Goal: Task Accomplishment & Management: Manage account settings

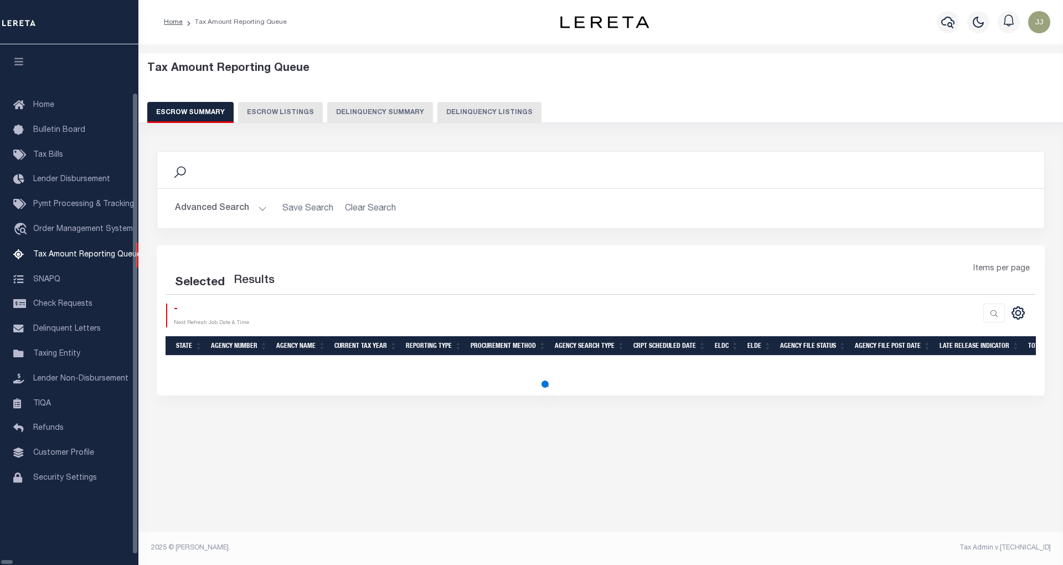
select select "100"
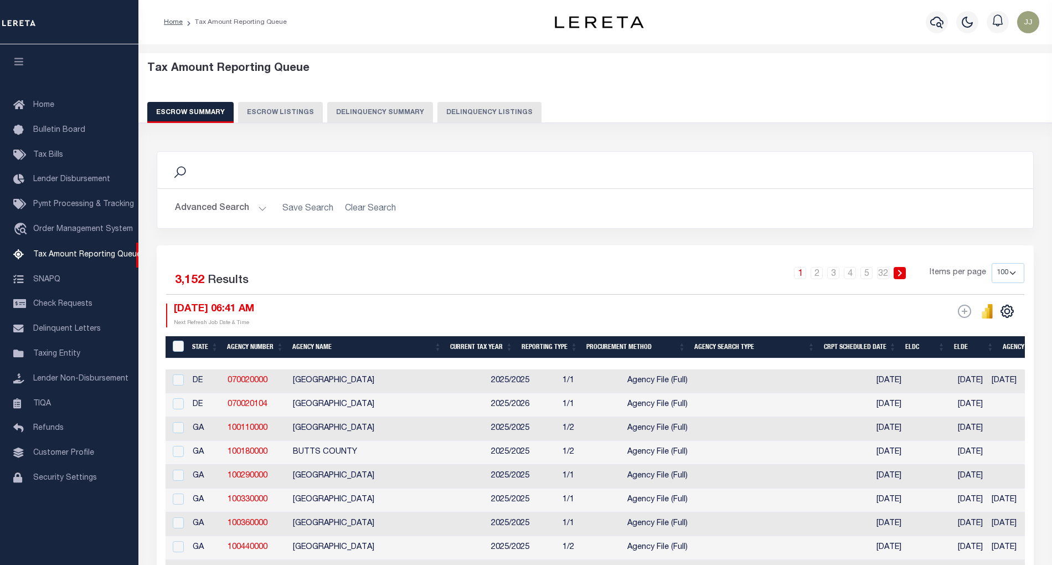
click at [490, 116] on button "Delinquency Listings" at bounding box center [489, 112] width 104 height 21
select select "[GEOGRAPHIC_DATA]"
select select "100"
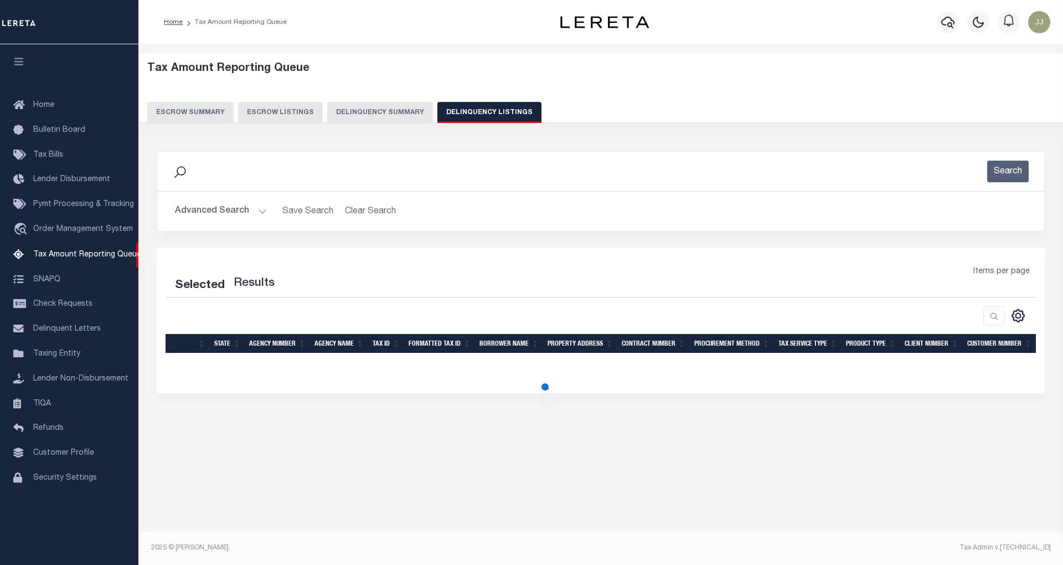
select select "100"
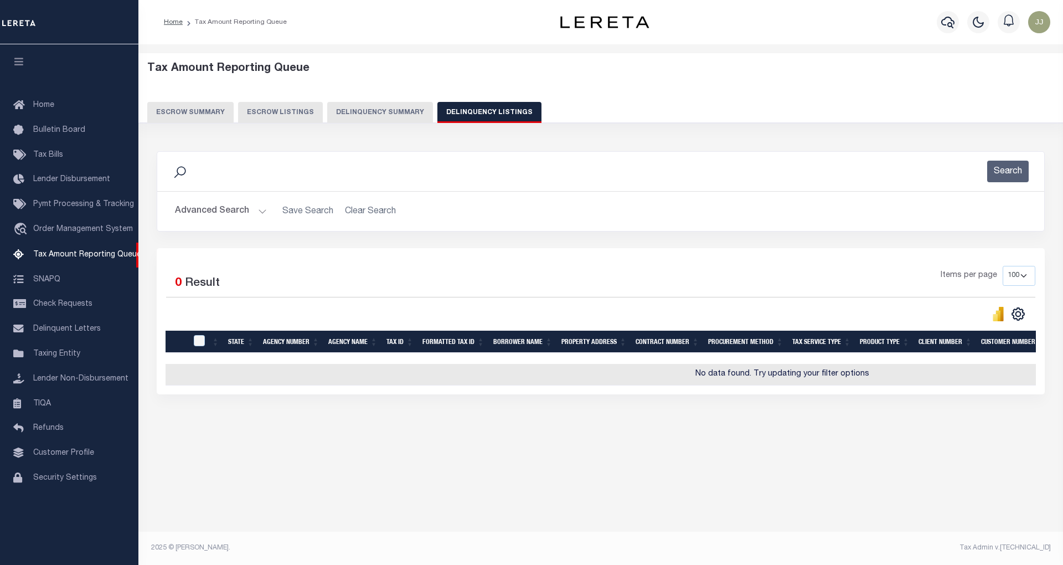
click at [237, 214] on button "Advanced Search" at bounding box center [221, 211] width 92 height 22
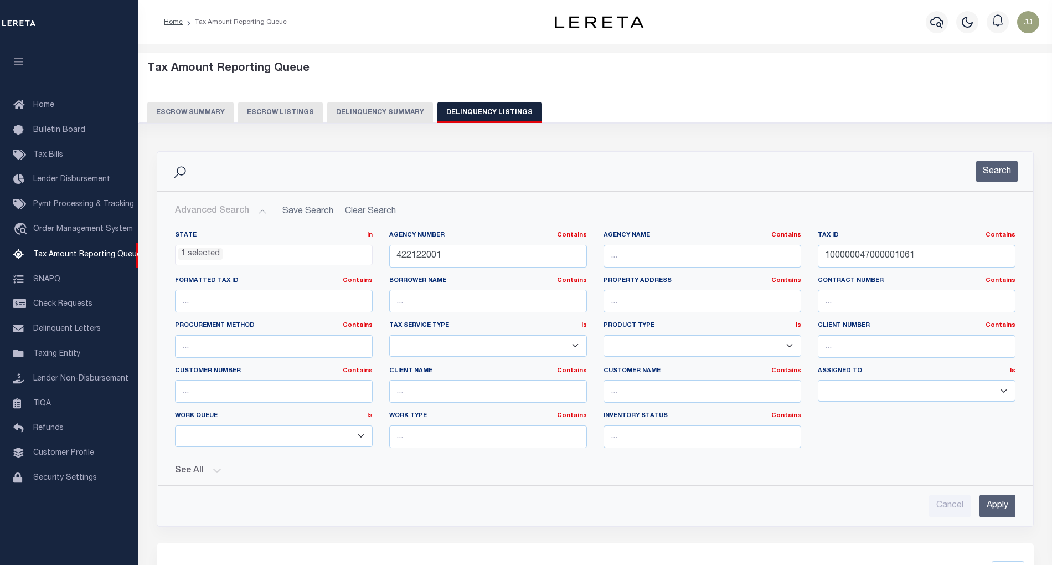
click at [223, 254] on ul "1 selected" at bounding box center [274, 252] width 197 height 15
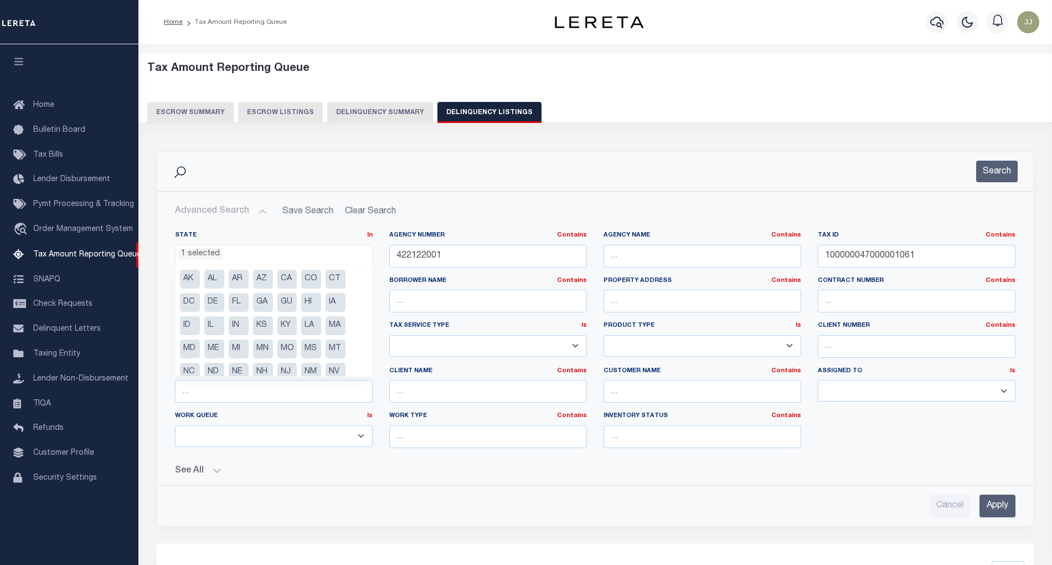
scroll to position [56, 0]
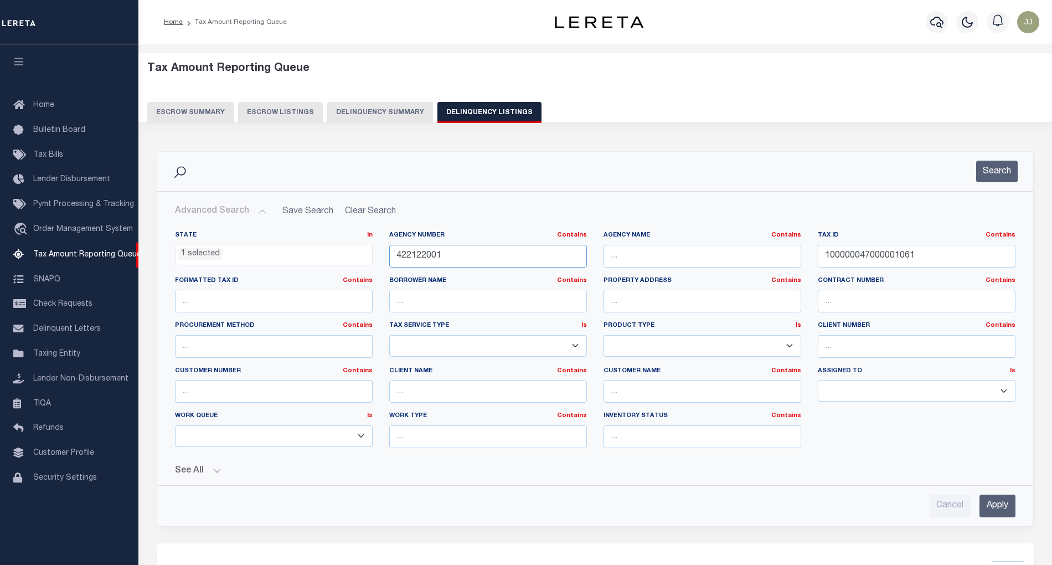
drag, startPoint x: 469, startPoint y: 256, endPoint x: 778, endPoint y: 271, distance: 309.4
click at [481, 256] on input "422122001" at bounding box center [488, 256] width 198 height 23
drag, startPoint x: 943, startPoint y: 265, endPoint x: 825, endPoint y: 261, distance: 117.5
click at [825, 261] on input "100000047000001061" at bounding box center [917, 256] width 198 height 23
paste input "27687"
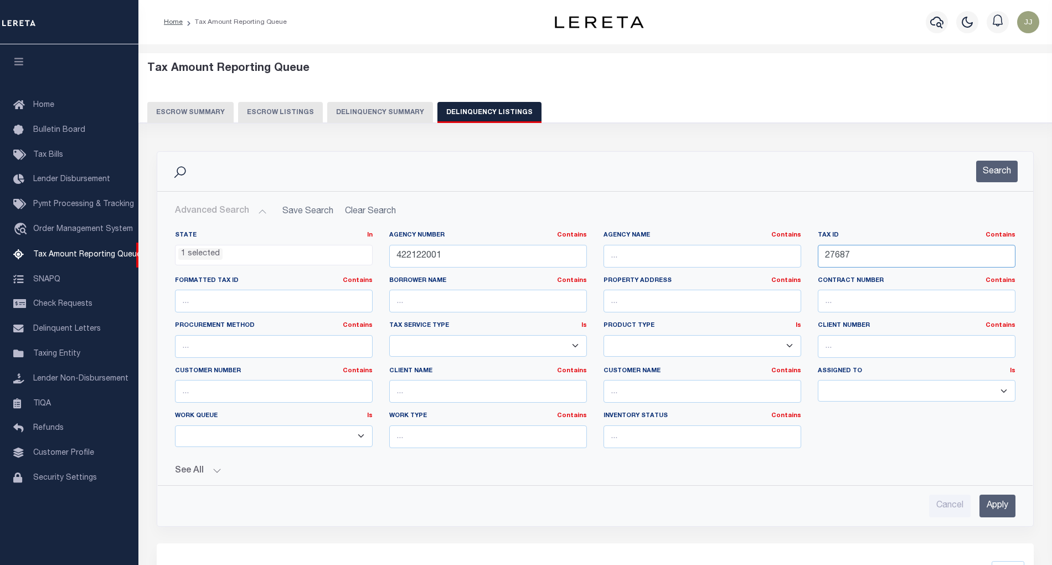
type input "27687"
drag, startPoint x: 430, startPoint y: 257, endPoint x: 381, endPoint y: 255, distance: 49.3
click at [381, 255] on div "Agency Number Contains Contains Is 422122001" at bounding box center [488, 253] width 214 height 45
paste input "00000"
type input "422100000"
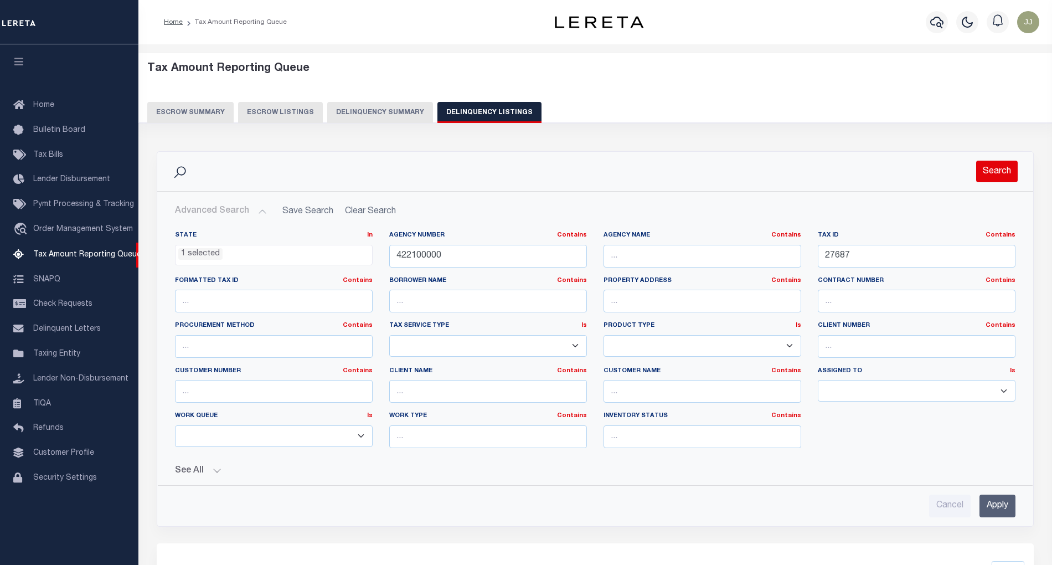
click at [991, 177] on button "Search" at bounding box center [997, 172] width 42 height 22
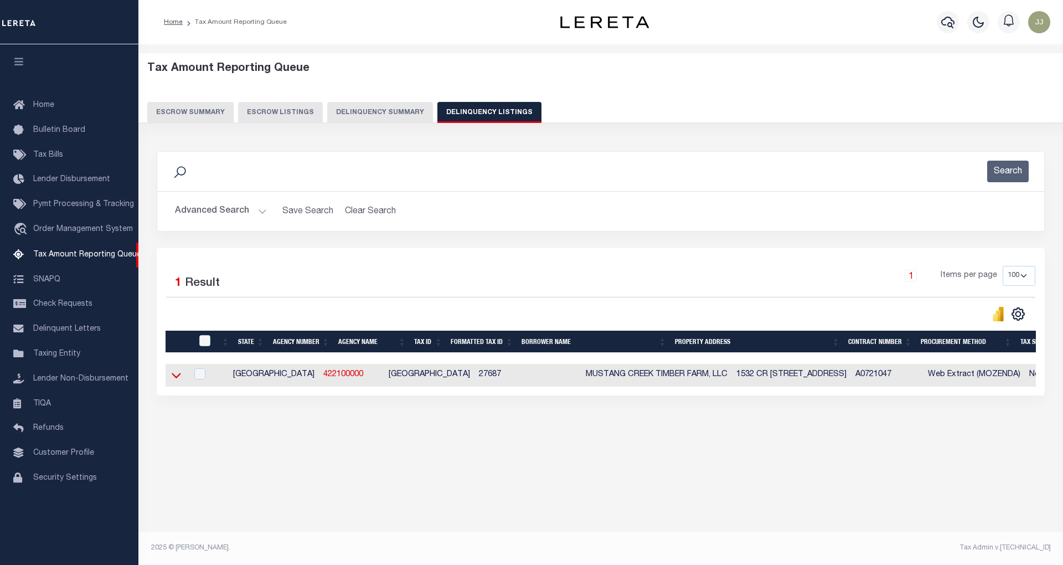
click at [174, 381] on icon at bounding box center [176, 375] width 9 height 12
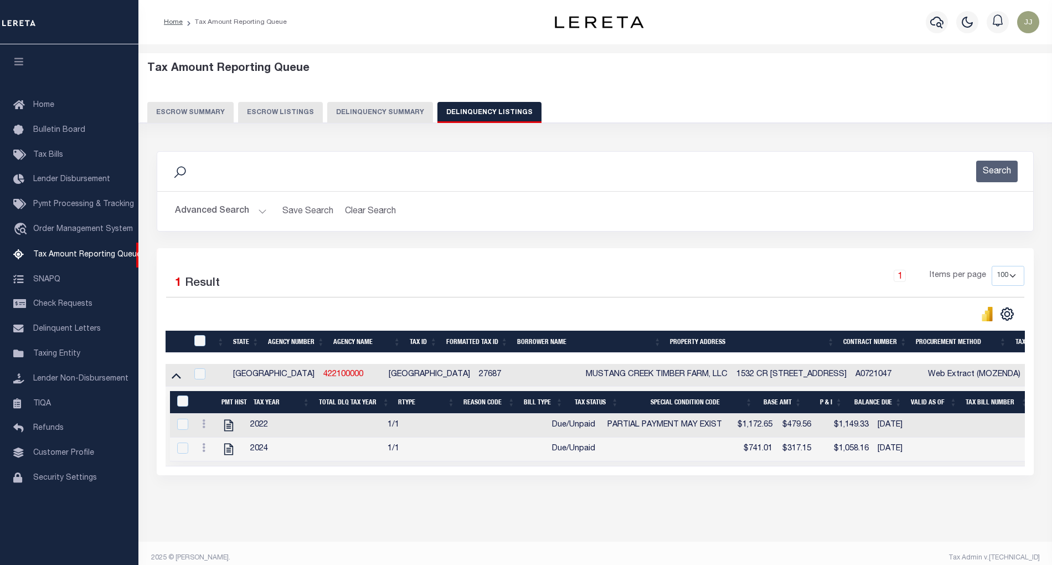
scroll to position [22, 0]
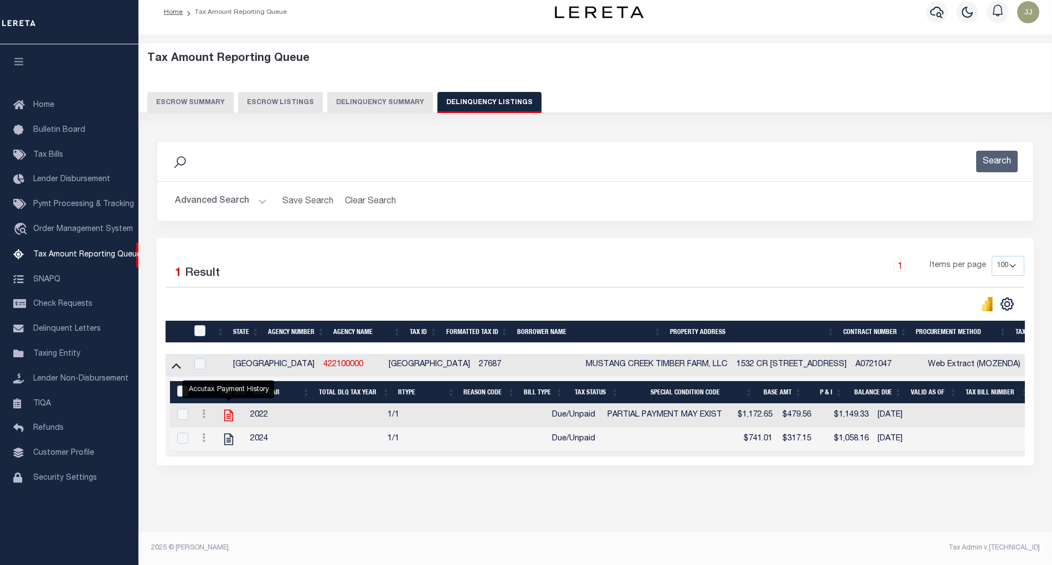
click at [228, 410] on icon "" at bounding box center [228, 416] width 9 height 12
checkbox input "true"
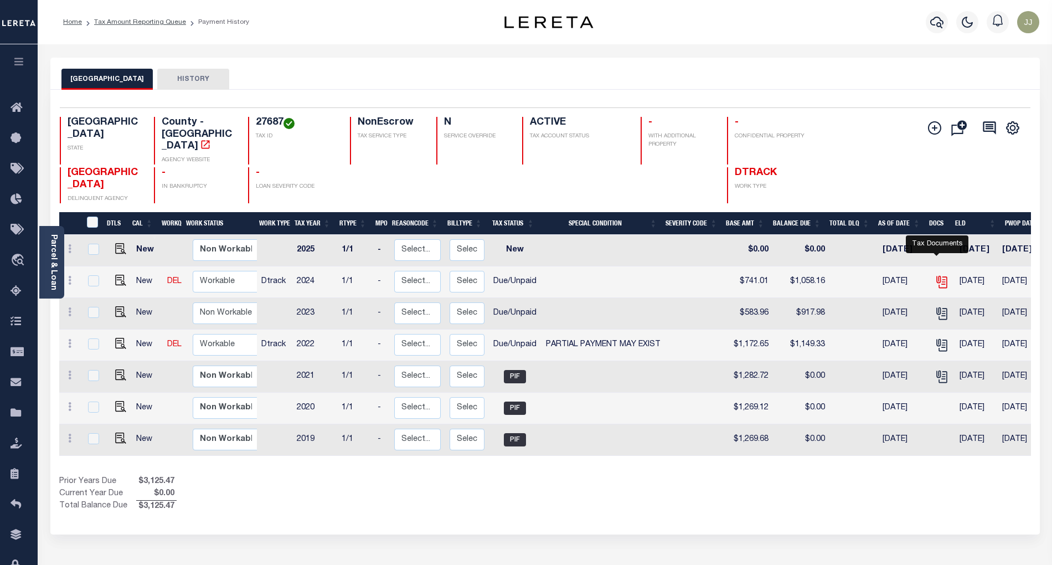
click at [940, 275] on icon "" at bounding box center [940, 279] width 9 height 9
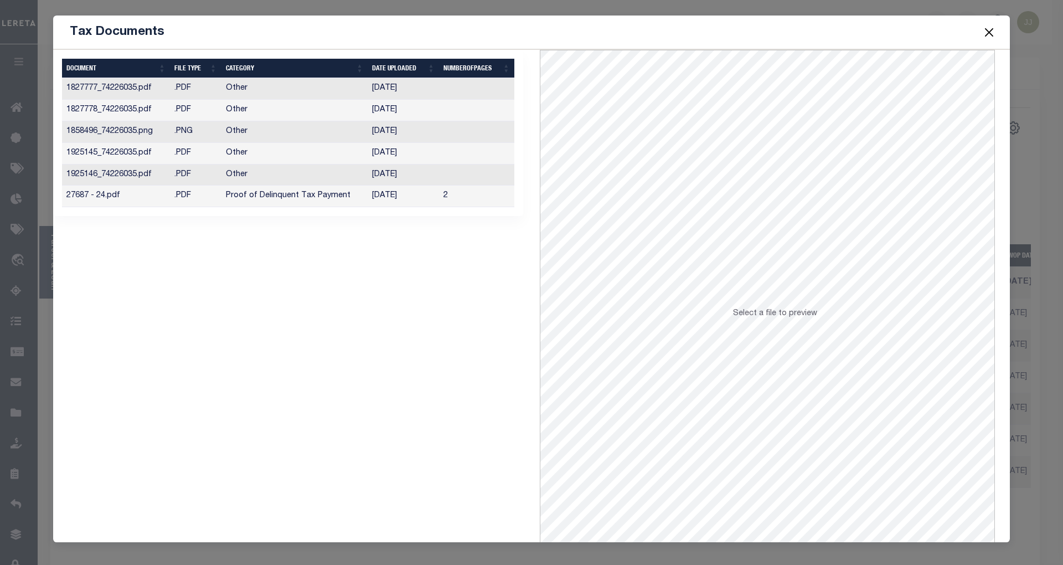
click at [165, 83] on td "1827777_74226035.pdf" at bounding box center [116, 89] width 108 height 22
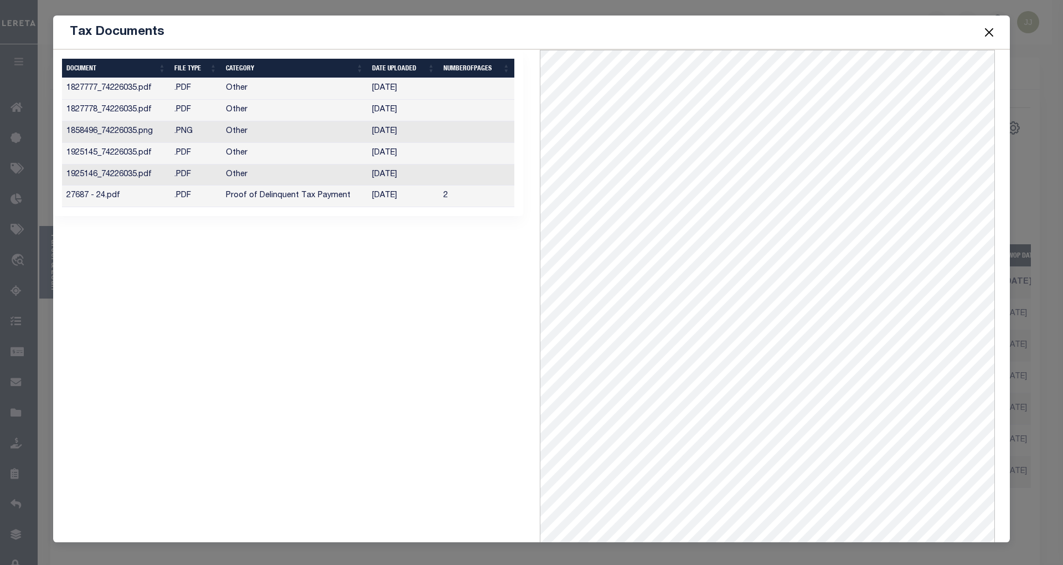
click at [176, 122] on td ".PNG" at bounding box center [196, 132] width 52 height 22
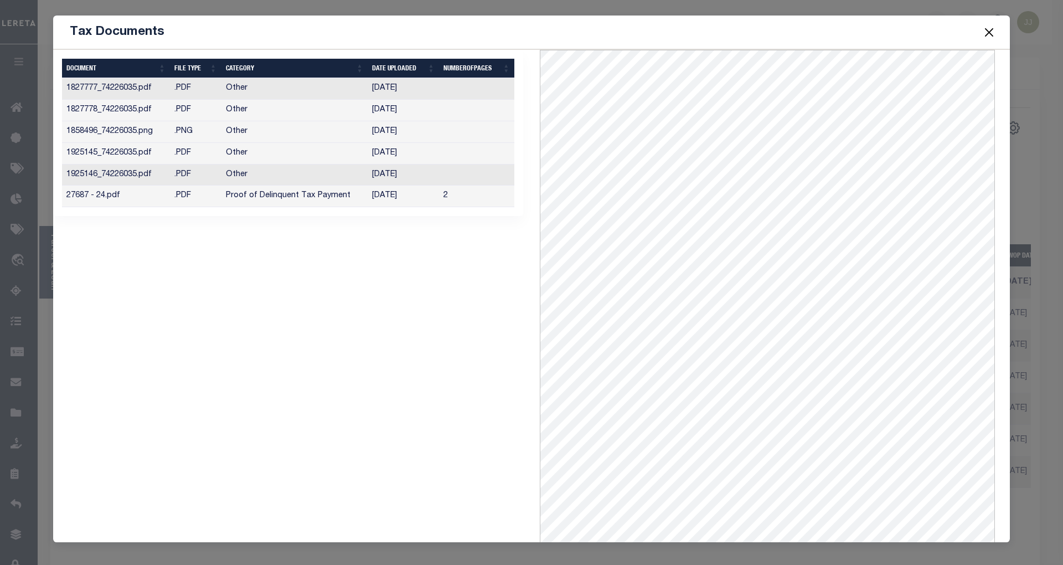
click at [984, 35] on button "Close" at bounding box center [989, 32] width 14 height 14
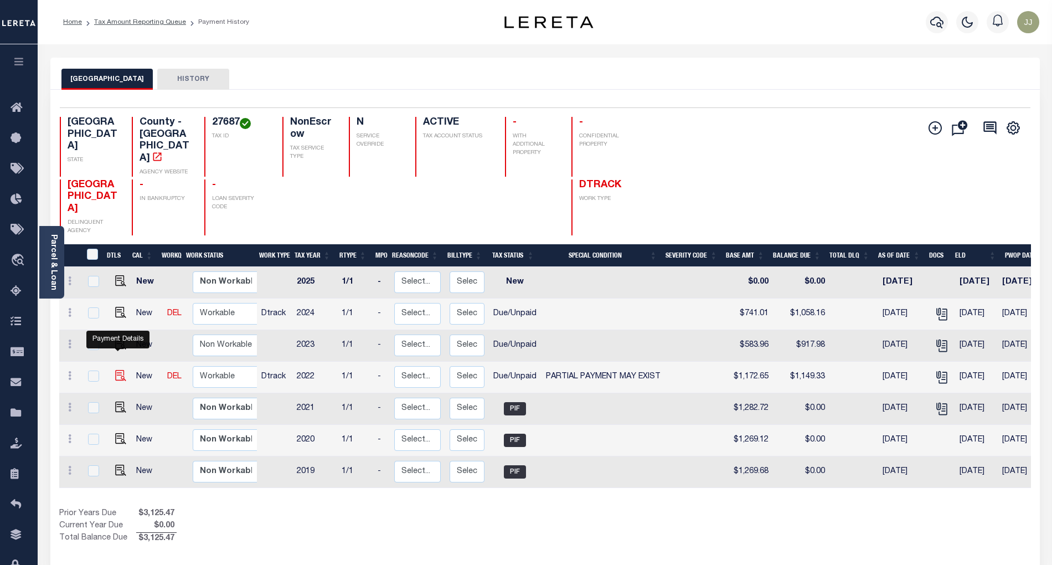
click at [115, 370] on img "" at bounding box center [120, 375] width 11 height 11
checkbox input "true"
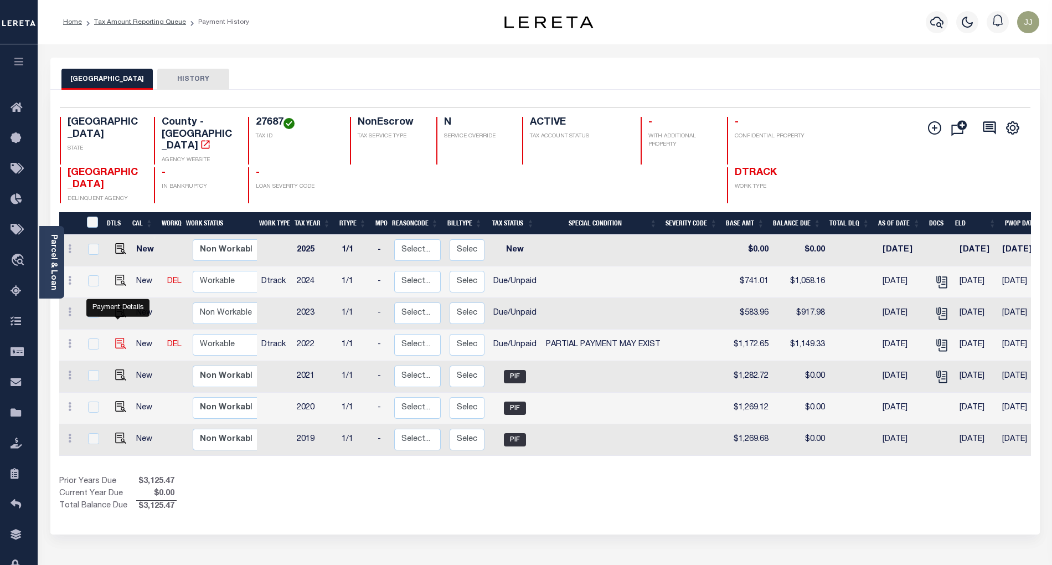
click at [120, 338] on img "" at bounding box center [120, 343] width 11 height 11
checkbox input "true"
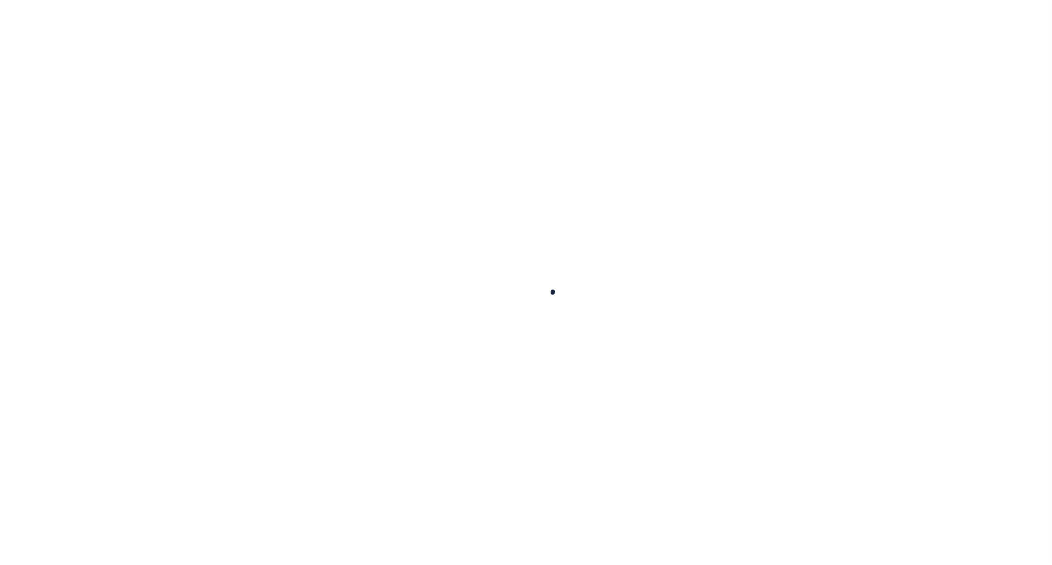
checkbox input "false"
type textarea "Exact Paid Amount could not be Determined. See 2024 1/1 line for document."
type input "08/31/2025"
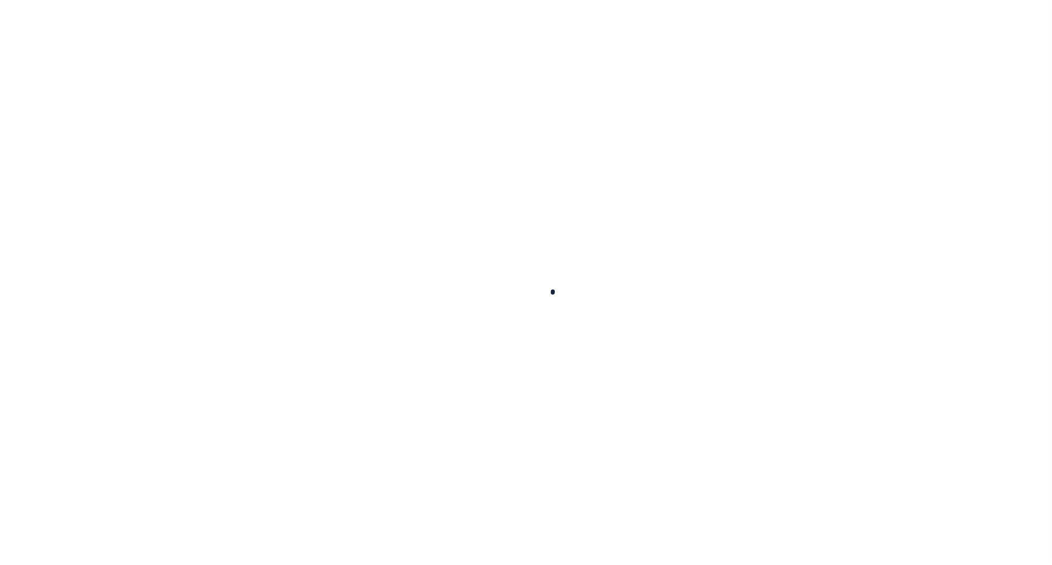
type input "[DATE]"
select select "DUE"
select select "15"
type input "$1,172.65"
type input "$479.56"
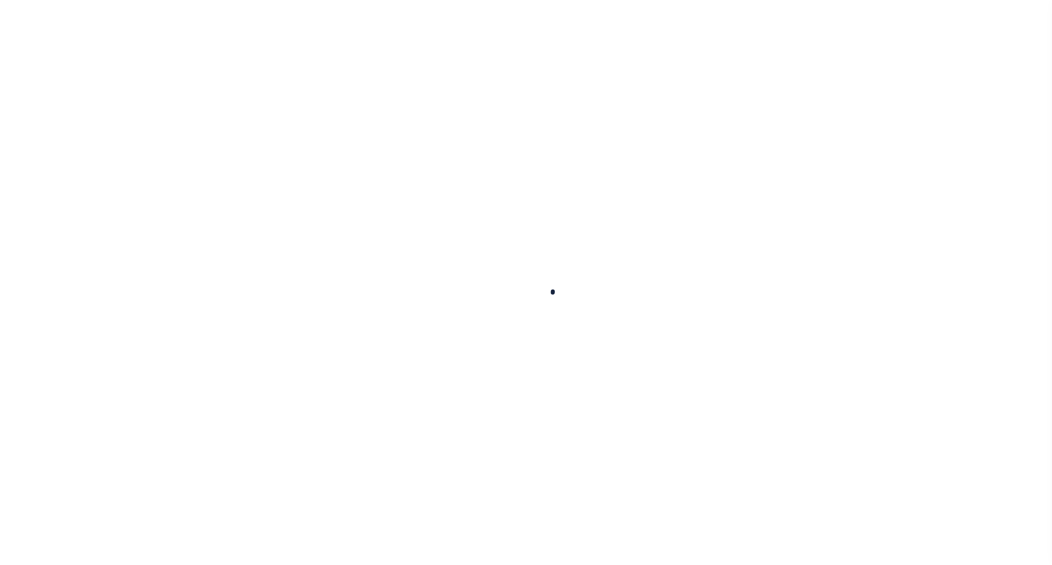
type input "$502.88"
type input "$669.77"
type input "$1,149.33"
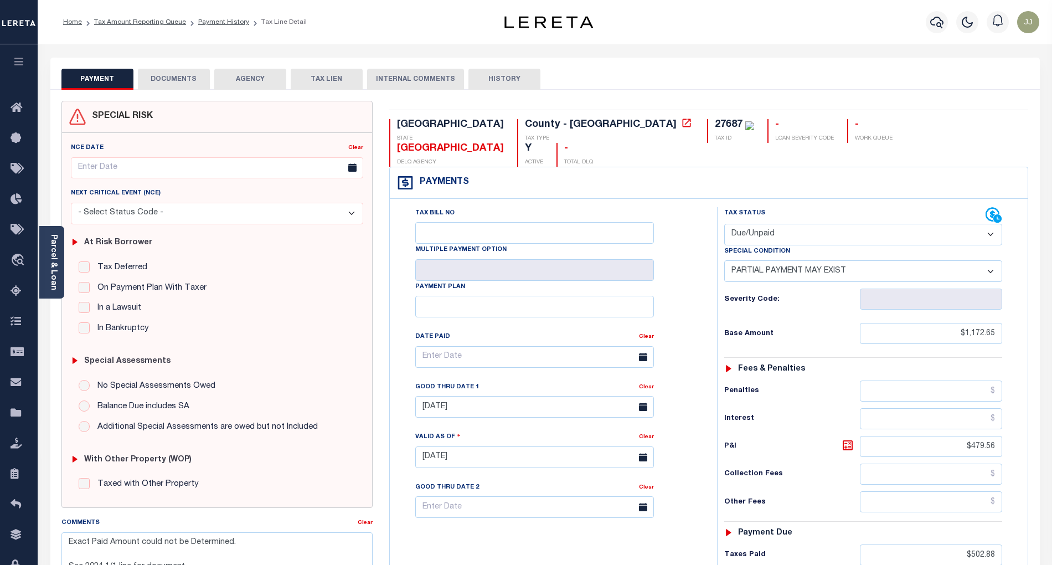
click at [52, 290] on div "Parcel & Loan" at bounding box center [51, 262] width 25 height 73
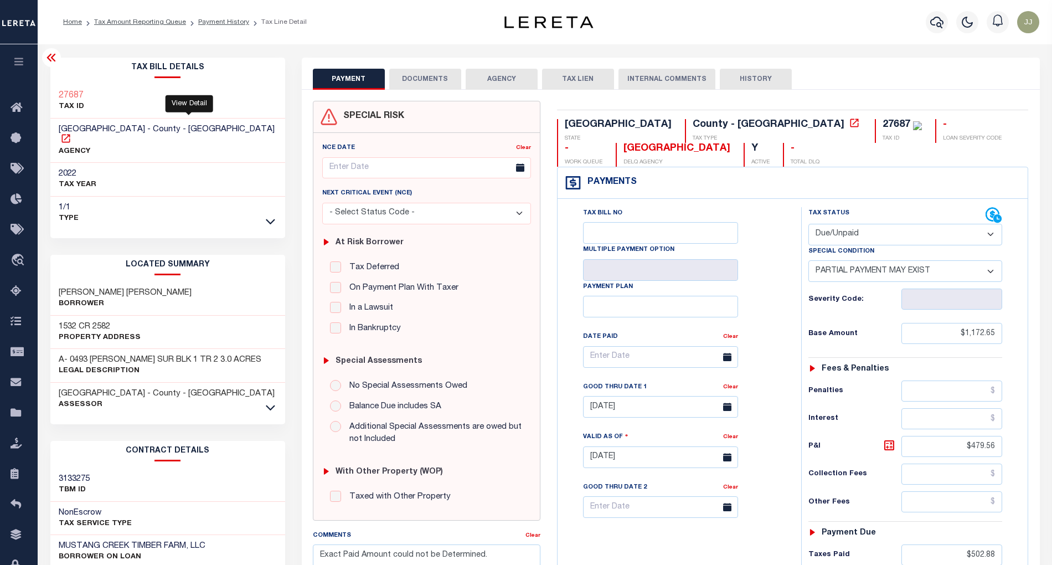
click at [71, 133] on icon at bounding box center [65, 138] width 11 height 11
drag, startPoint x: 127, startPoint y: 127, endPoint x: 49, endPoint y: 128, distance: 78.1
click at [50, 128] on div "SHELBY COUNTY - County - TX AGENCY" at bounding box center [167, 141] width 235 height 45
copy span "[GEOGRAPHIC_DATA]"
drag, startPoint x: 105, startPoint y: 90, endPoint x: 53, endPoint y: 90, distance: 52.1
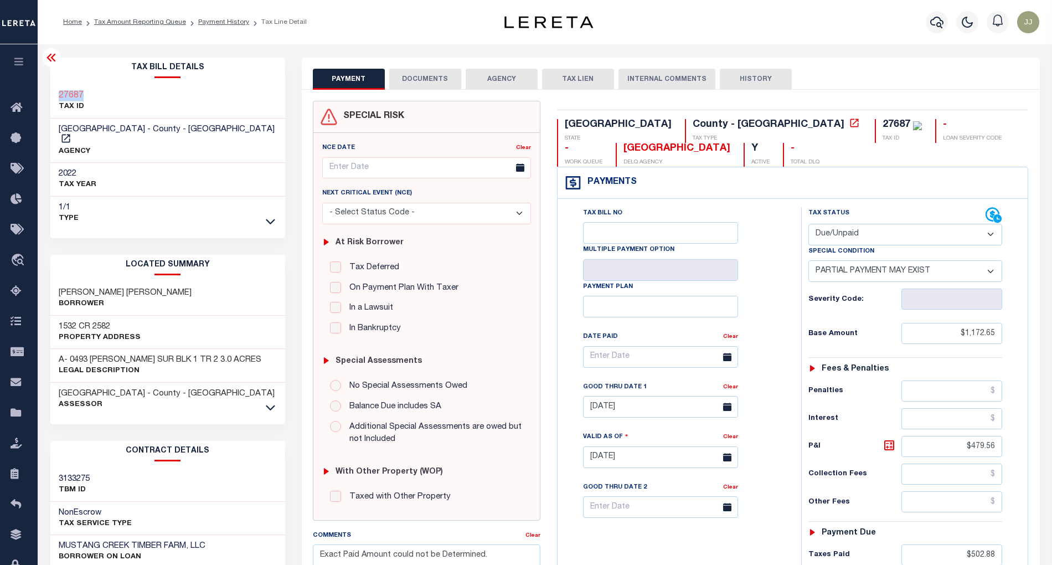
click at [53, 90] on div "27687 TAX ID" at bounding box center [167, 102] width 235 height 34
copy h3 "27687"
click at [270, 402] on icon at bounding box center [270, 408] width 9 height 12
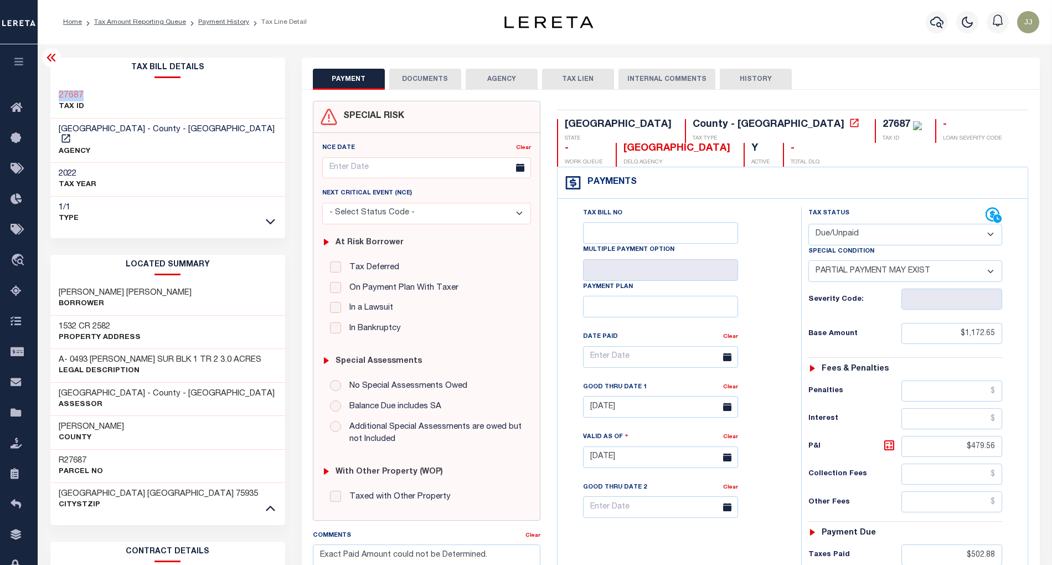
click at [909, 271] on select "-- Select Special Condition -- 3RD PARTY TAX LIEN AGENCY TAX LIEN (A.K.A Inside…" at bounding box center [906, 271] width 194 height 22
click at [765, 257] on div "Tax Bill No Multiple Payment Option Payment Plan Clear" at bounding box center [677, 362] width 216 height 311
click at [989, 234] on select "- Select Status Code - Open Due/Unpaid Paid Incomplete No Tax Due Internal Refu…" at bounding box center [906, 235] width 194 height 22
click at [809, 225] on select "- Select Status Code - Open Due/Unpaid Paid Incomplete No Tax Due Internal Refu…" at bounding box center [906, 235] width 194 height 22
click at [904, 274] on select "-- Select Special Condition -- 3RD PARTY TAX LIEN AGENCY TAX LIEN (A.K.A Inside…" at bounding box center [906, 271] width 194 height 22
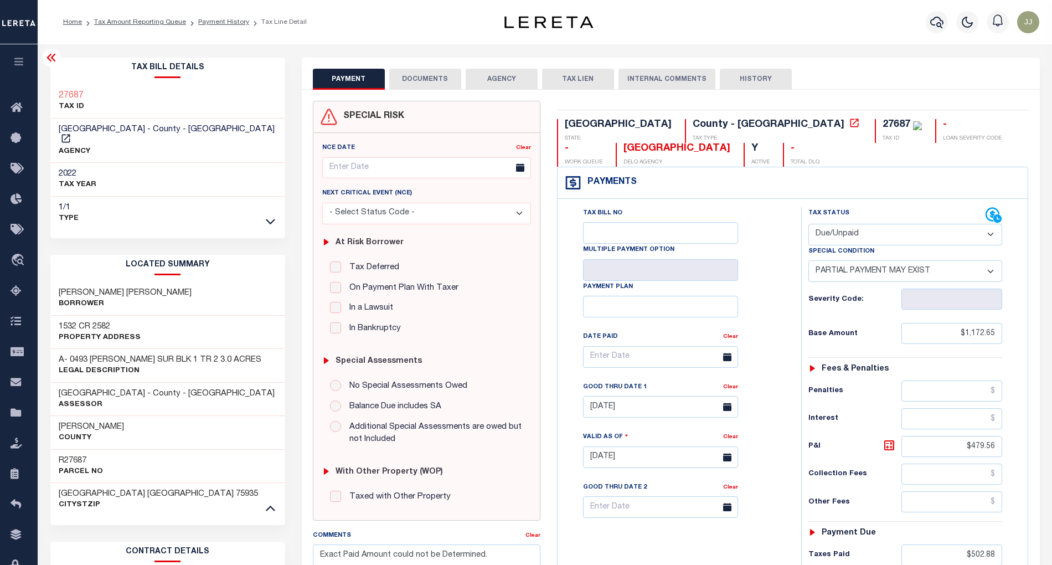
click at [852, 270] on select "-- Select Special Condition -- 3RD PARTY TAX LIEN AGENCY TAX LIEN (A.K.A Inside…" at bounding box center [906, 271] width 194 height 22
click at [909, 273] on select "-- Select Special Condition -- 3RD PARTY TAX LIEN AGENCY TAX LIEN (A.K.A Inside…" at bounding box center [906, 271] width 194 height 22
select select "0"
click at [809, 262] on select "-- Select Special Condition -- 3RD PARTY TAX LIEN AGENCY TAX LIEN (A.K.A Inside…" at bounding box center [906, 271] width 194 height 22
type input "09/29/2025"
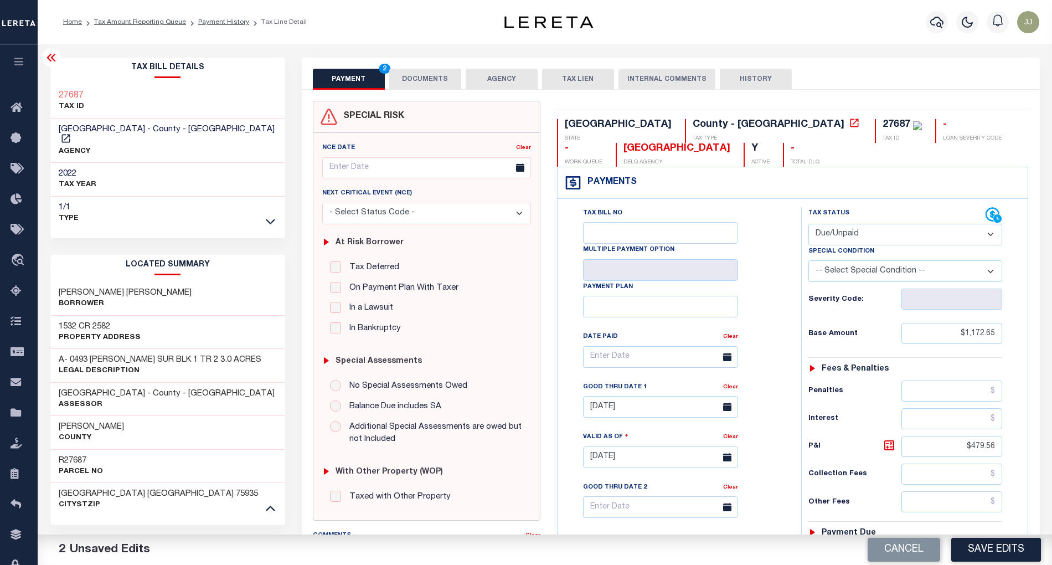
scroll to position [287, 0]
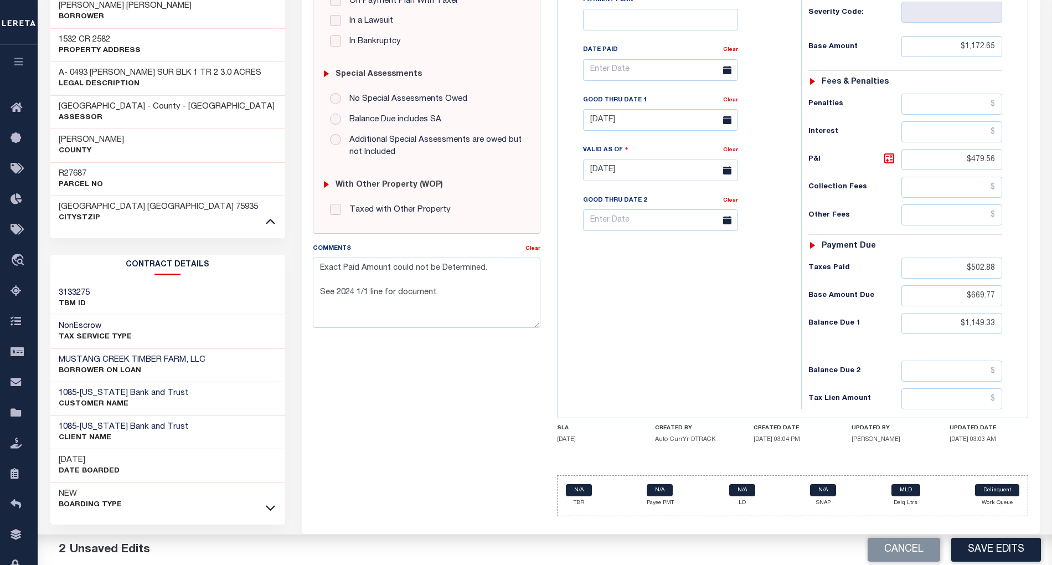
click at [663, 373] on div "Tax Bill No Multiple Payment Option Payment Plan Clear" at bounding box center [676, 164] width 233 height 489
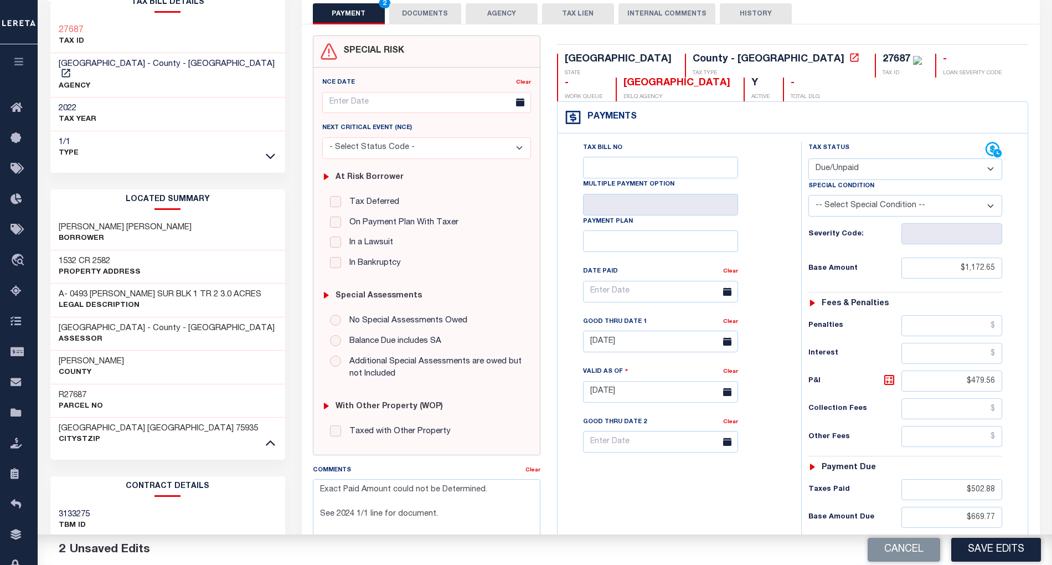
scroll to position [0, 0]
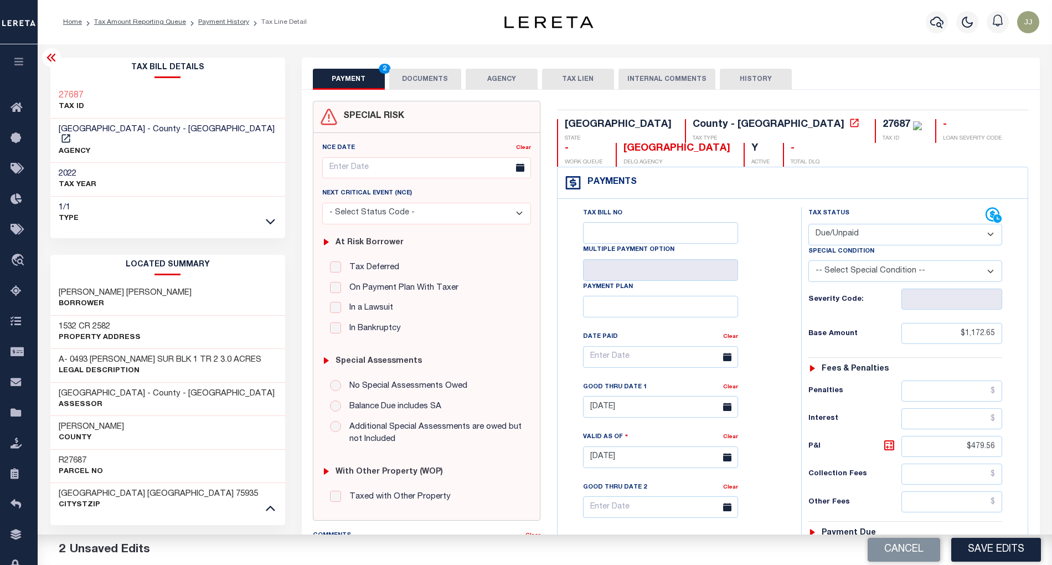
click at [865, 275] on select "-- Select Special Condition -- 3RD PARTY TAX LIEN AGENCY TAX LIEN (A.K.A Inside…" at bounding box center [906, 271] width 194 height 22
select select "15"
click at [809, 262] on select "-- Select Special Condition -- 3RD PARTY TAX LIEN AGENCY TAX LIEN (A.K.A Inside…" at bounding box center [906, 271] width 194 height 22
type input "08/02/2025"
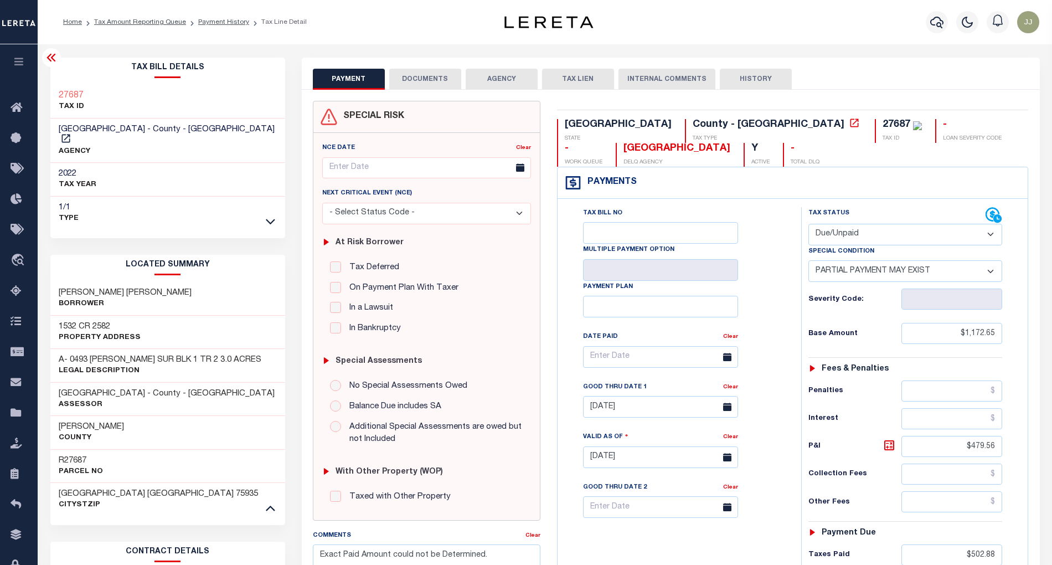
scroll to position [287, 0]
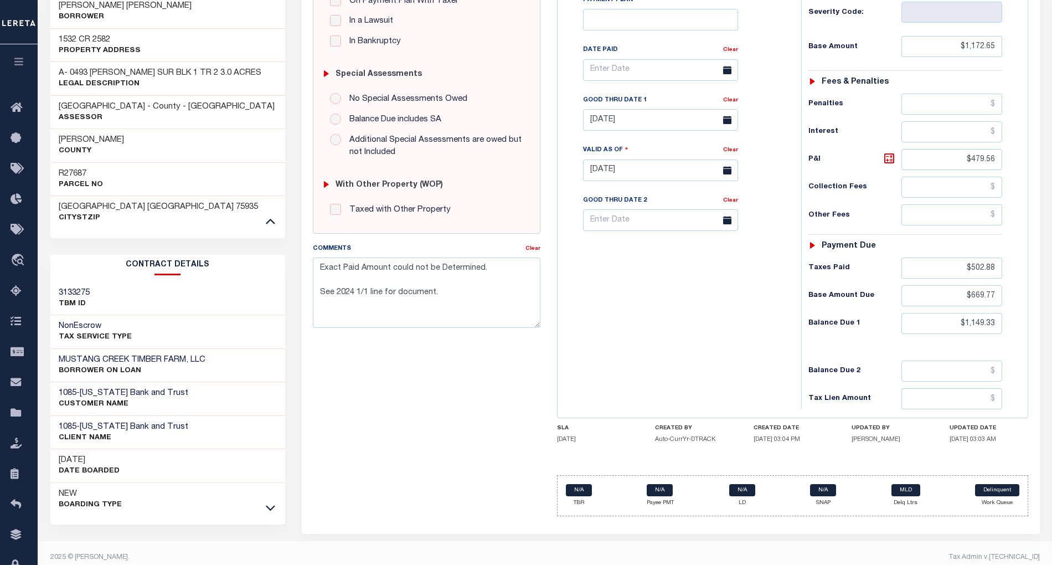
click at [687, 343] on div "Tax Bill No Multiple Payment Option Payment Plan Clear" at bounding box center [676, 164] width 233 height 489
click at [318, 270] on textarea "Exact Paid Amount could not be Determined. See 2024 1/1 line for document." at bounding box center [427, 293] width 228 height 70
type textarea "Exact Paid Amount could not be Determined. See 2024 1/1 line for document."
type input "[DATE]"
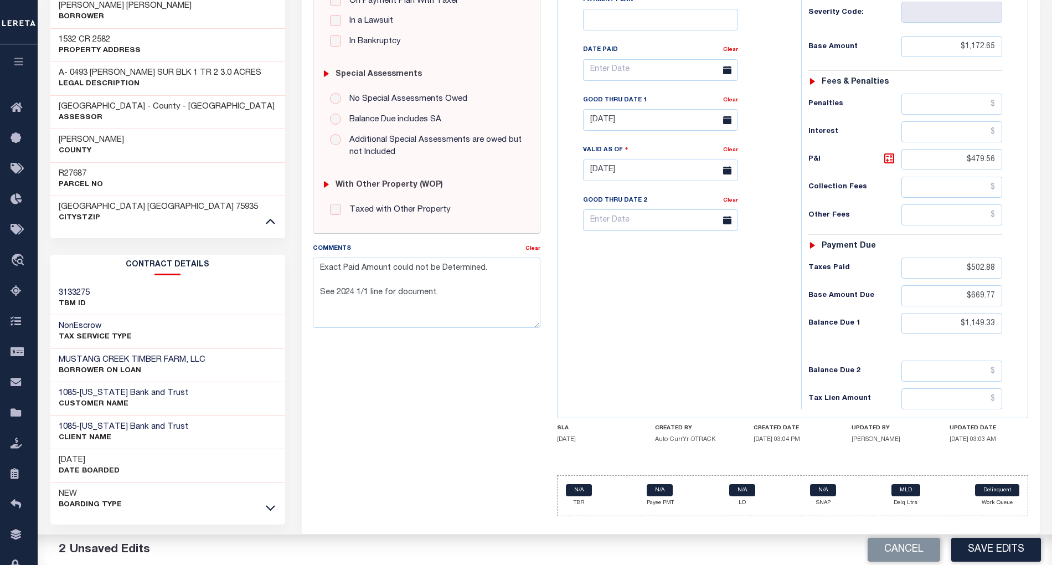
click at [453, 411] on div "SPECIAL RISK NCE Date Clear - Select Status Code -" at bounding box center [427, 169] width 244 height 711
click at [324, 277] on textarea "Exact Paid Amount could not be Determined. See 2024 1/1 line for document." at bounding box center [427, 293] width 228 height 70
click at [428, 284] on textarea "09/29/2025 - as per Lisa at tax office taxes are delq for 2022, 2023 and 2024. …" at bounding box center [427, 293] width 228 height 70
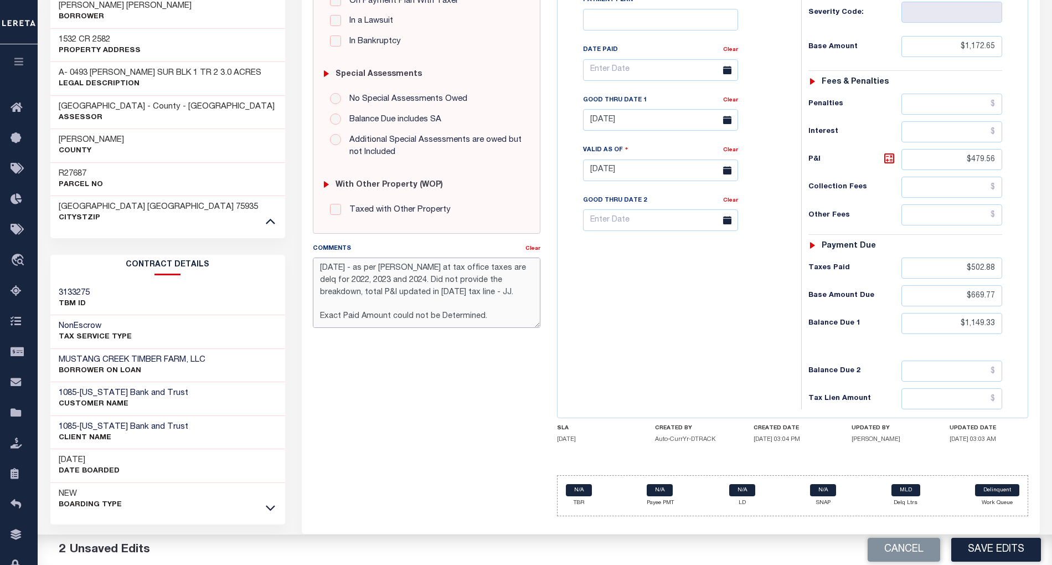
drag, startPoint x: 474, startPoint y: 297, endPoint x: 311, endPoint y: 277, distance: 164.6
click at [311, 273] on div "Comments Clear 09/29/2025 - as per Lisa at tax office taxes are delq for 2022, …" at bounding box center [427, 290] width 244 height 94
type textarea "09/29/2025 - as per Lisa at tax office taxes are delq for 2022, 2023 and 2024. …"
click at [740, 375] on div "Tax Bill No Multiple Payment Option Payment Plan Clear" at bounding box center [676, 164] width 233 height 489
click at [728, 100] on div "Clear" at bounding box center [730, 102] width 15 height 16
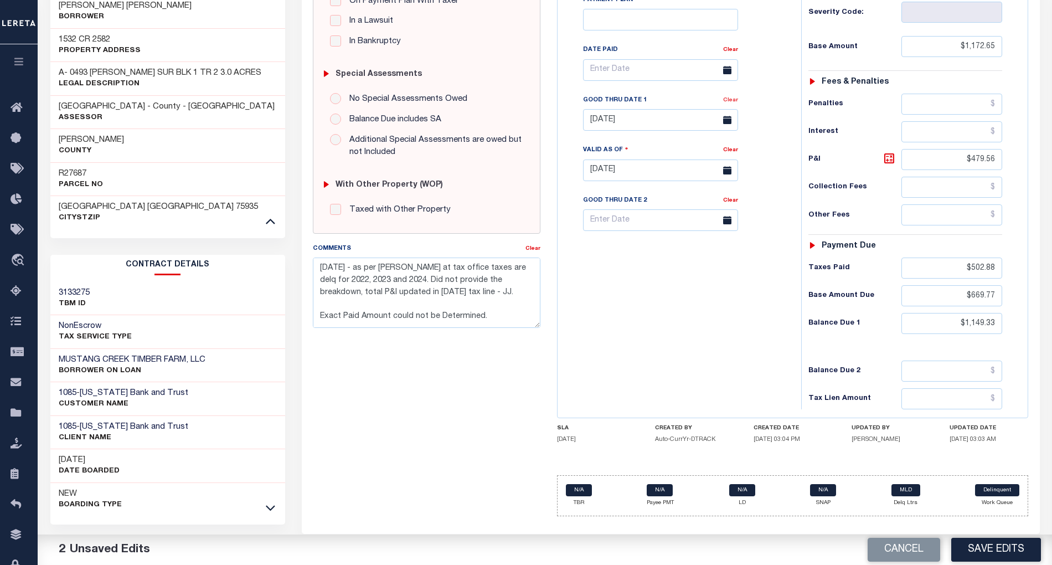
click at [733, 103] on link "Clear" at bounding box center [730, 100] width 15 height 6
click at [1008, 556] on button "Save Edits" at bounding box center [996, 550] width 90 height 24
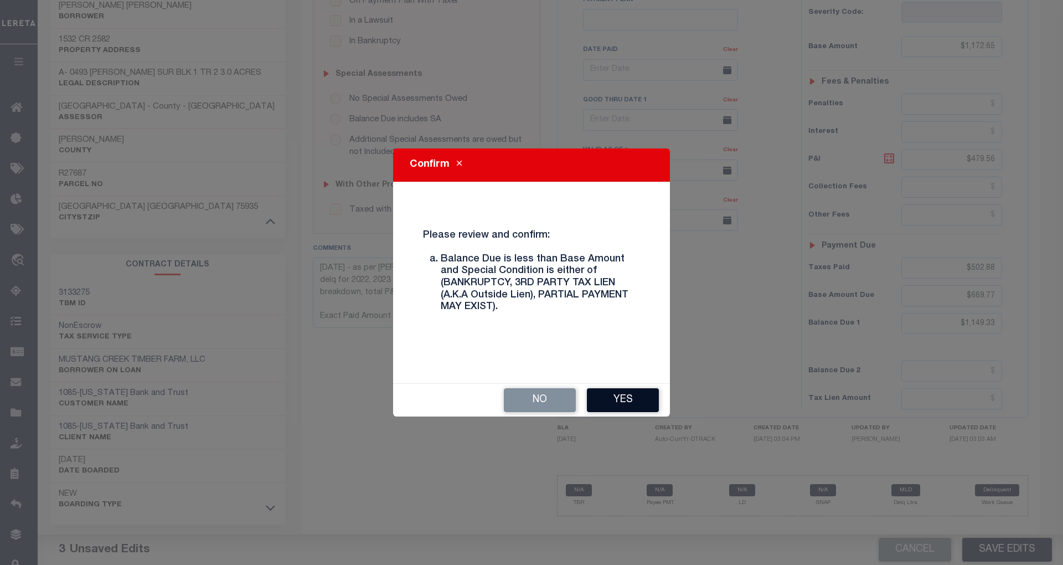
click at [630, 395] on button "Yes" at bounding box center [623, 400] width 72 height 24
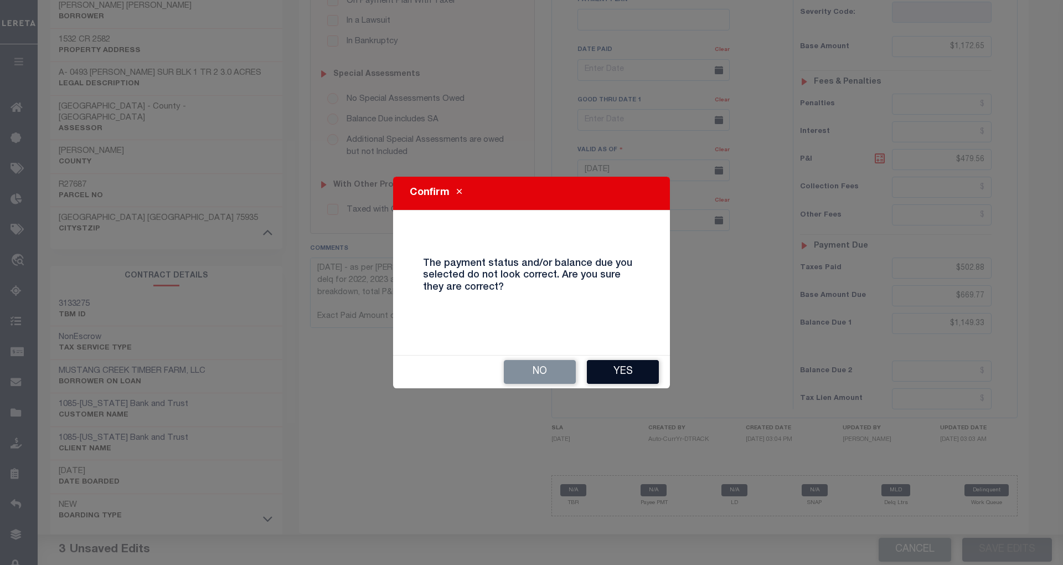
click at [647, 375] on button "Yes" at bounding box center [623, 372] width 72 height 24
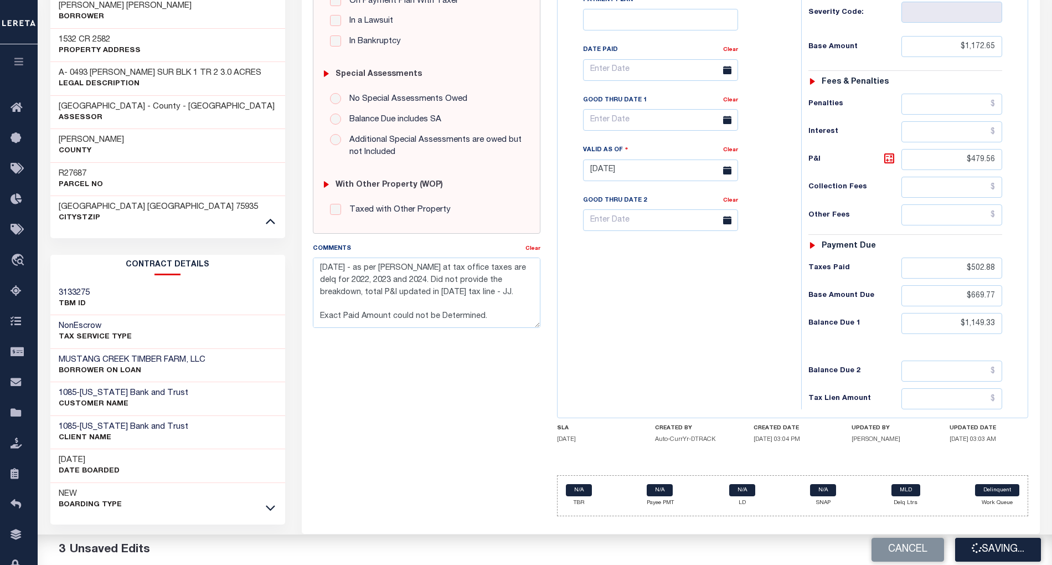
checkbox input "false"
type textarea "09/29/2025 - as per Lisa at tax office taxes are delq for 2022, 2023 and 2024. …"
type input "$1,172.65"
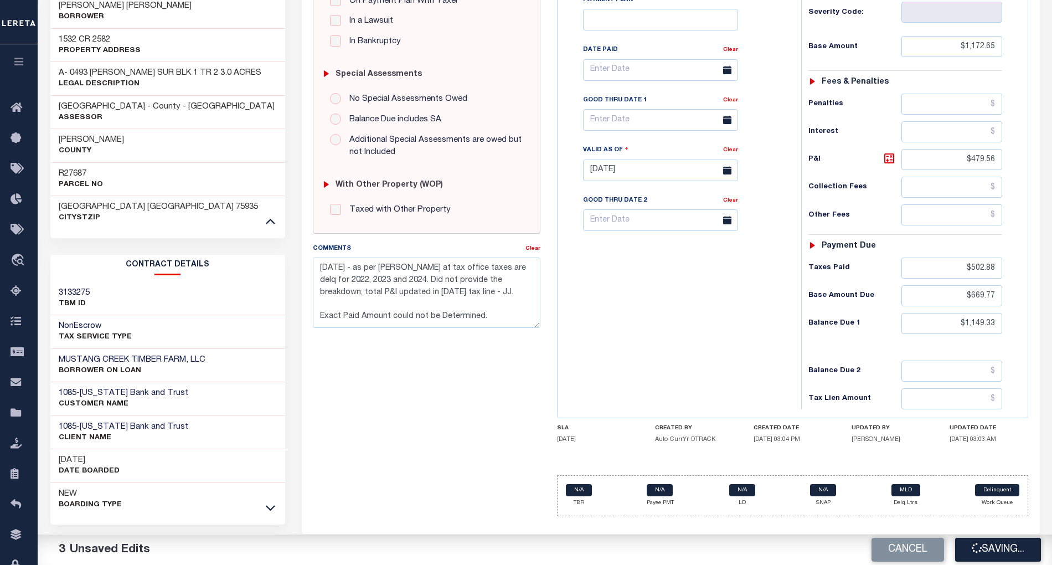
type input "$479.56"
type input "$502.88"
type input "$669.77"
type input "$1,149.33"
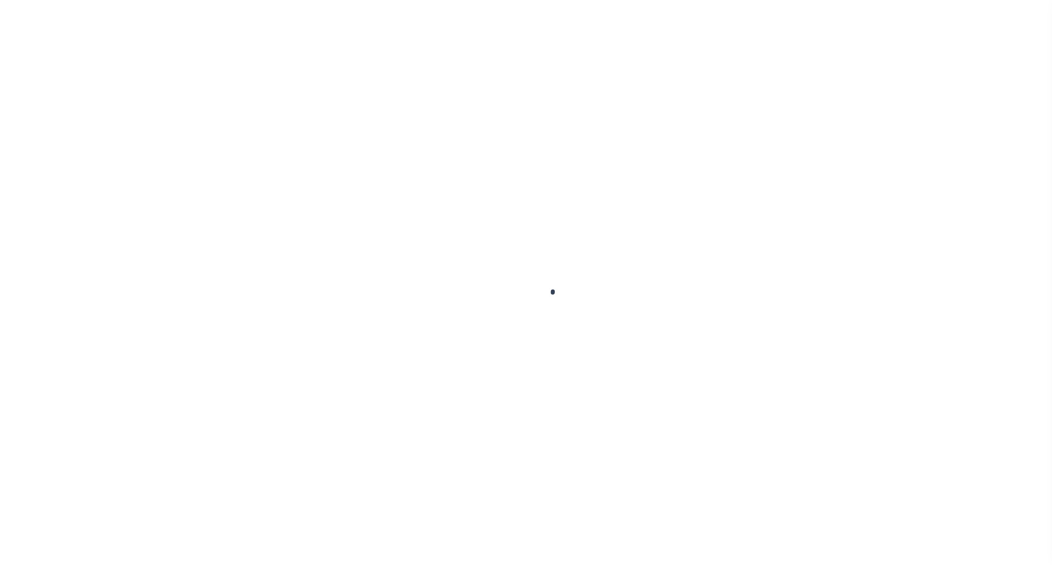
select select "DUE"
select select "15"
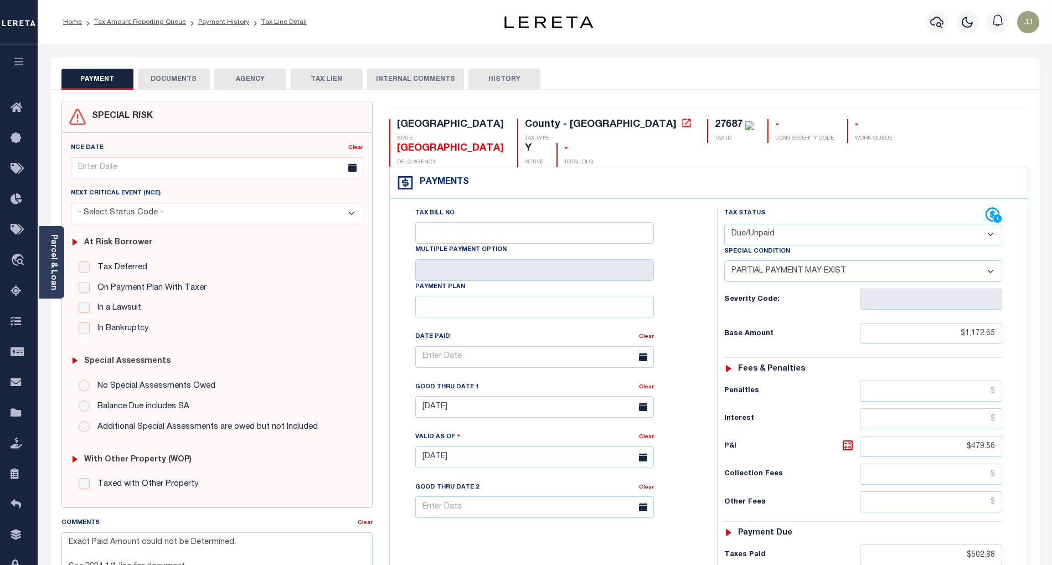
click at [186, 71] on button "DOCUMENTS" at bounding box center [174, 79] width 72 height 21
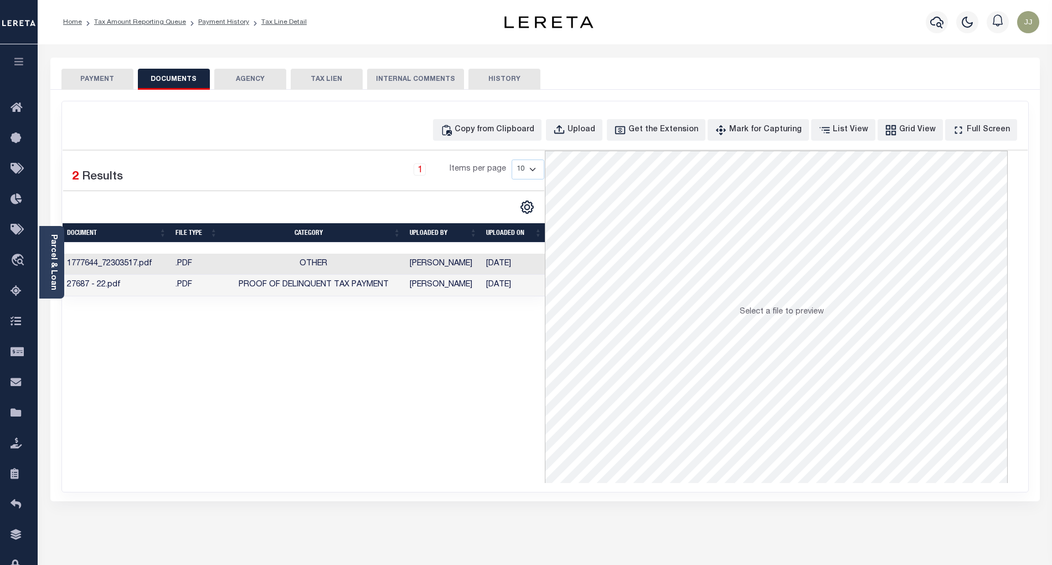
click at [278, 265] on td "Other" at bounding box center [313, 265] width 183 height 22
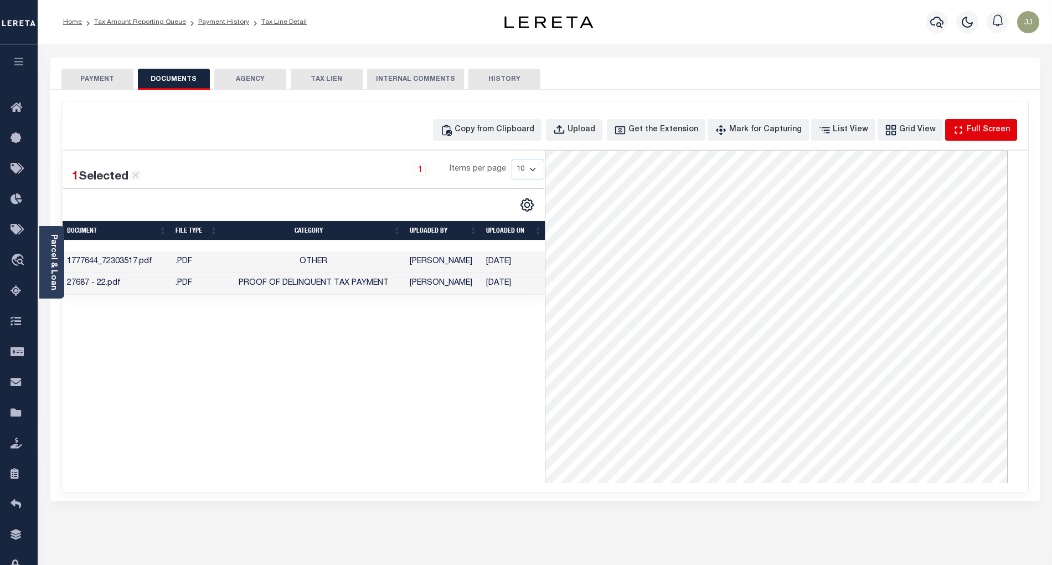
click at [969, 123] on button "Full Screen" at bounding box center [981, 130] width 72 height 22
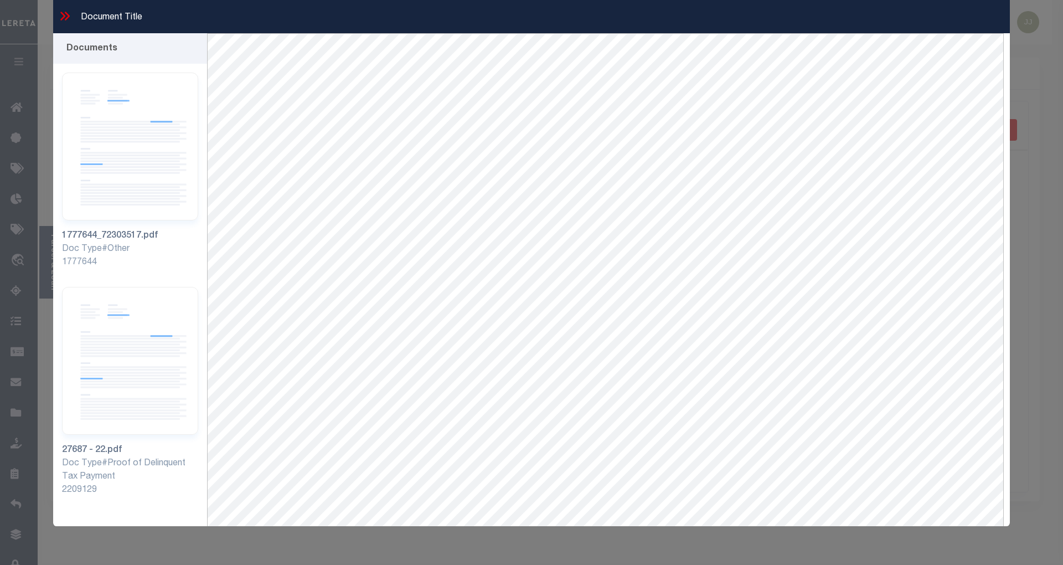
scroll to position [47, 0]
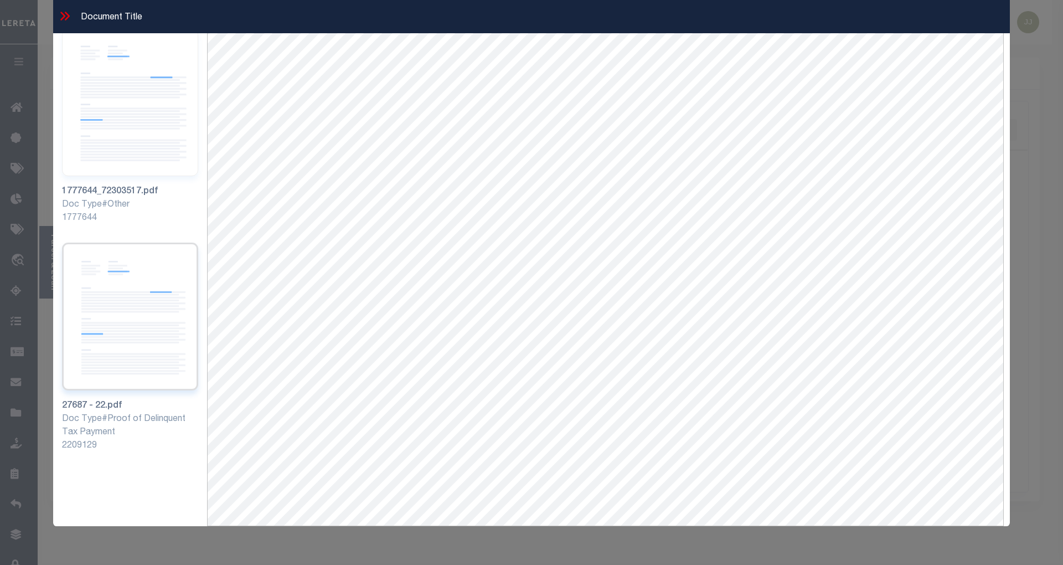
click at [102, 318] on img at bounding box center [130, 317] width 136 height 148
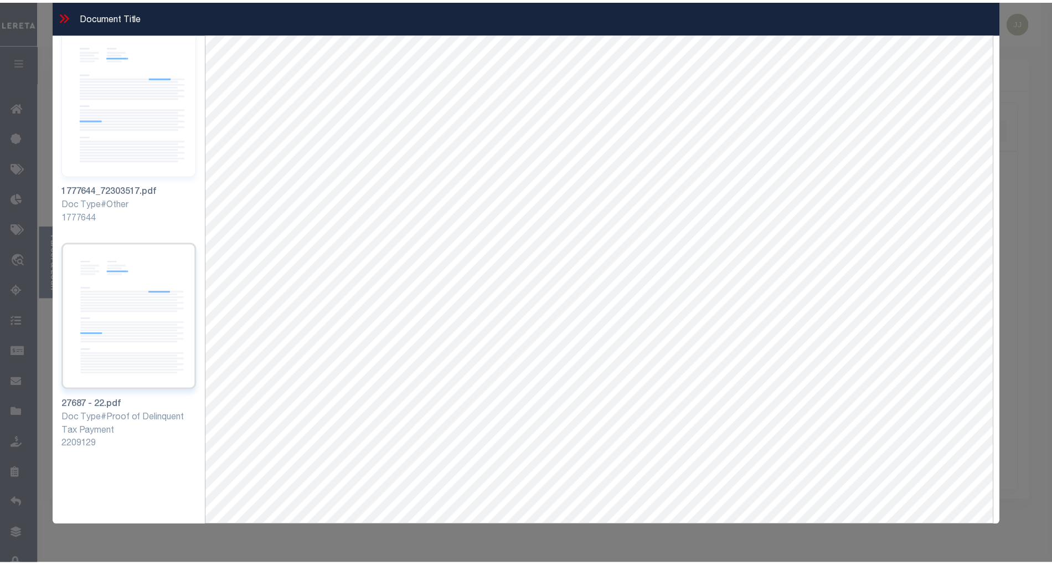
scroll to position [0, 0]
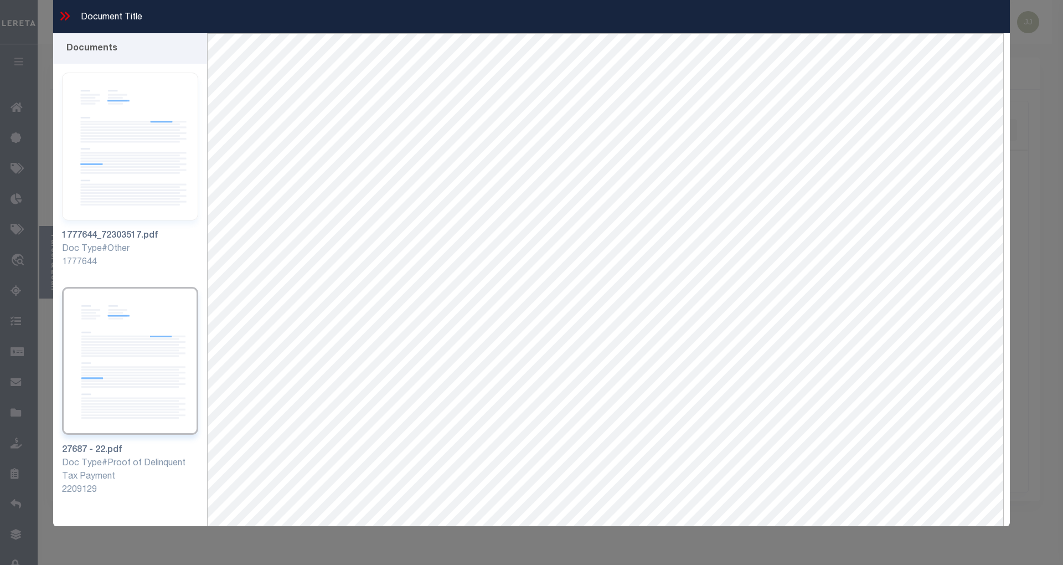
click at [65, 16] on icon at bounding box center [62, 16] width 5 height 9
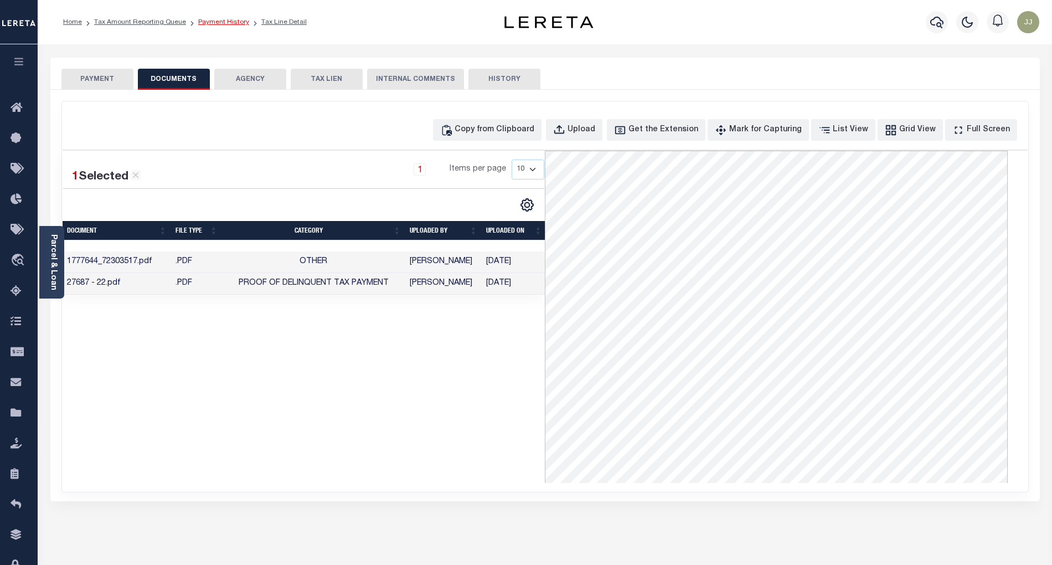
click at [227, 23] on link "Payment History" at bounding box center [223, 22] width 51 height 7
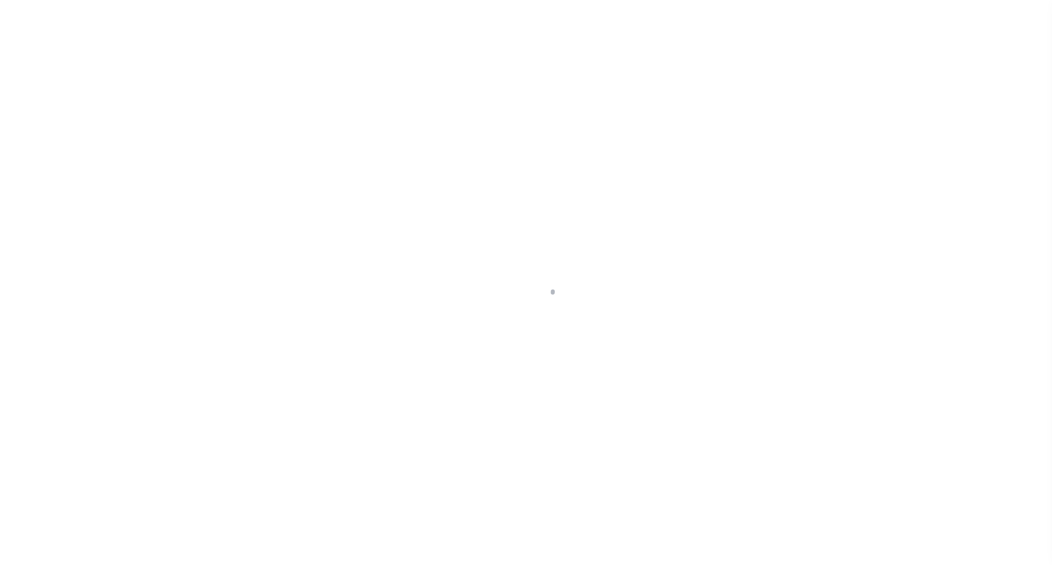
select select "DUE"
select select "15"
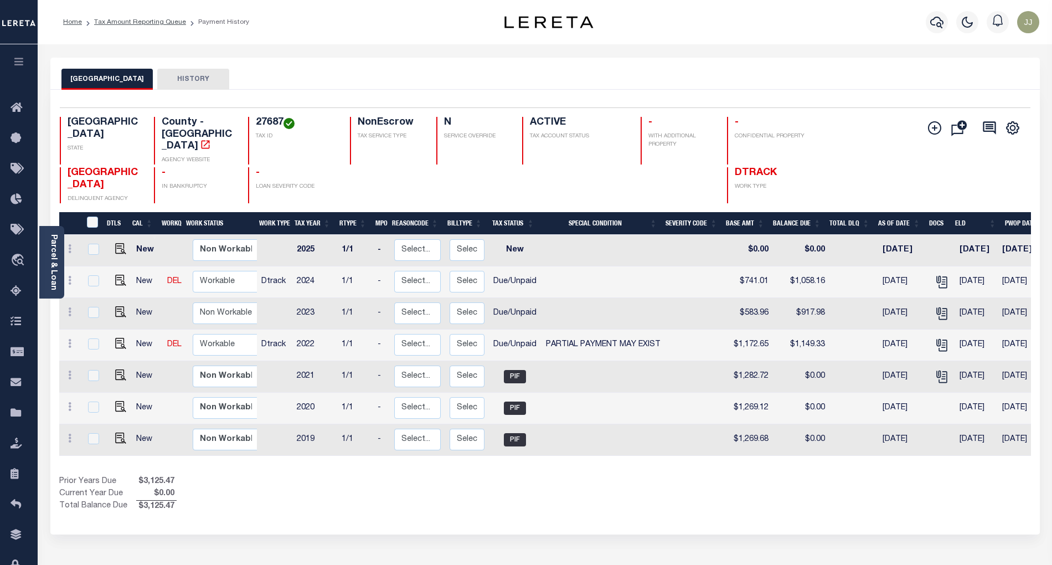
click at [550, 490] on div "Show Tax Lines before Bill Release Date Prior Years Due $3,125.47 Current Year …" at bounding box center [545, 494] width 972 height 37
click at [227, 334] on select "Non Workable Workable" at bounding box center [226, 345] width 66 height 22
checkbox input "true"
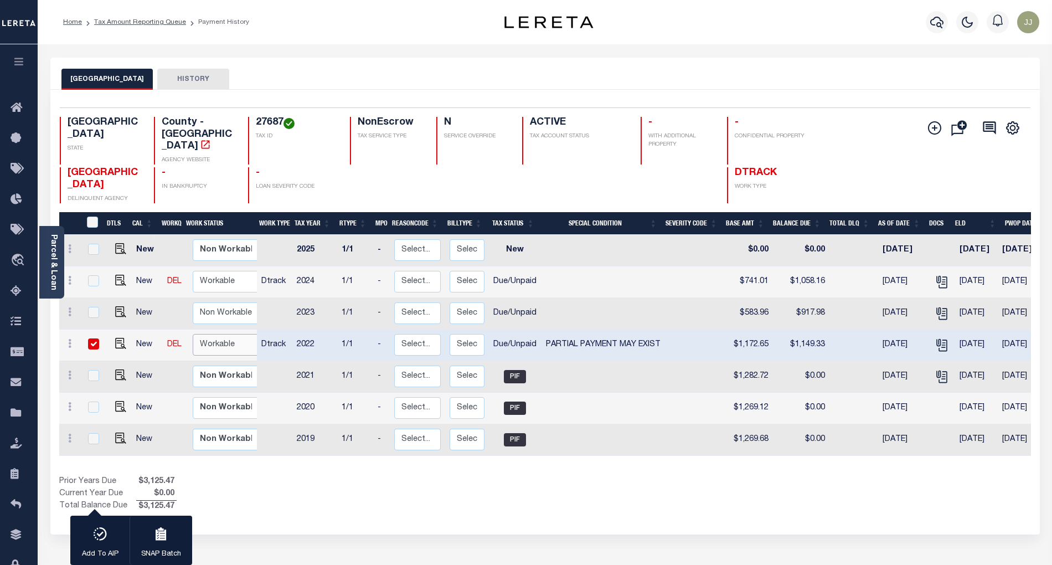
select select "true"
click at [193, 334] on select "Non Workable Workable" at bounding box center [226, 345] width 66 height 22
checkbox input "false"
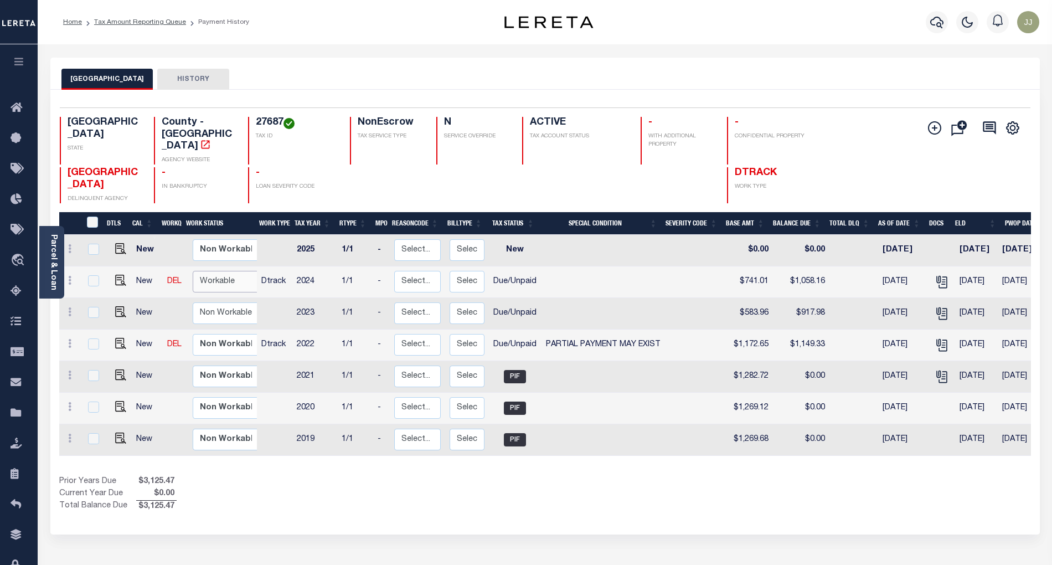
click at [222, 271] on select "Non Workable Workable" at bounding box center [226, 282] width 66 height 22
checkbox input "true"
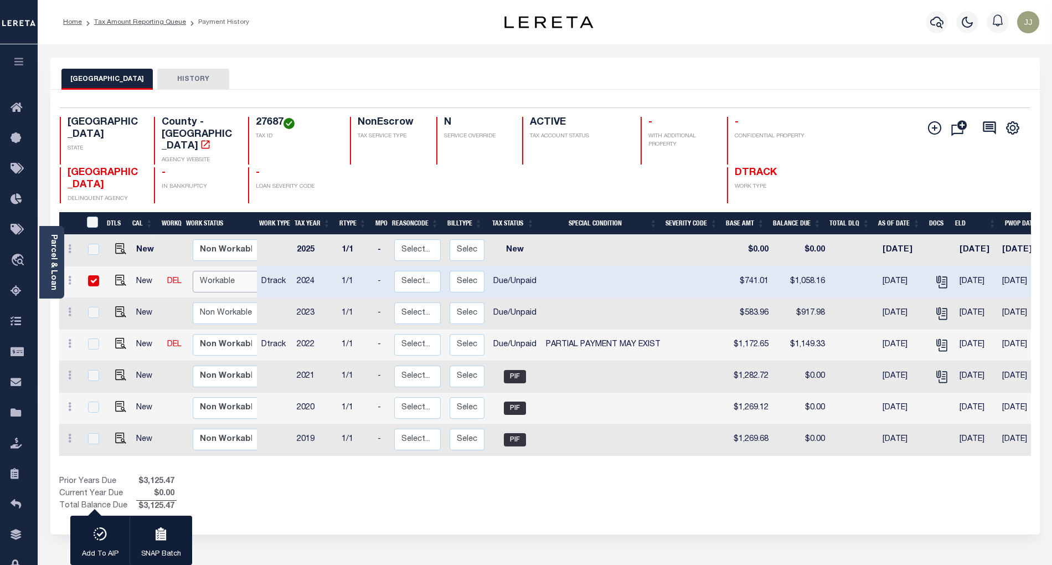
select select "true"
click at [193, 271] on select "Non Workable Workable" at bounding box center [226, 282] width 66 height 22
checkbox input "false"
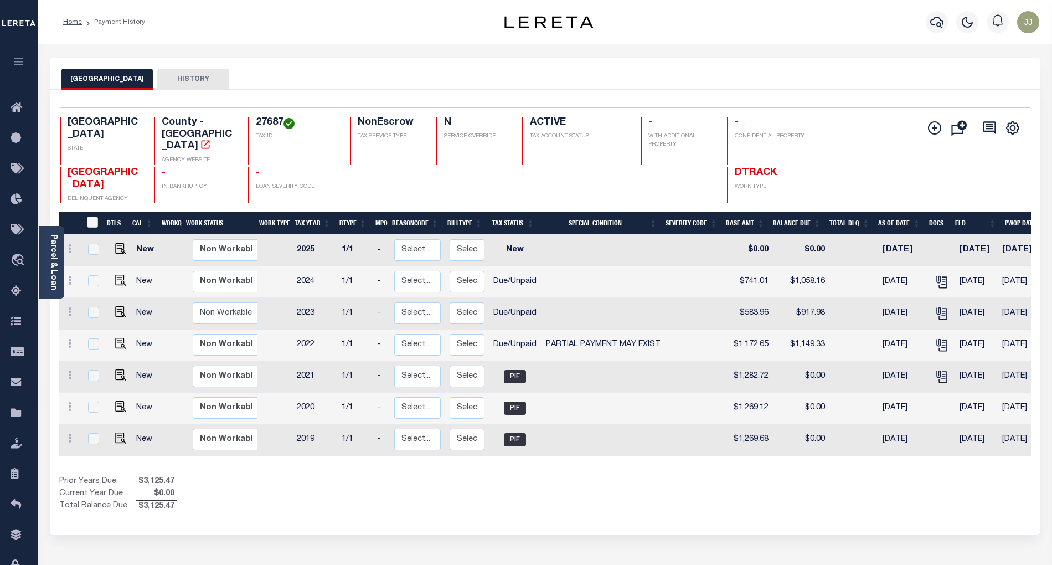
scroll to position [122, 0]
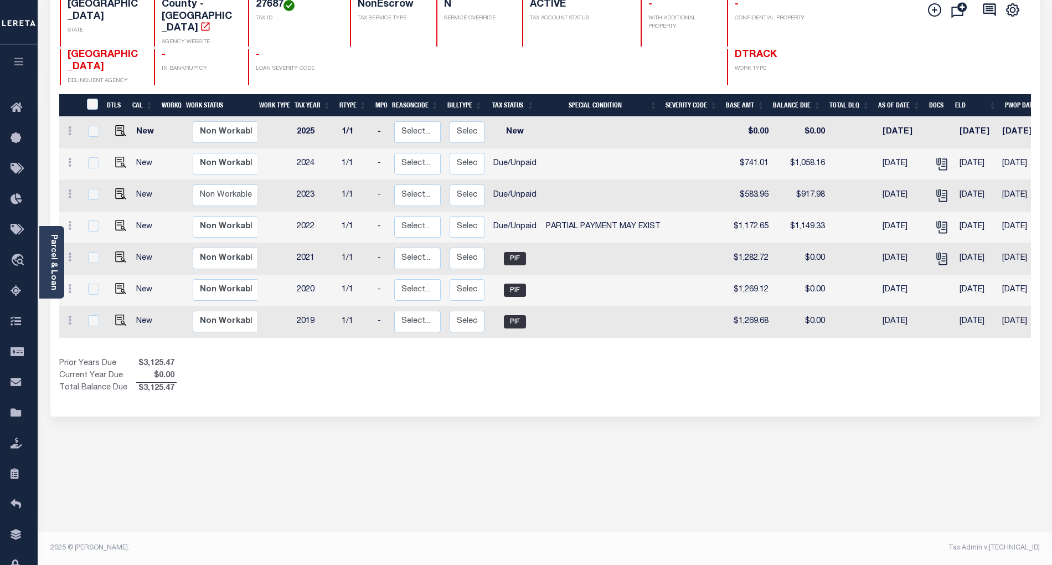
click at [781, 473] on div "SHELBY COUNTY HISTORY Selected 7 Results" at bounding box center [545, 252] width 1006 height 625
click at [258, 377] on div "Selected 7 Results 1 Items per page 25 50 100 TX STATE 27687 N" at bounding box center [545, 194] width 990 height 445
click at [117, 188] on img "" at bounding box center [120, 193] width 11 height 11
checkbox input "true"
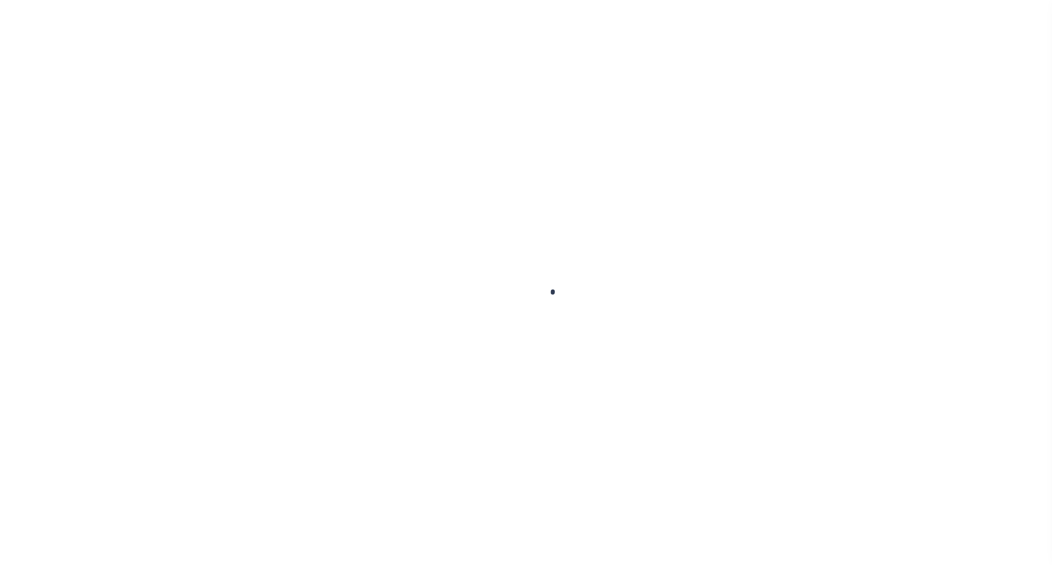
select select "DUE"
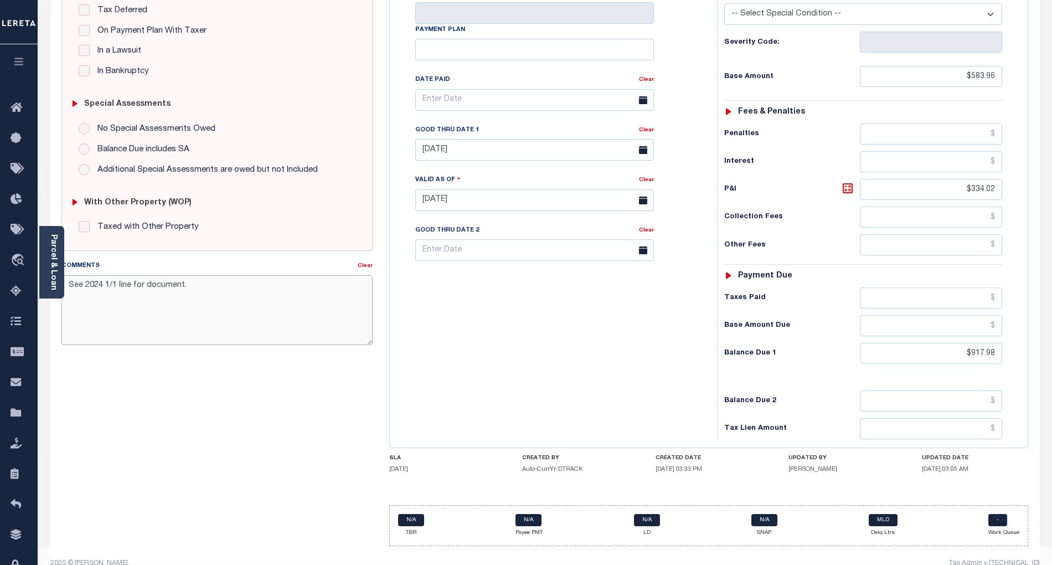
click at [68, 284] on textarea "See 2024 1/1 line for document." at bounding box center [216, 310] width 311 height 70
paste textarea "09/29/2025 - as per Lisa at tax office taxes are delq for 2022, 2023 and 2024. …"
type textarea "09/29/2025 - as per Lisa at tax office taxes are delq for 2022, 2023 and 2024. …"
type input "[DATE]"
click at [645, 127] on link "Clear" at bounding box center [646, 130] width 15 height 6
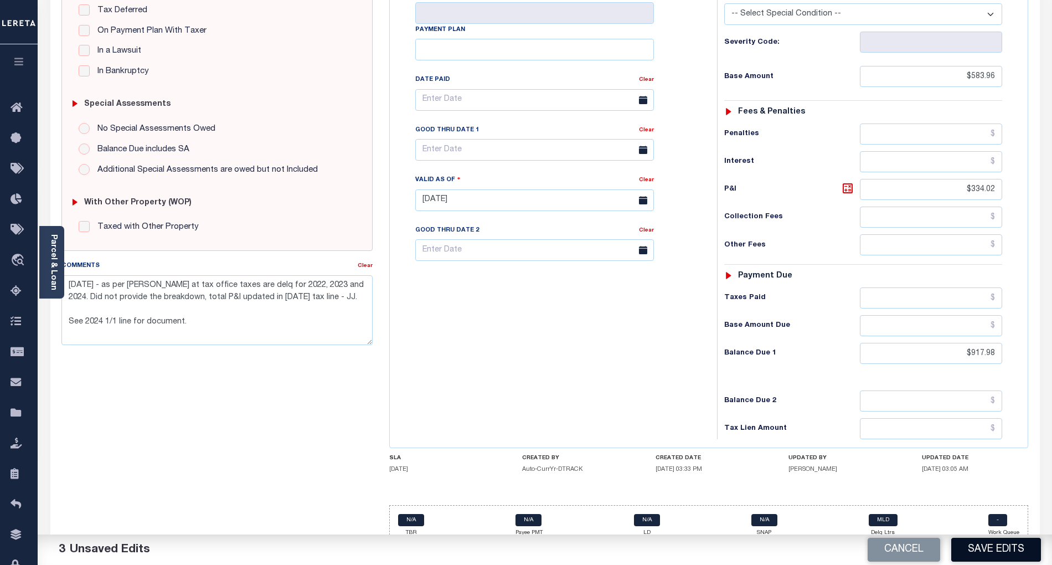
click at [984, 547] on button "Save Edits" at bounding box center [996, 550] width 90 height 24
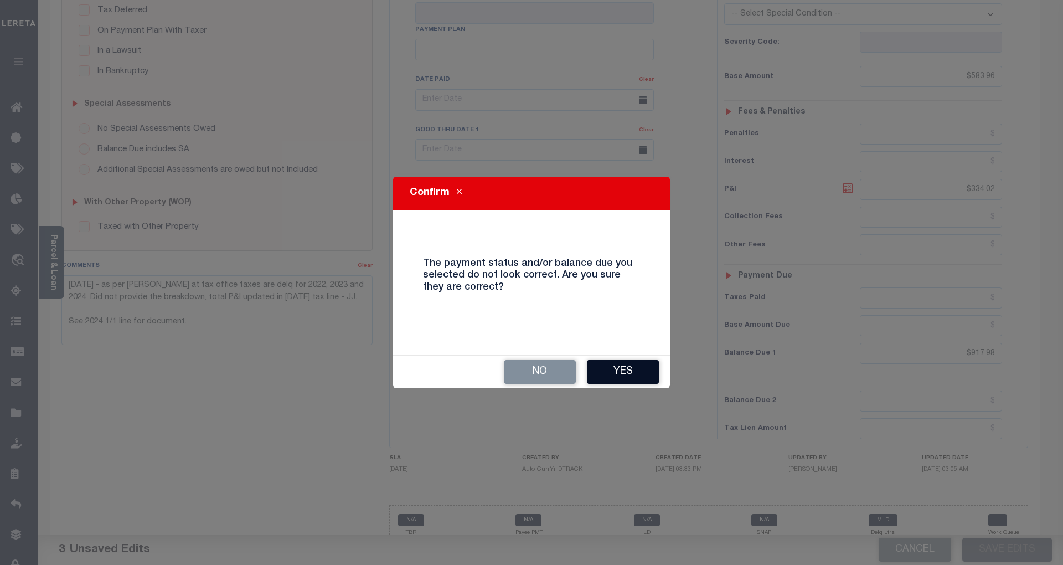
click at [632, 369] on button "Yes" at bounding box center [623, 372] width 72 height 24
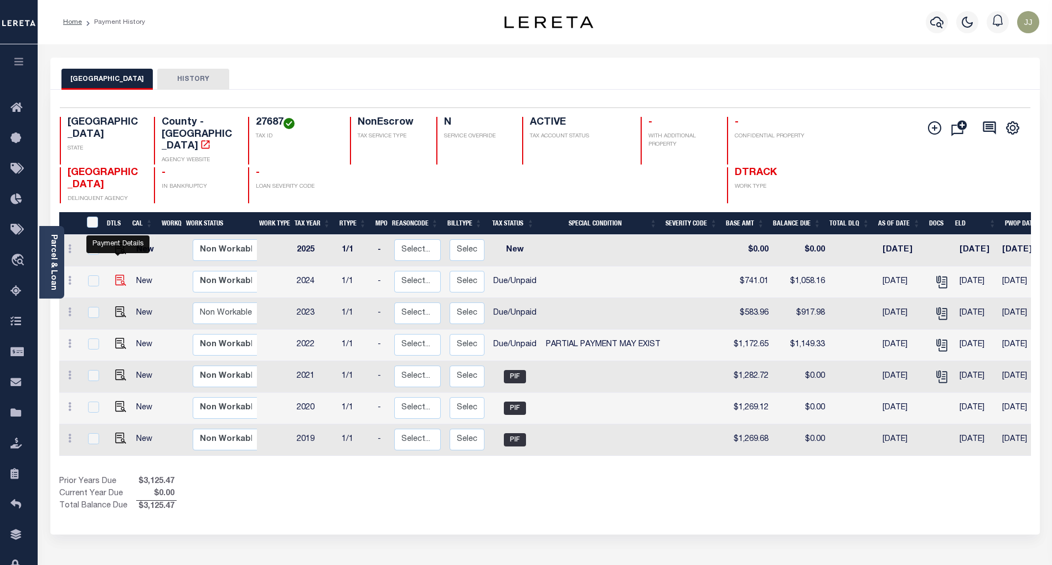
click at [120, 275] on img "" at bounding box center [120, 280] width 11 height 11
checkbox input "true"
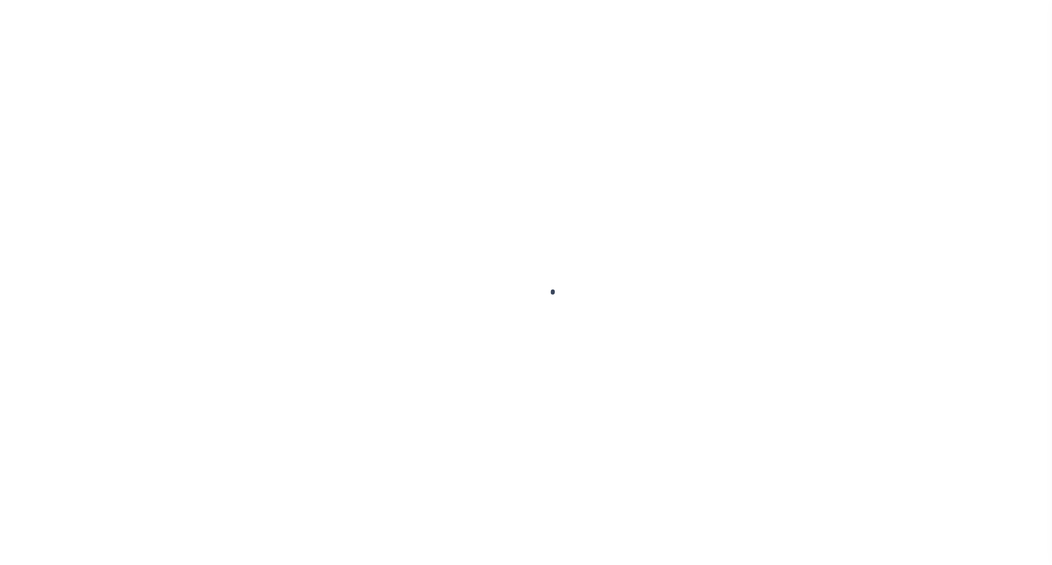
select select "DUE"
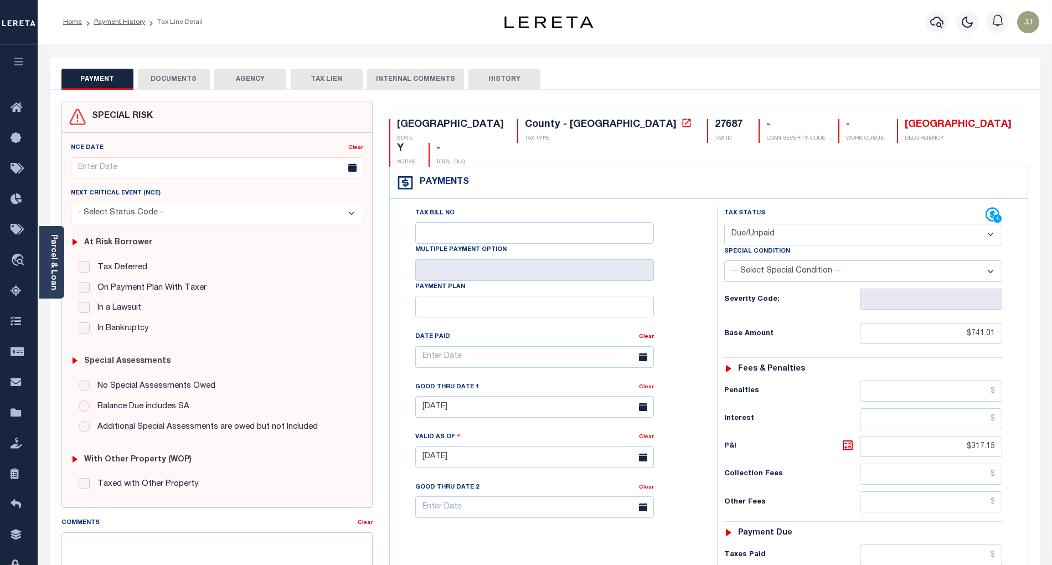
scroll to position [257, 0]
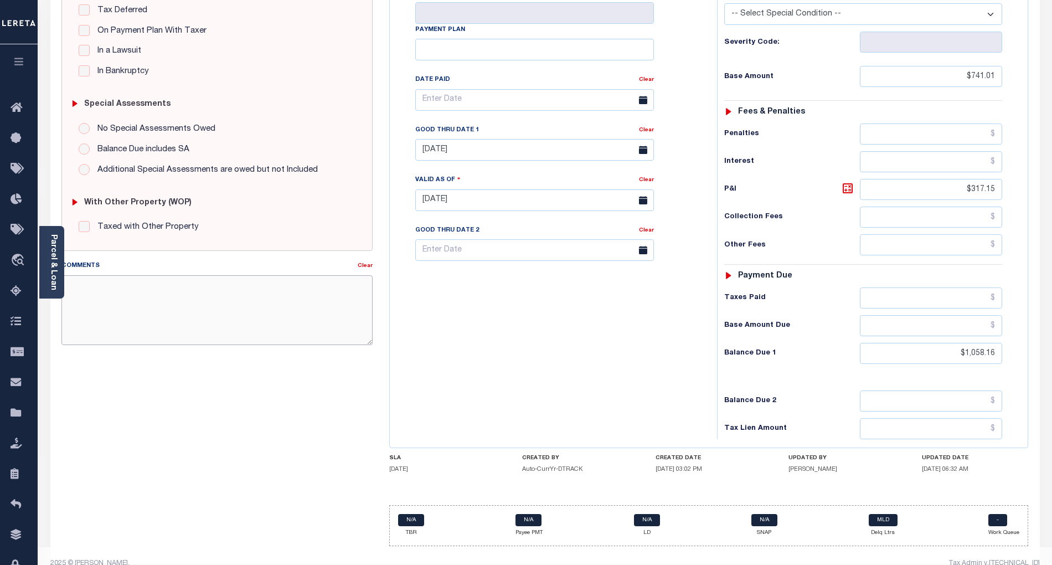
click at [95, 302] on textarea "Comments" at bounding box center [216, 310] width 311 height 70
paste textarea "[DATE] - as per [PERSON_NAME] at tax office taxes are delq for 2022, 2023 and 2…"
type textarea "[DATE] - as per [PERSON_NAME] at tax office taxes are delq for 2022, 2023 and 2…"
type input "[DATE]"
click at [533, 348] on div "Tax Bill No Multiple Payment Option Payment Plan Clear" at bounding box center [551, 194] width 316 height 489
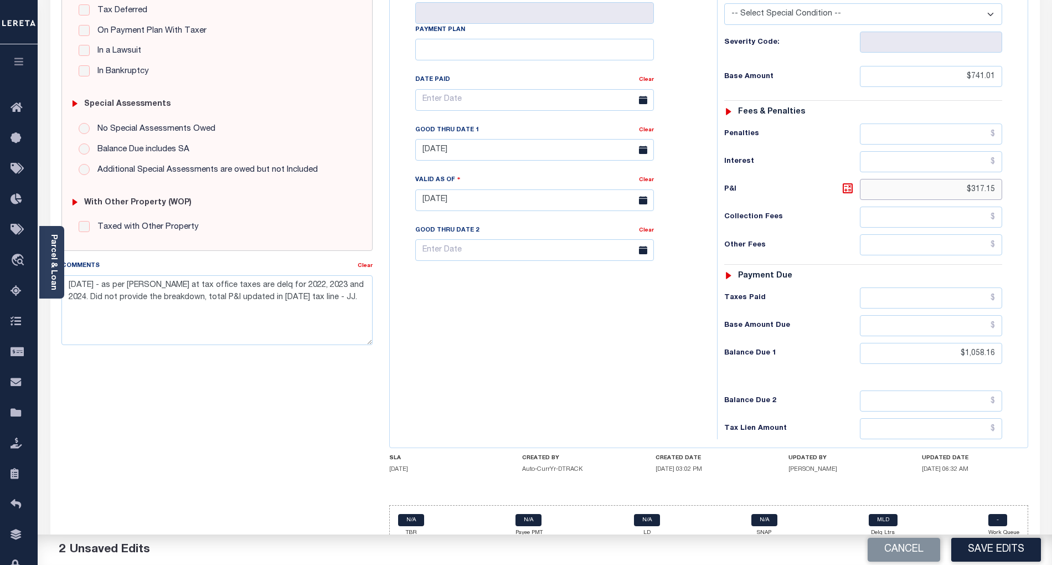
drag, startPoint x: 1002, startPoint y: 173, endPoint x: 953, endPoint y: 171, distance: 48.8
click at [953, 179] on input "$317.15" at bounding box center [931, 189] width 143 height 21
paste input "341.07"
type input "$341.07"
drag, startPoint x: 995, startPoint y: 335, endPoint x: 896, endPoint y: 334, distance: 98.6
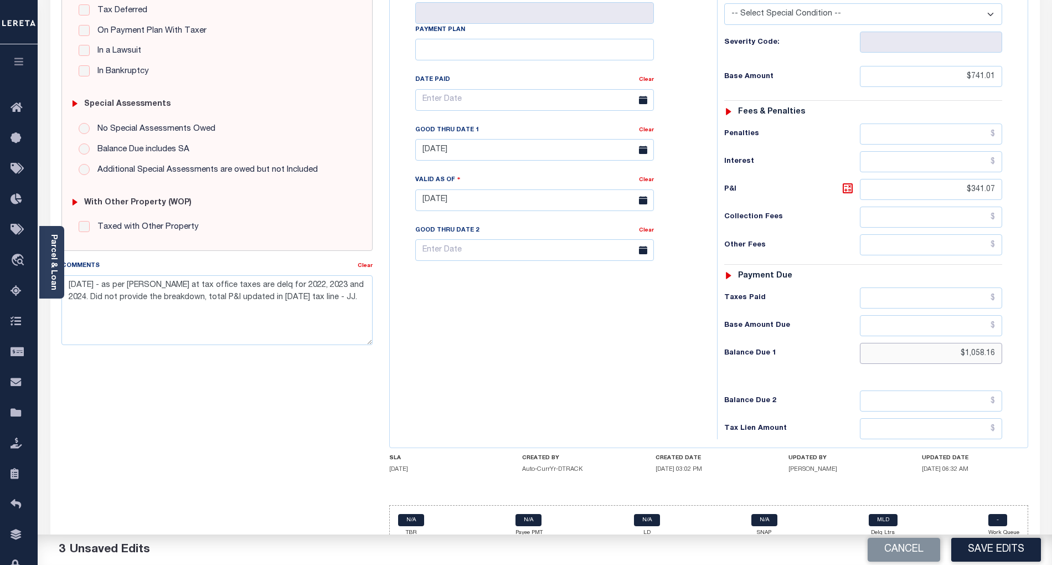
click at [896, 343] on input "$1,058.16" at bounding box center [931, 353] width 143 height 21
type input "$1,082.08"
click at [847, 182] on icon at bounding box center [847, 188] width 13 height 13
click at [577, 325] on div "Tax Bill No Multiple Payment Option Payment Plan Clear" at bounding box center [551, 194] width 316 height 489
click at [645, 127] on link "Clear" at bounding box center [646, 130] width 15 height 6
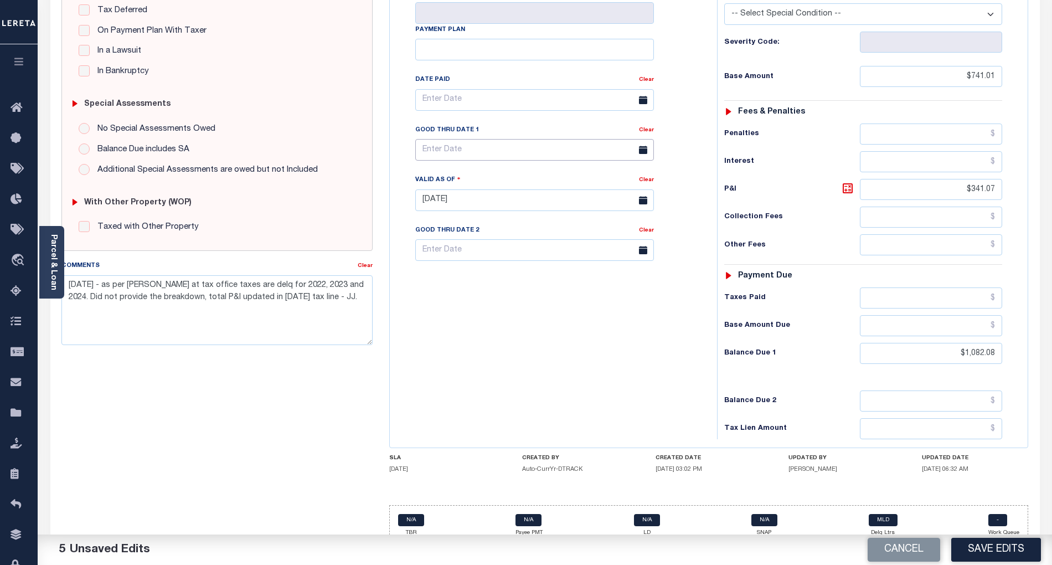
click at [464, 139] on input "text" at bounding box center [534, 150] width 239 height 22
click at [476, 286] on span "30" at bounding box center [477, 280] width 22 height 22
type input "[DATE]"
click at [481, 363] on div "Tax Bill No Multiple Payment Option Payment Plan Clear" at bounding box center [551, 194] width 316 height 489
click at [341, 319] on textarea "09/29/2025 - as per Lisa at tax office taxes are delq for 2022, 2023 and 2024. …" at bounding box center [216, 310] width 311 height 70
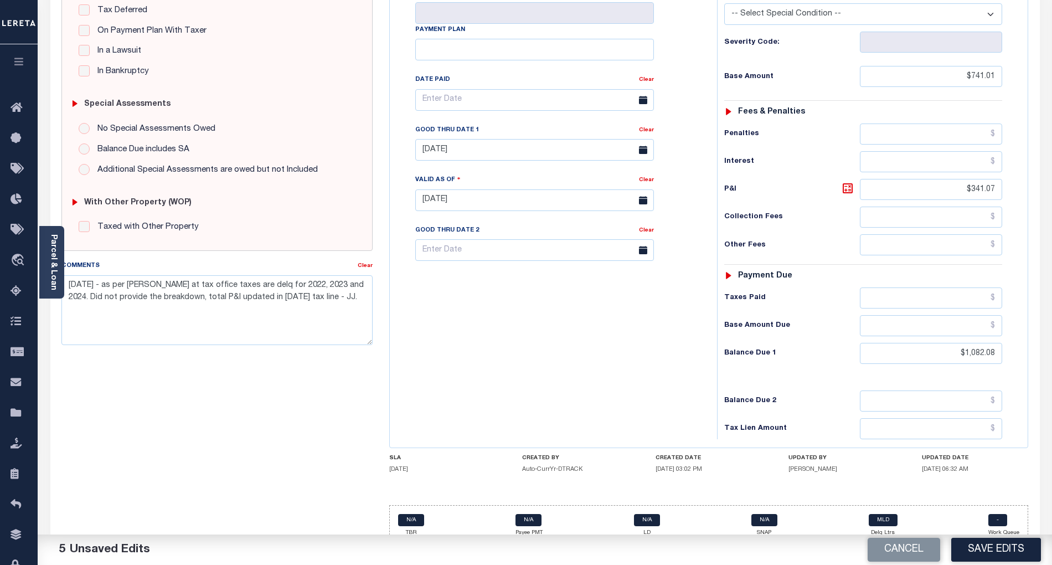
click at [972, 550] on button "Save Edits" at bounding box center [996, 550] width 90 height 24
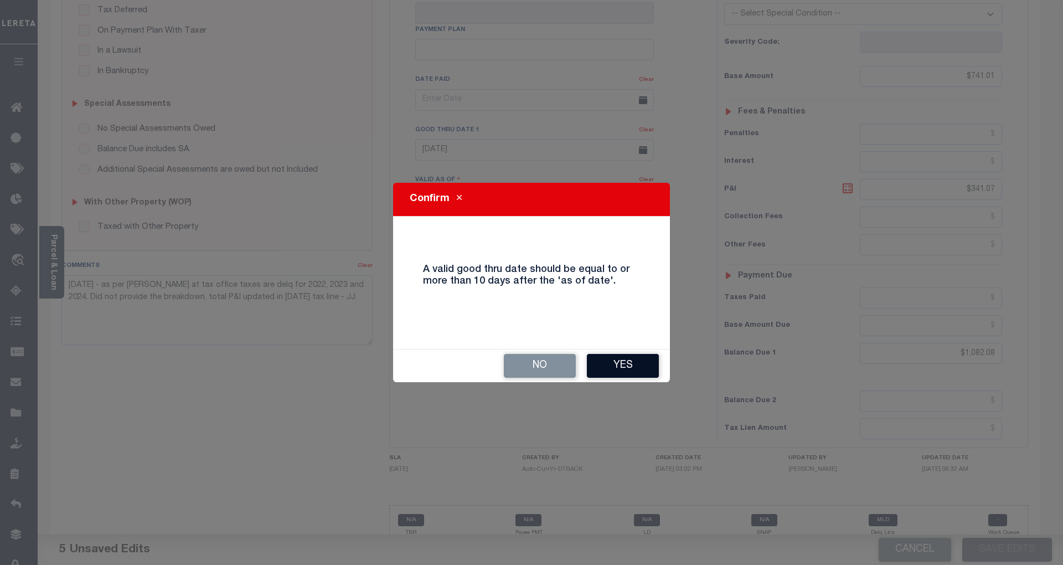
click at [628, 362] on button "Yes" at bounding box center [623, 366] width 72 height 24
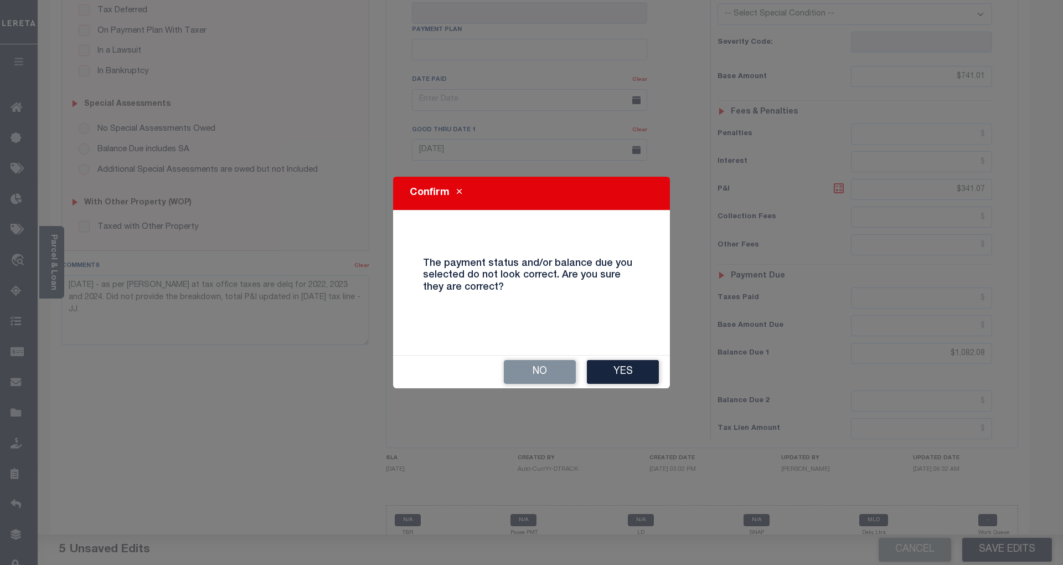
click at [615, 375] on button "Yes" at bounding box center [623, 372] width 72 height 24
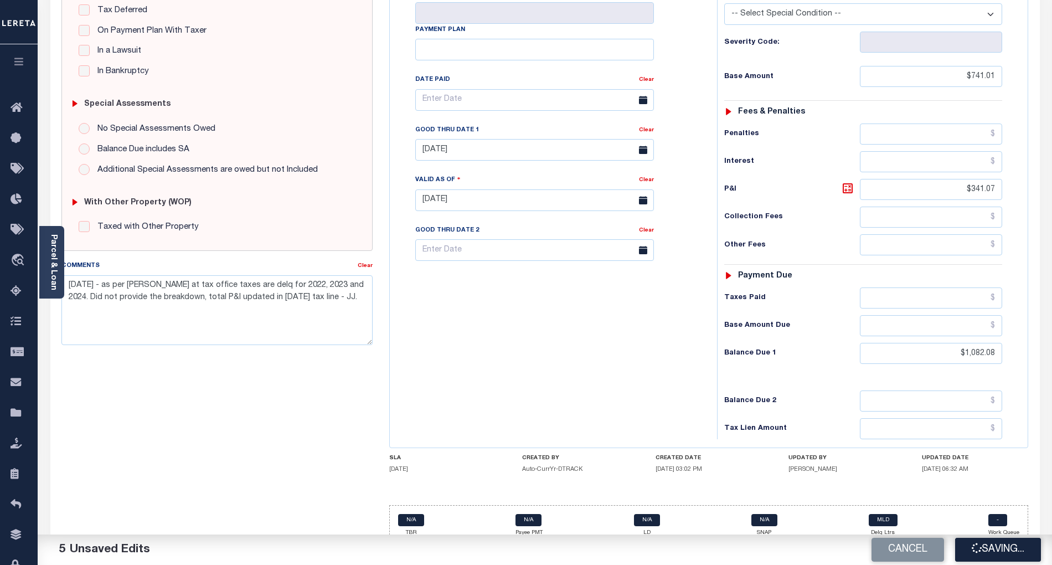
checkbox input "false"
type input "$741.01"
type input "$341.07"
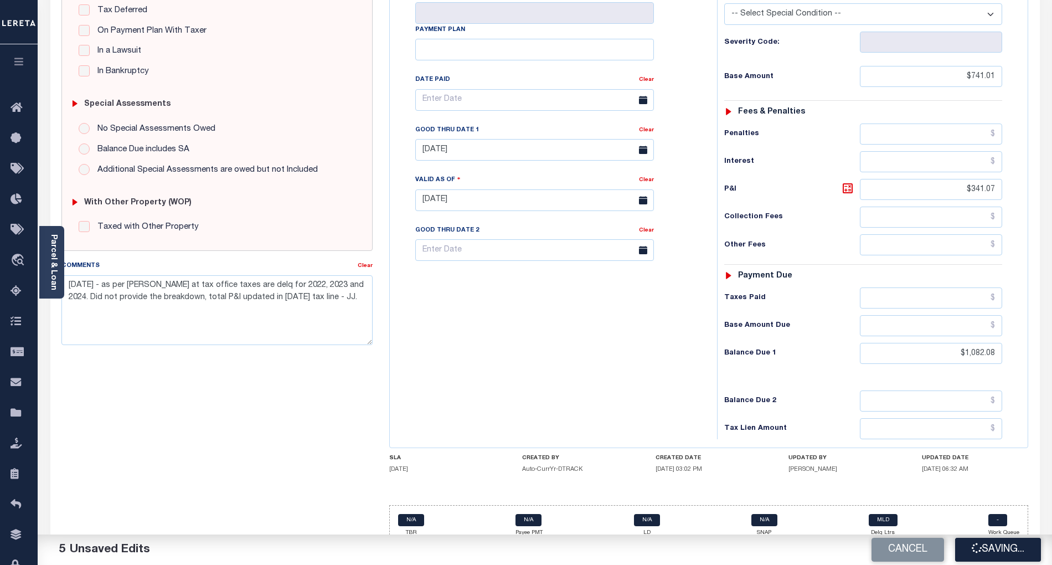
type input "$1,082.08"
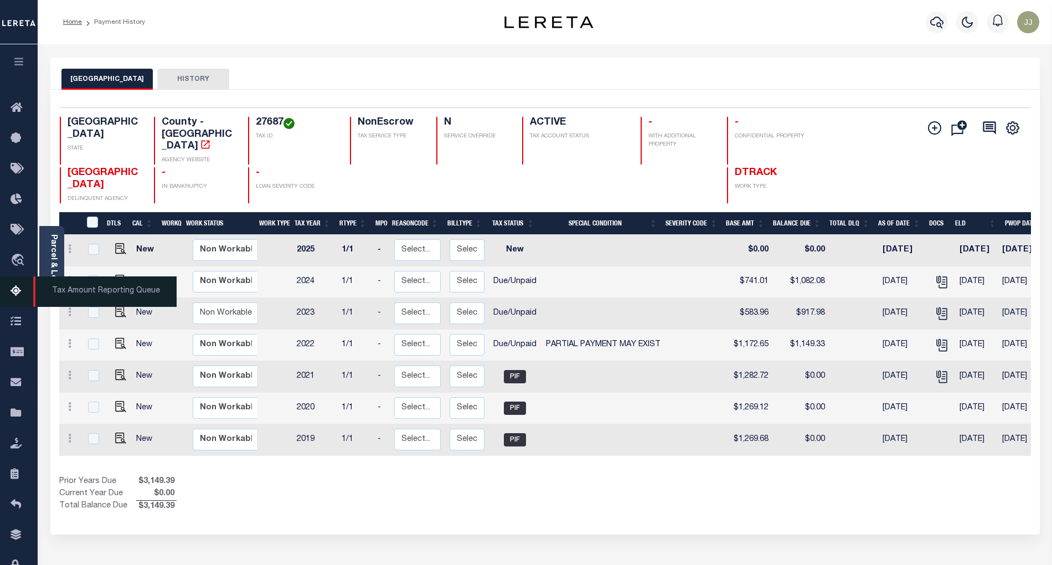
click at [14, 290] on icon at bounding box center [20, 292] width 18 height 14
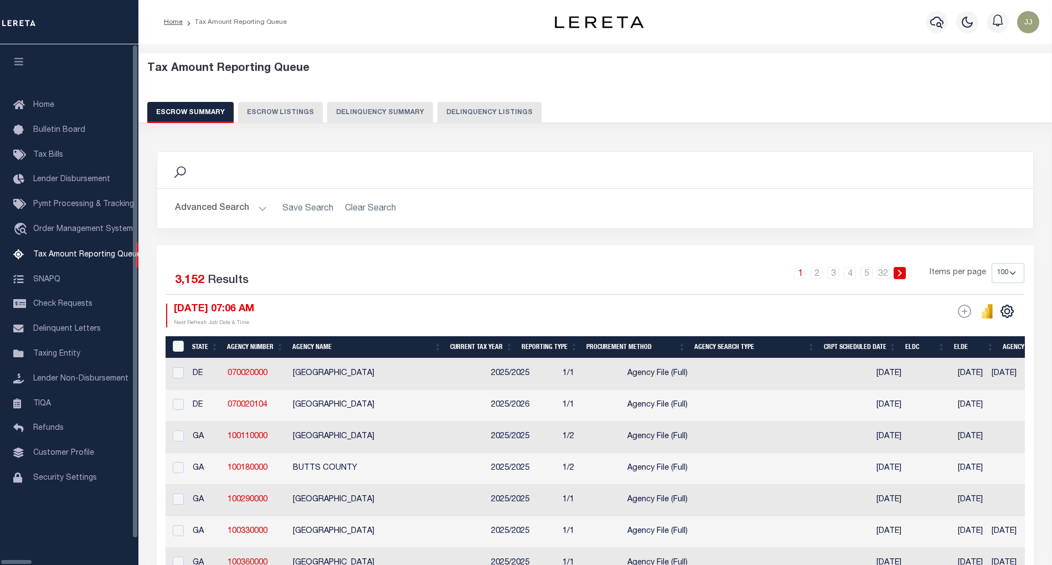
click at [441, 111] on button "Delinquency Listings" at bounding box center [489, 112] width 104 height 21
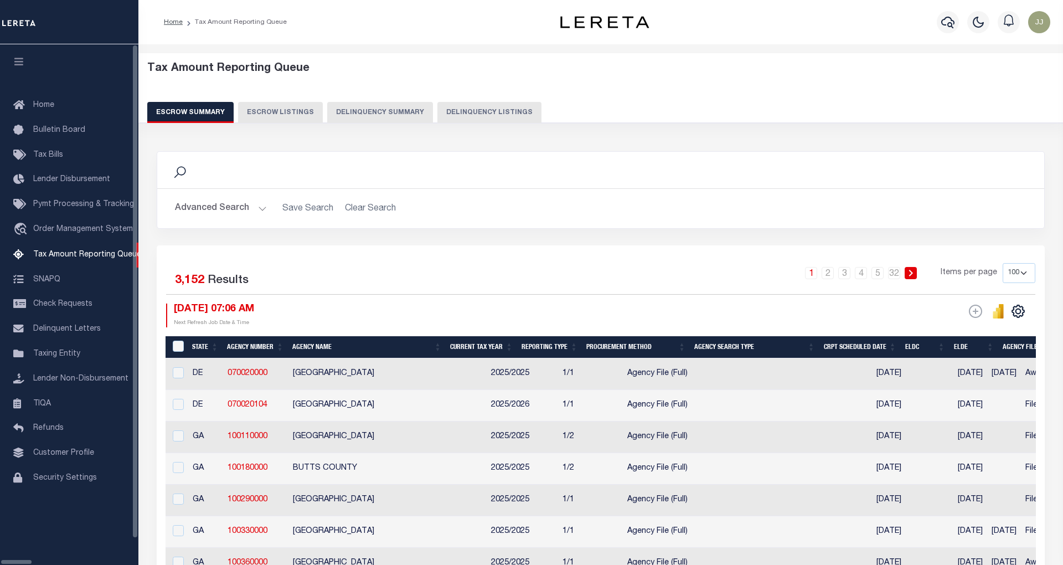
select select "[GEOGRAPHIC_DATA]"
select select "100"
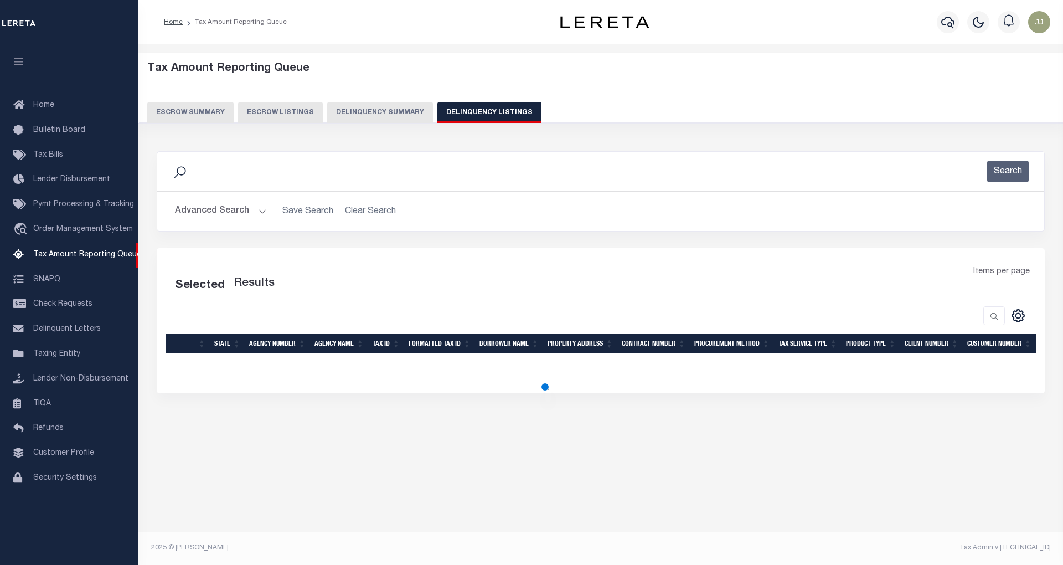
select select "100"
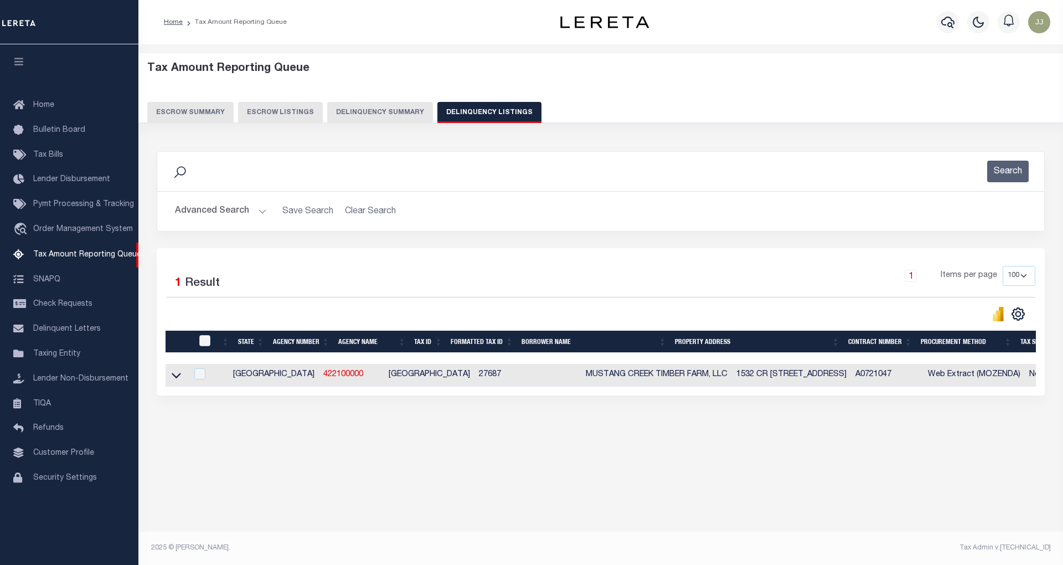
click at [210, 220] on button "Advanced Search" at bounding box center [221, 211] width 92 height 22
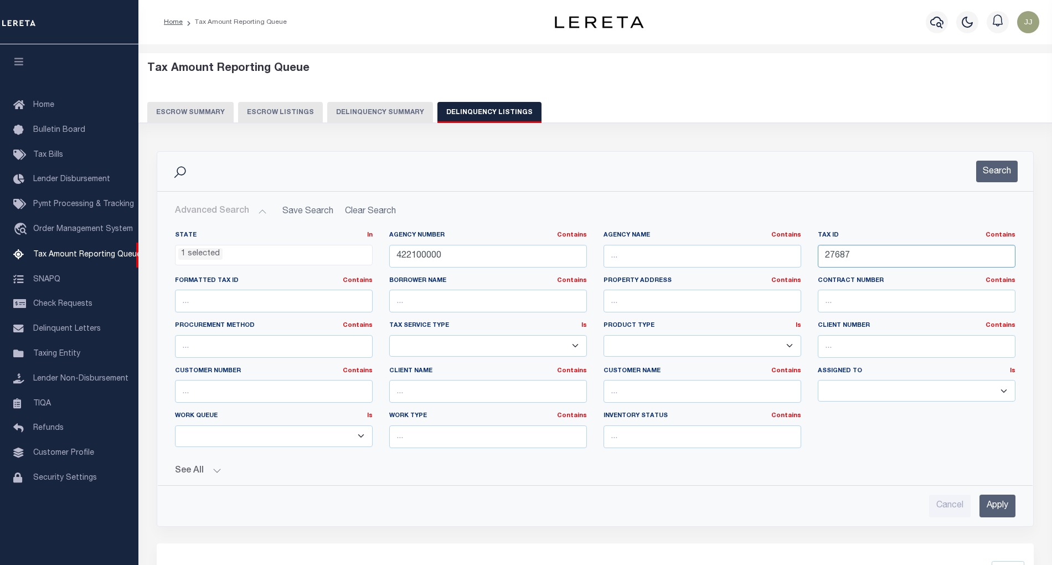
drag, startPoint x: 868, startPoint y: 258, endPoint x: 774, endPoint y: 258, distance: 94.7
click at [774, 258] on div "State In In AK AL AR AZ CA CO CT DC DE FL GA GU HI IA ID IL IN KS KY LA MA MD M…" at bounding box center [595, 344] width 857 height 226
paste input "100000047000001061"
type input "100000047000001061"
drag, startPoint x: 485, startPoint y: 260, endPoint x: 346, endPoint y: 259, distance: 139.6
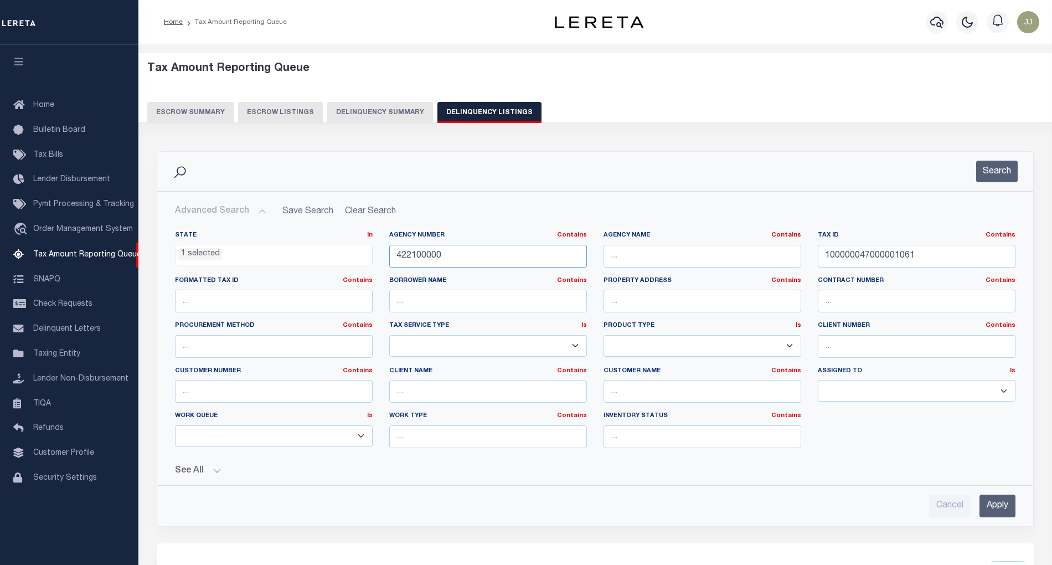
click at [346, 259] on div "State In In AK AL AR AZ CA CO CT DC DE FL GA GU HI IA ID IL IN KS KY LA MA MD M…" at bounding box center [595, 344] width 857 height 226
paste input "22001"
type input "422122001"
click at [995, 173] on button "Search" at bounding box center [997, 172] width 42 height 22
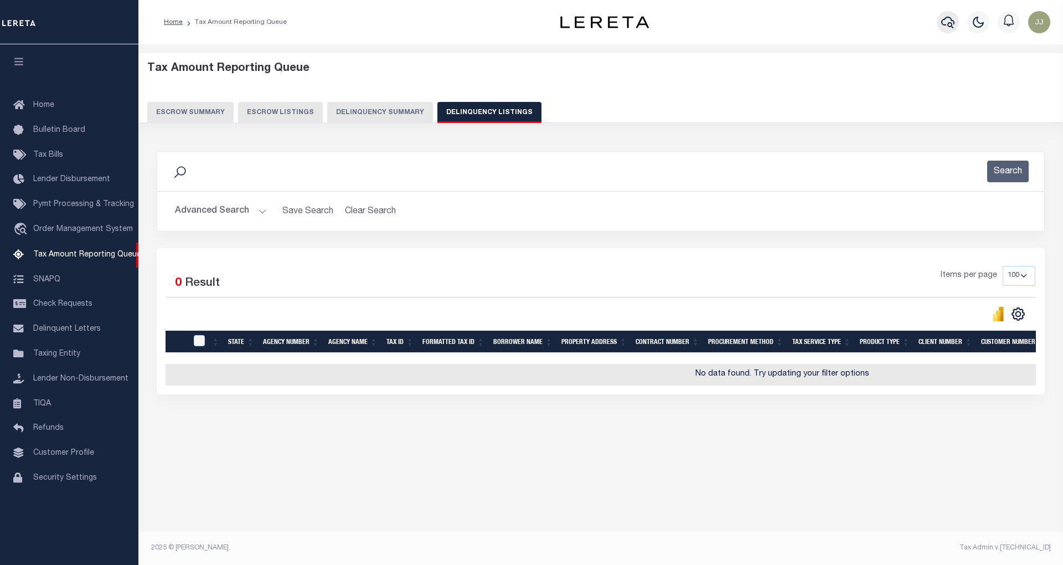
click at [938, 18] on button "button" at bounding box center [948, 22] width 22 height 22
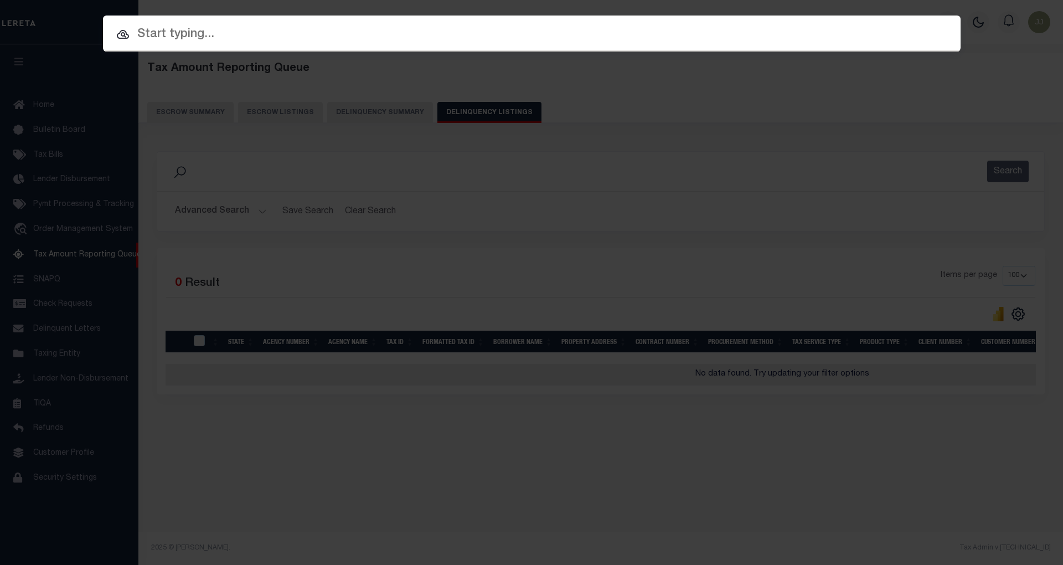
paste input "1300031075"
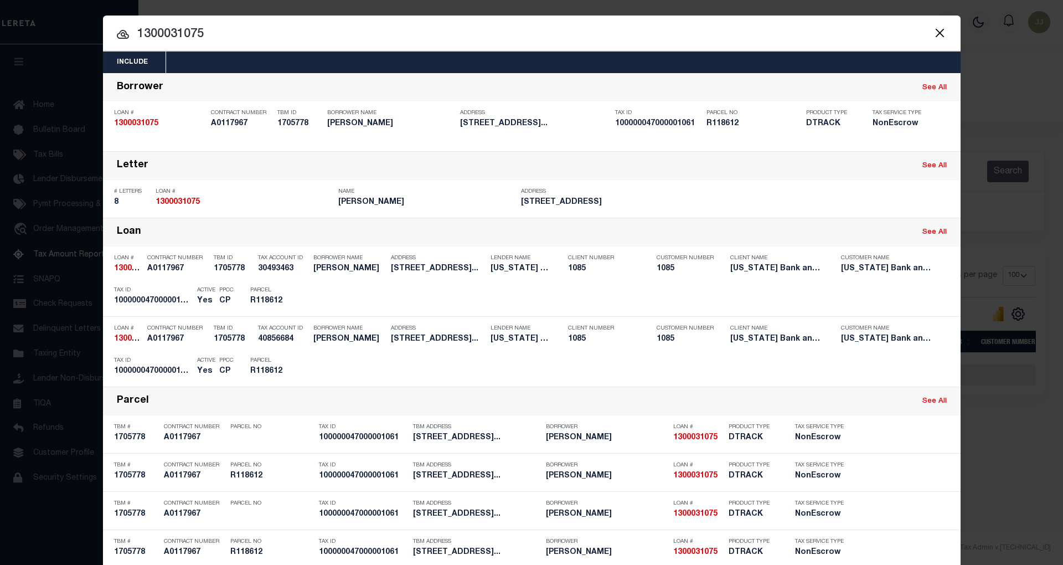
type input "1300031075"
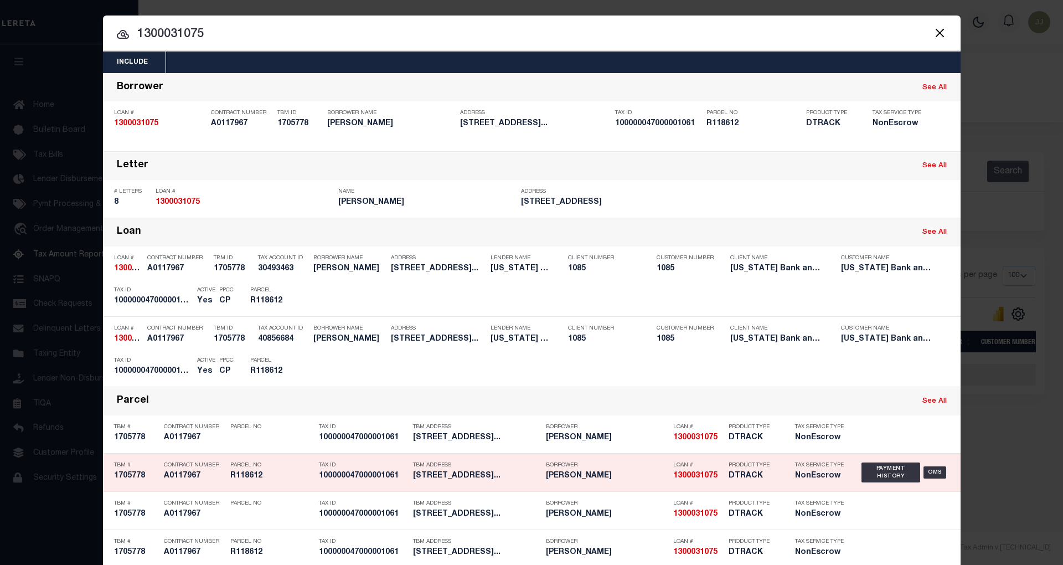
scroll to position [19, 0]
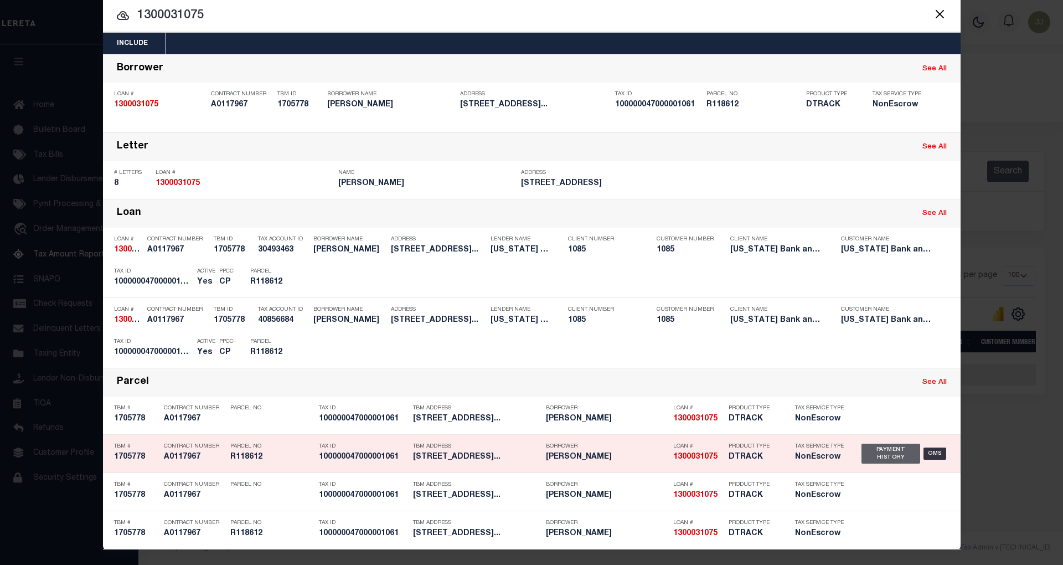
click at [876, 455] on div "Payment History" at bounding box center [891, 454] width 59 height 20
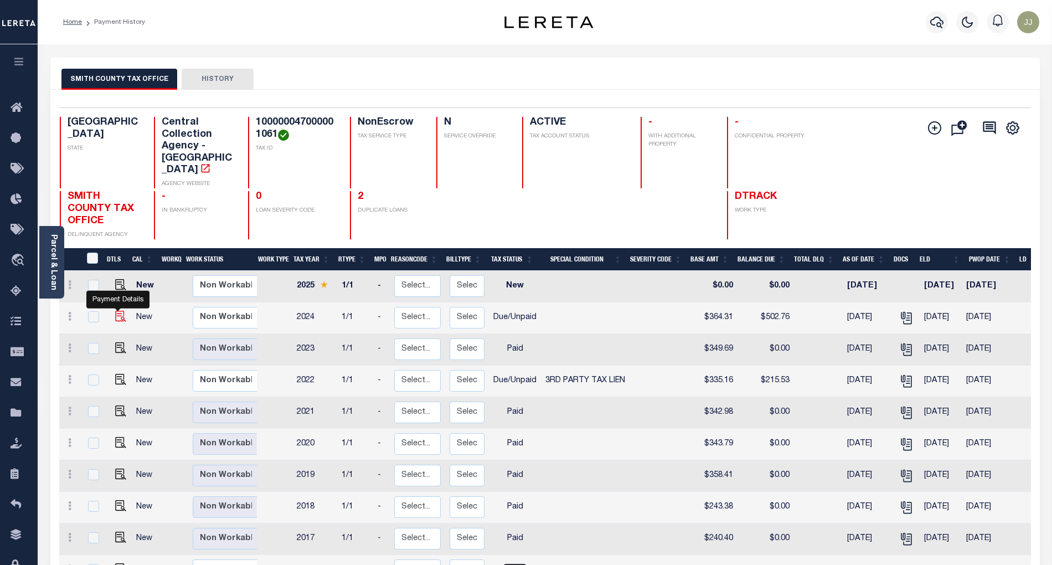
click at [115, 311] on img "" at bounding box center [120, 316] width 11 height 11
checkbox input "true"
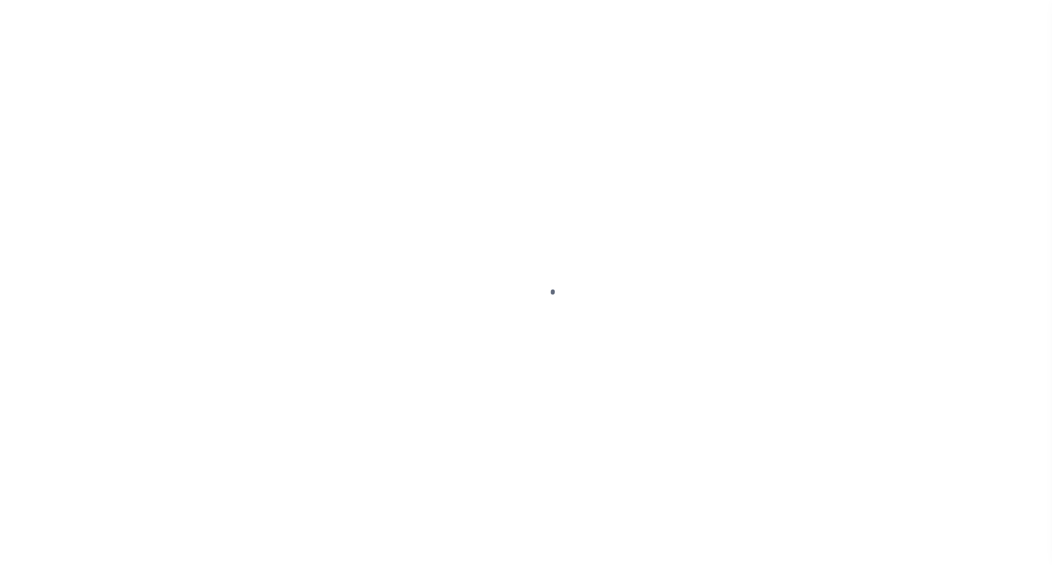
select select "DUE"
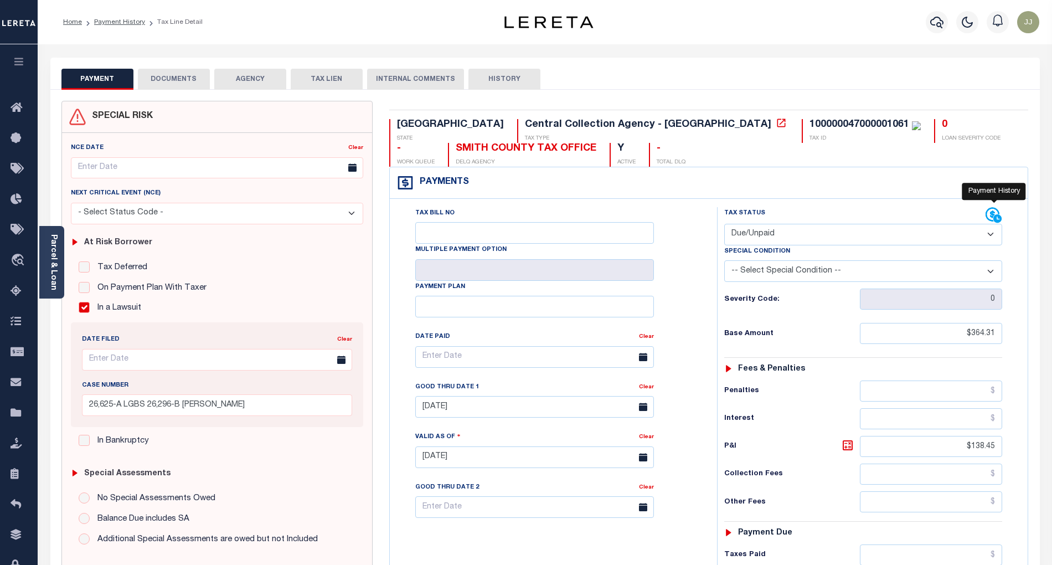
click at [991, 218] on icon at bounding box center [993, 215] width 14 height 14
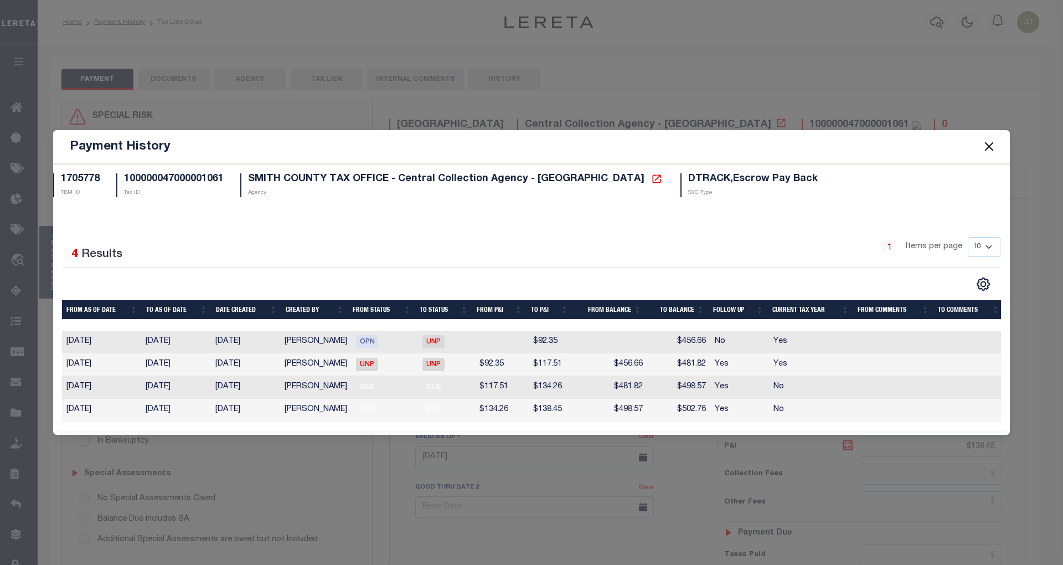
click at [989, 142] on button "Close" at bounding box center [989, 147] width 14 height 14
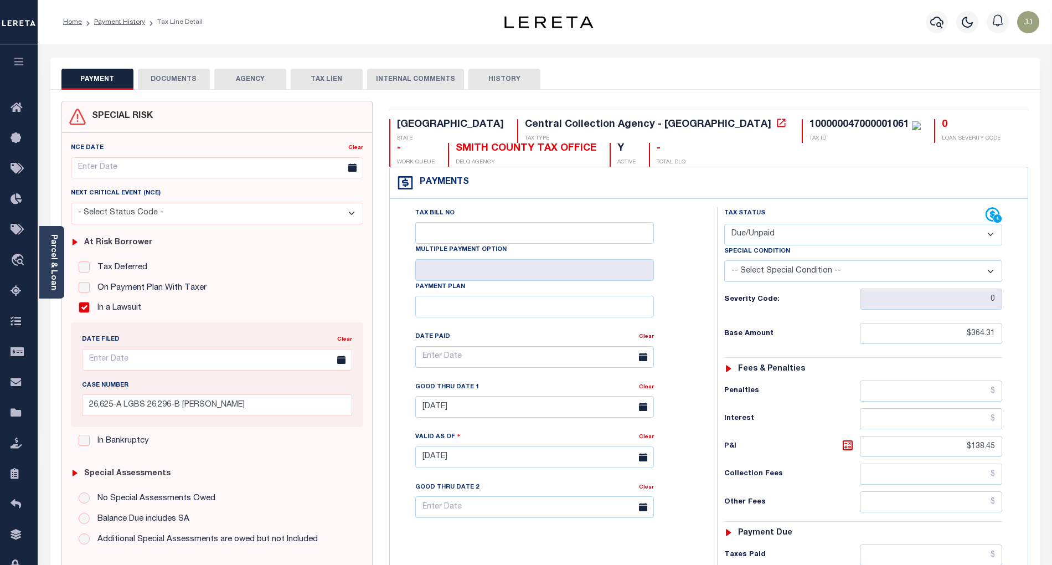
click at [166, 83] on button "DOCUMENTS" at bounding box center [174, 79] width 72 height 21
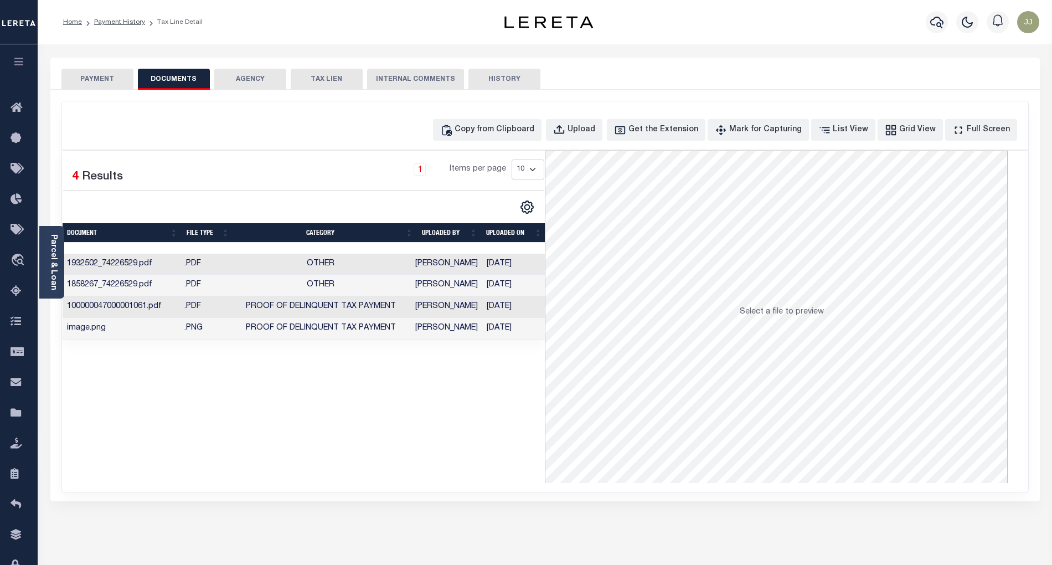
click at [91, 76] on button "PAYMENT" at bounding box center [97, 79] width 72 height 21
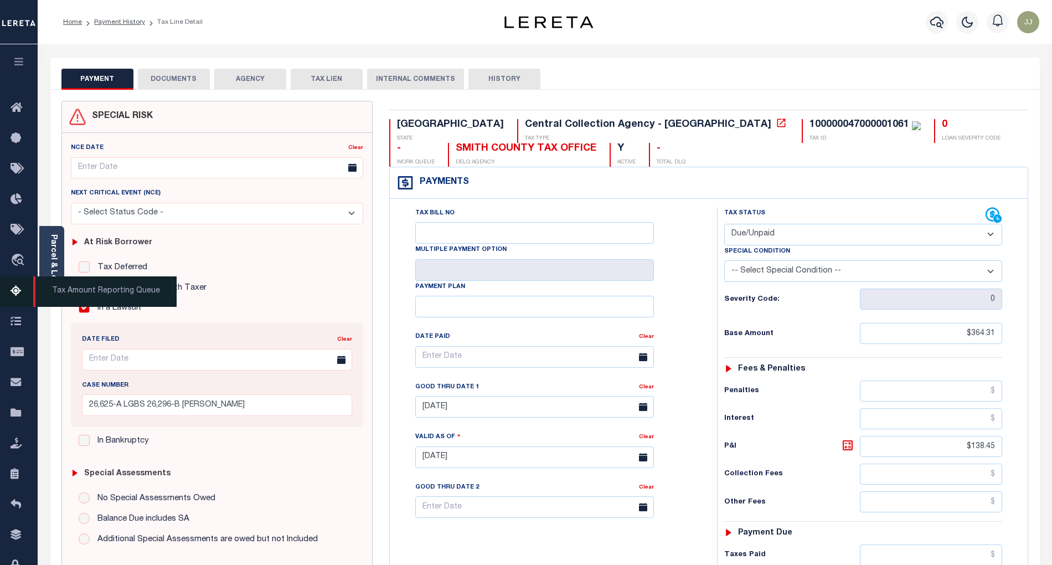
click at [7, 294] on link "Tax Amount Reporting Queue" at bounding box center [19, 291] width 38 height 30
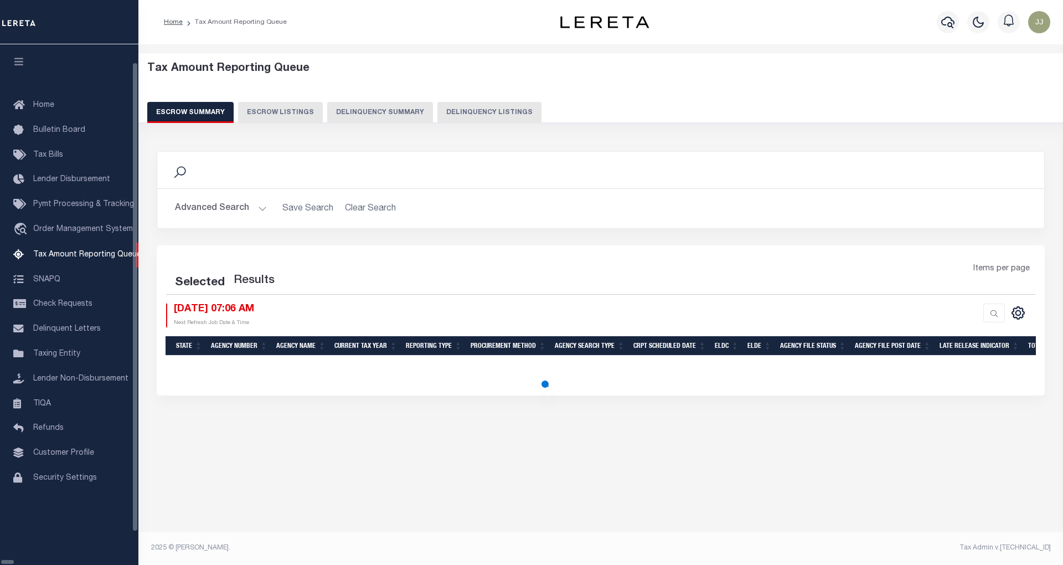
select select "100"
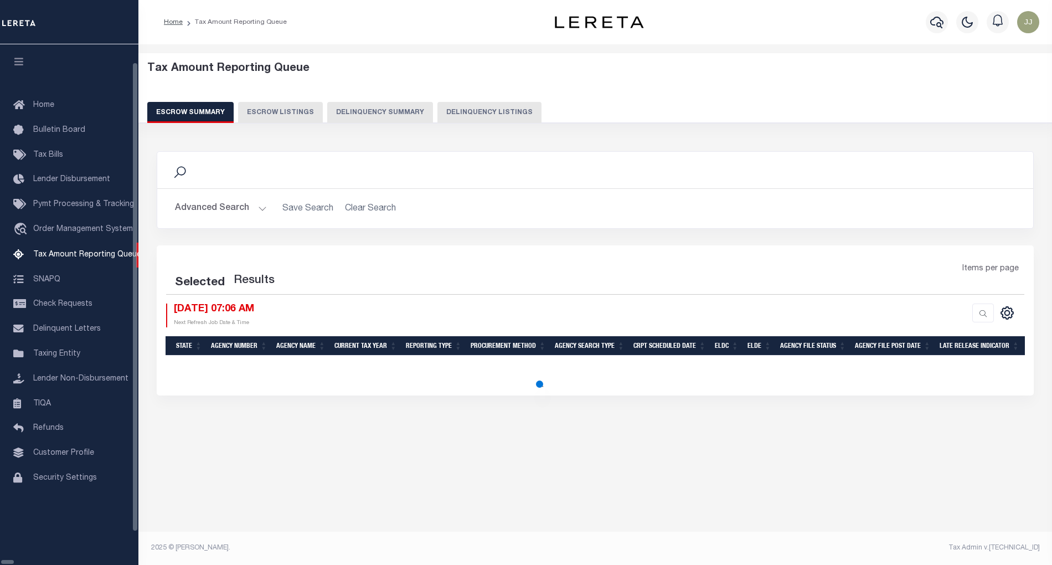
select select "100"
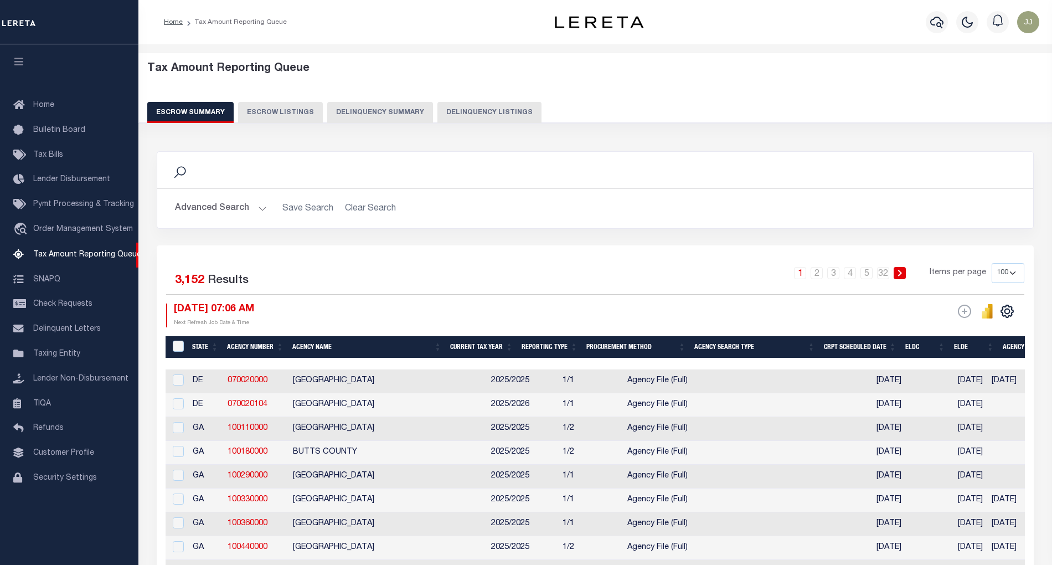
drag, startPoint x: 496, startPoint y: 112, endPoint x: 502, endPoint y: 120, distance: 10.0
click at [496, 112] on button "Delinquency Listings" at bounding box center [489, 112] width 104 height 21
select select "100"
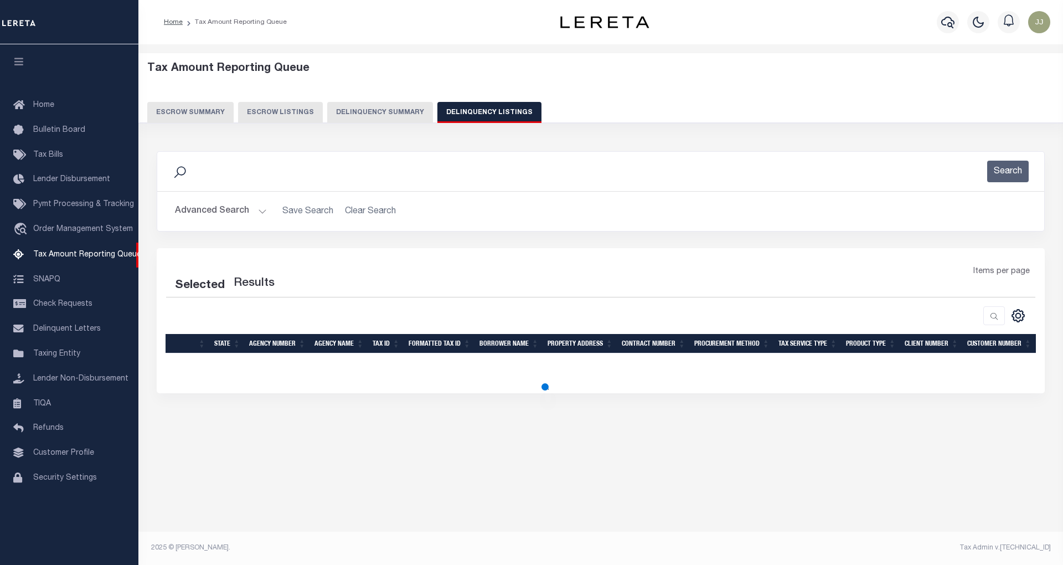
select select "100"
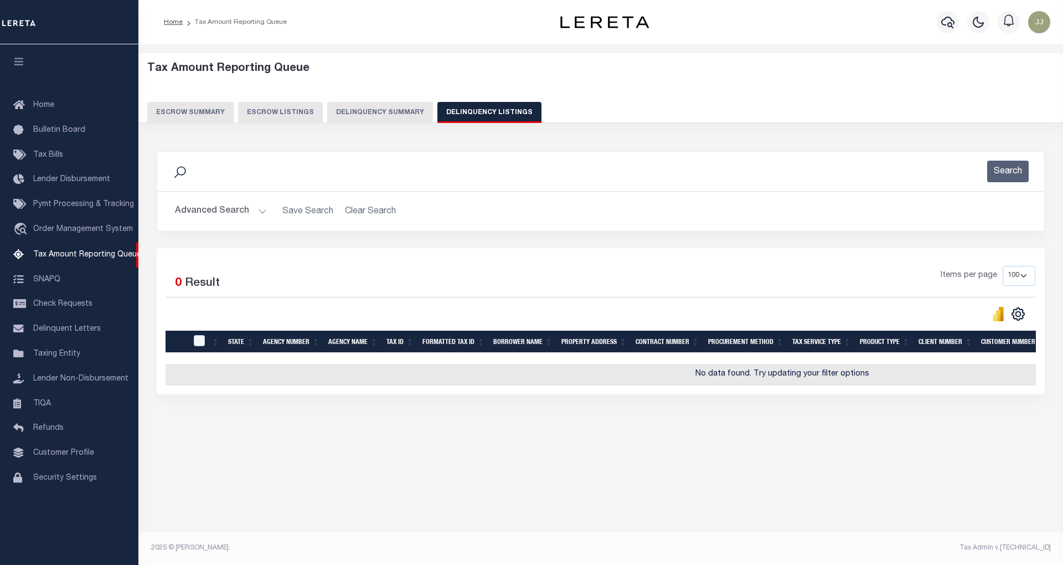
click at [248, 211] on button "Advanced Search" at bounding box center [221, 211] width 92 height 22
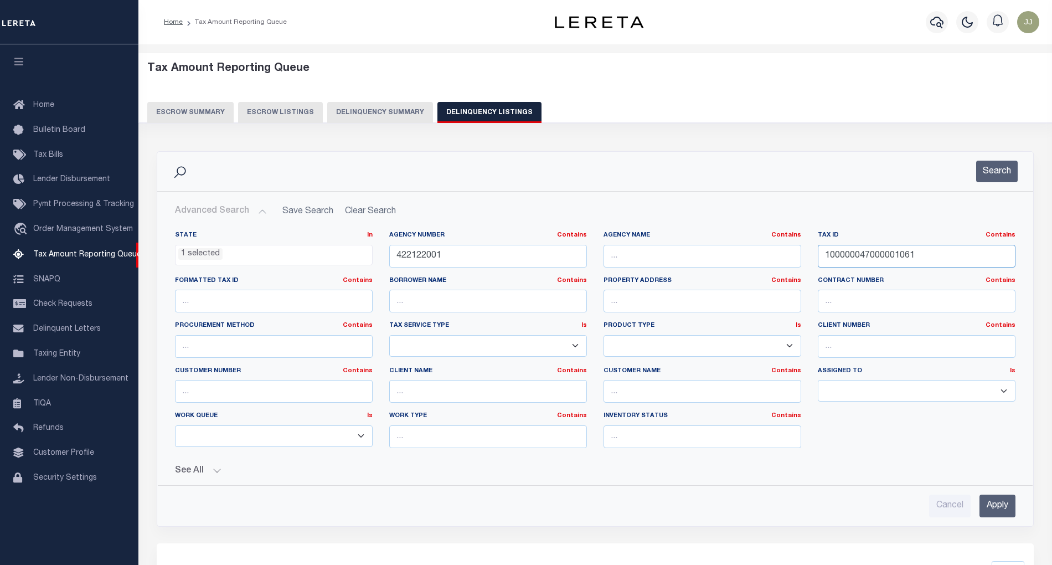
drag, startPoint x: 940, startPoint y: 262, endPoint x: 811, endPoint y: 264, distance: 129.1
click at [811, 264] on div "Tax ID Contains Contains Is 100000047000001061" at bounding box center [917, 253] width 214 height 45
paste input "00007833180"
type input "00007833180"
drag, startPoint x: 477, startPoint y: 249, endPoint x: 316, endPoint y: 254, distance: 161.2
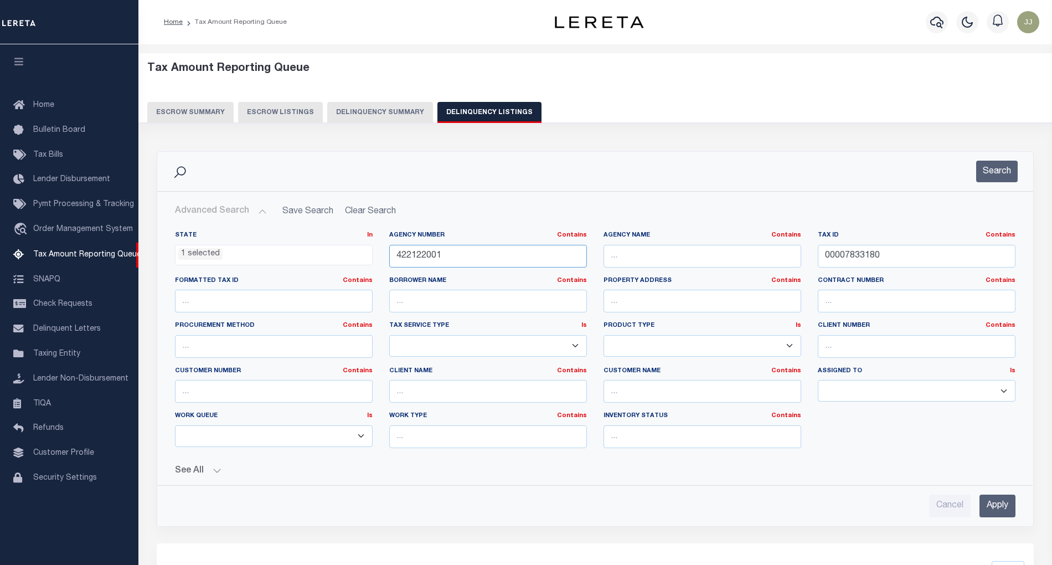
click at [316, 254] on div "State In In AK AL AR AZ CA CO CT DC DE FL GA GU HI IA ID IL IN KS [GEOGRAPHIC_D…" at bounding box center [595, 344] width 857 height 226
paste input "200000"
type input "422200000"
click at [1000, 173] on button "Search" at bounding box center [997, 172] width 42 height 22
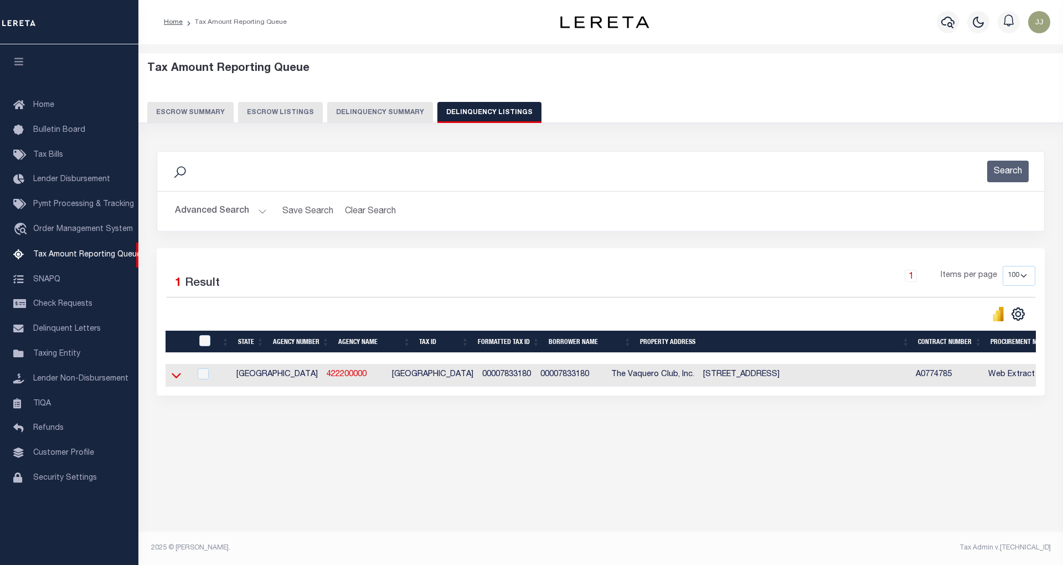
click at [176, 379] on icon at bounding box center [176, 375] width 9 height 12
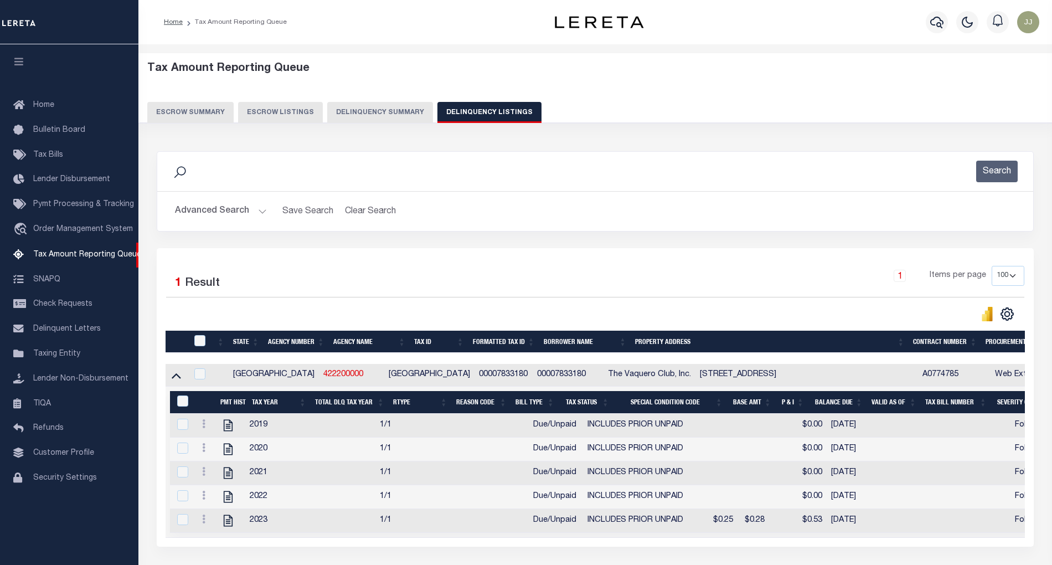
scroll to position [96, 0]
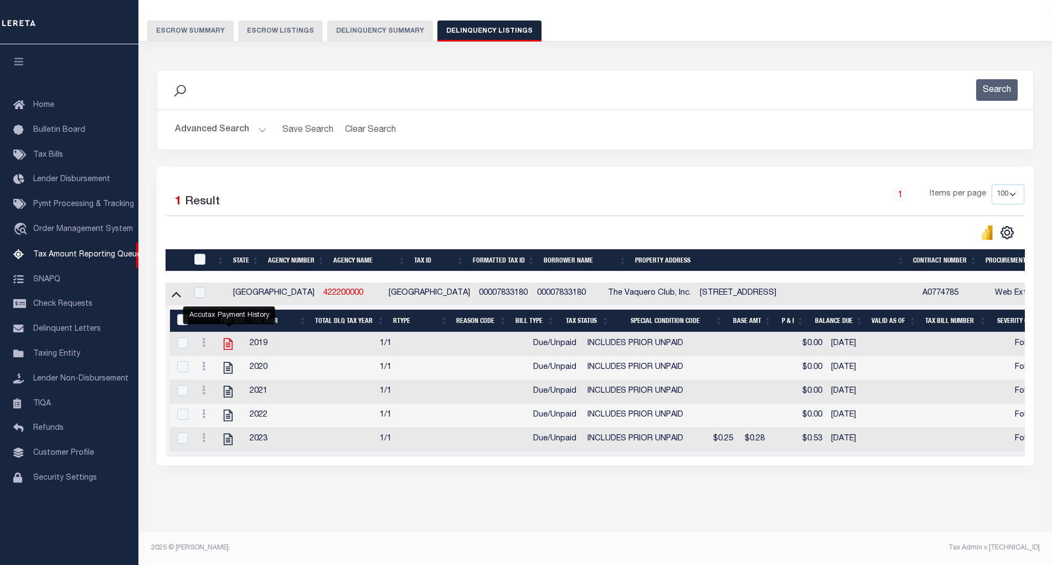
click at [227, 338] on icon "" at bounding box center [228, 344] width 9 height 12
checkbox input "true"
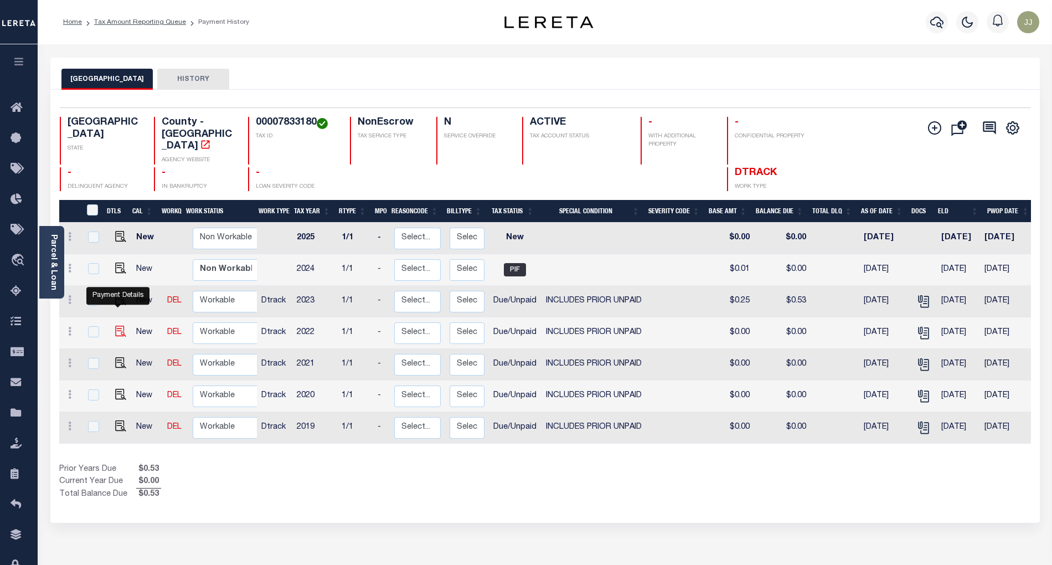
click at [117, 326] on img "" at bounding box center [120, 331] width 11 height 11
checkbox input "true"
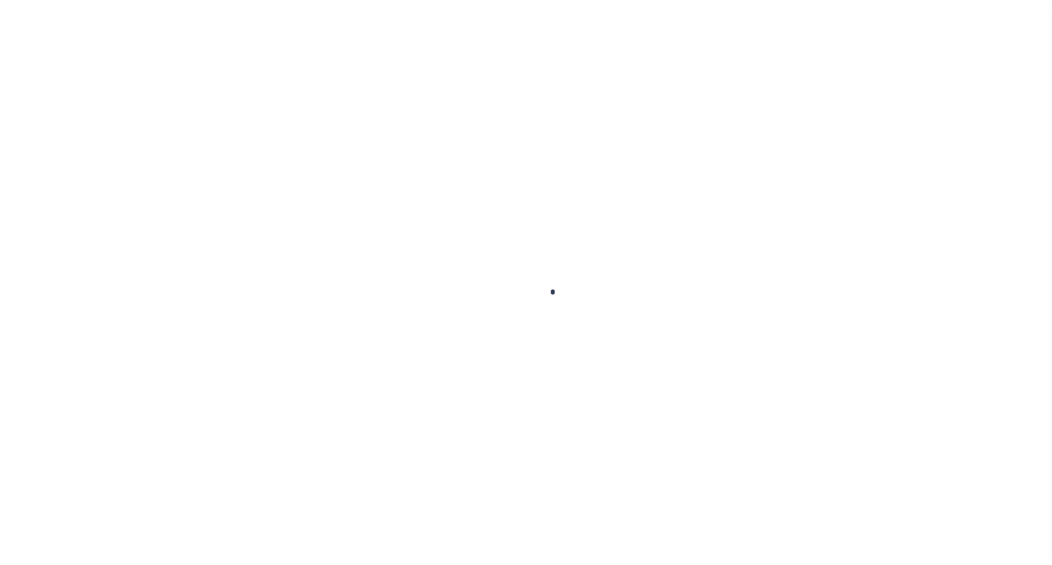
select select "DUE"
select select "19"
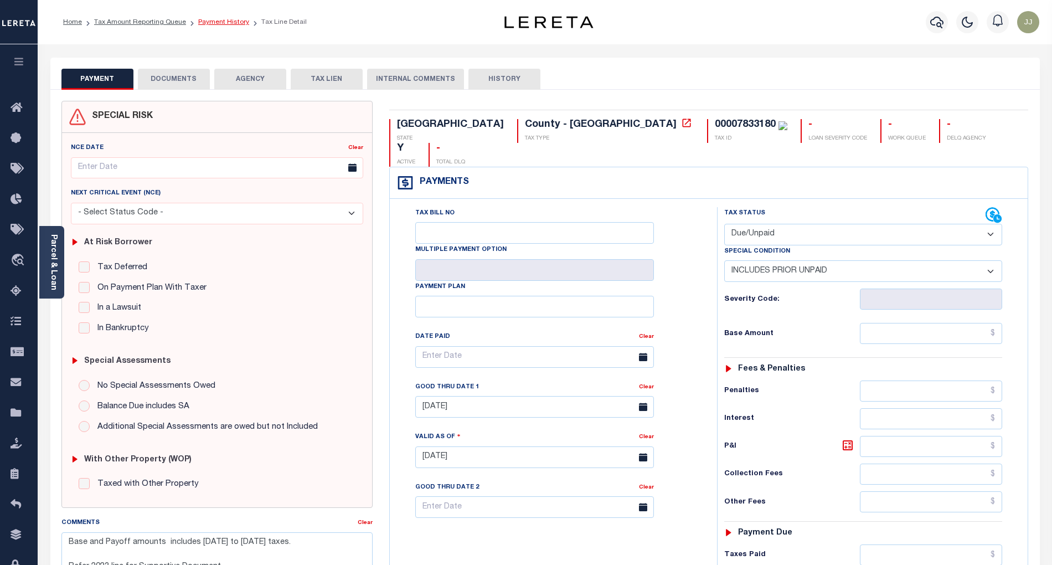
click at [202, 23] on link "Payment History" at bounding box center [223, 22] width 51 height 7
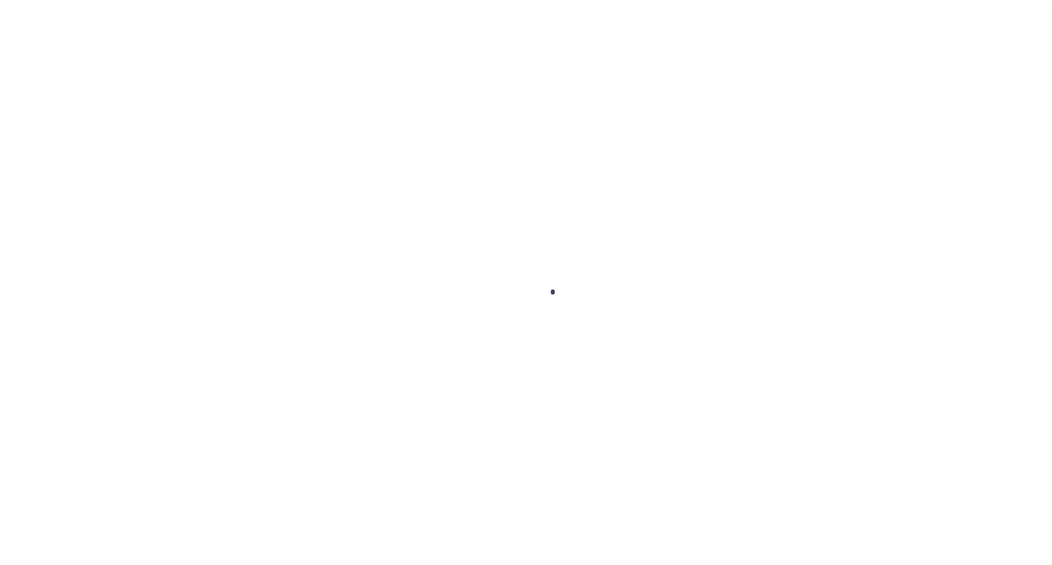
select select "DUE"
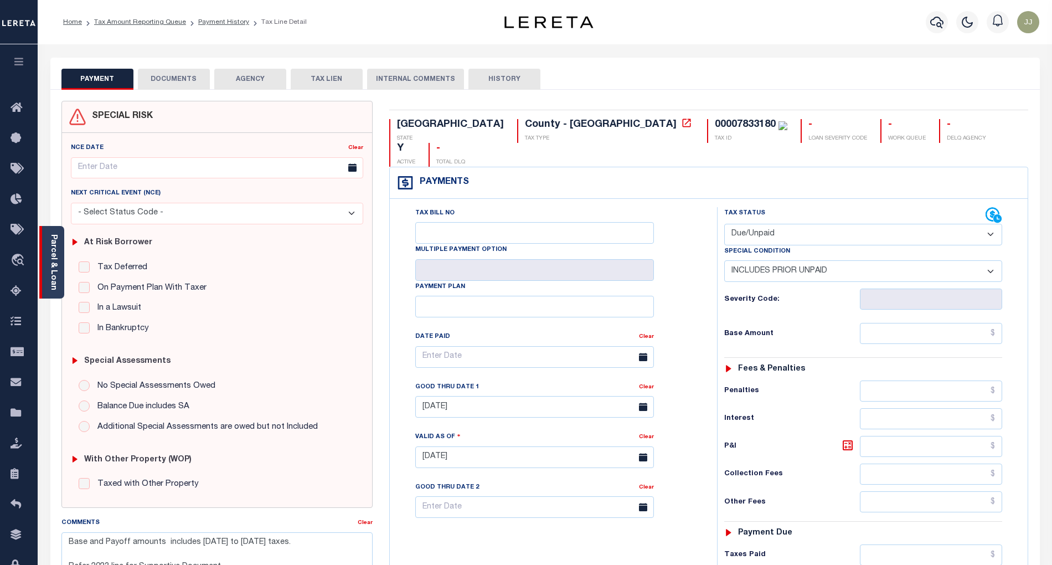
click at [52, 286] on link "Parcel & Loan" at bounding box center [53, 262] width 8 height 56
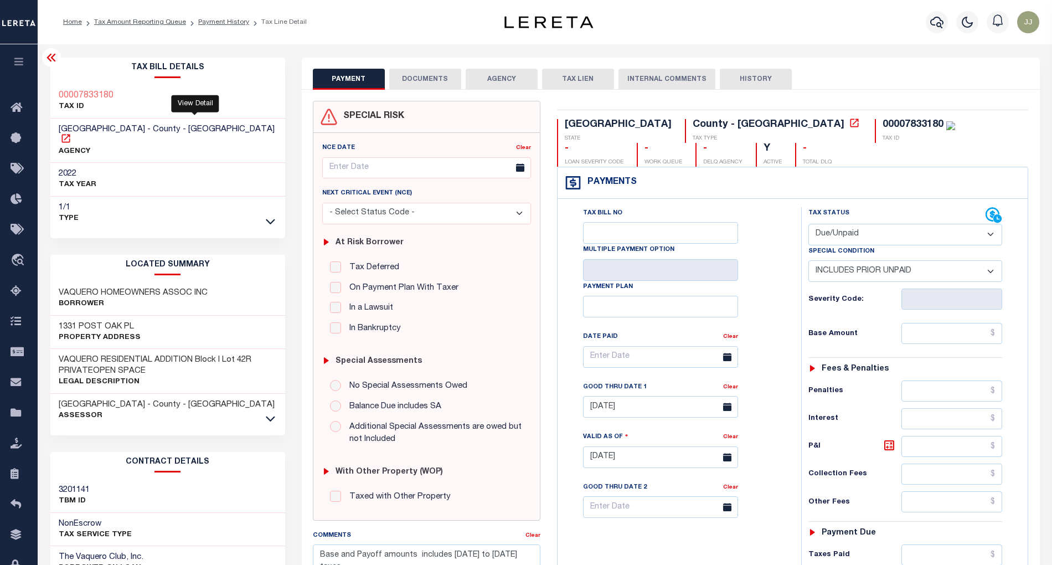
click at [71, 133] on icon at bounding box center [65, 138] width 11 height 11
drag, startPoint x: 101, startPoint y: 93, endPoint x: 58, endPoint y: 99, distance: 43.5
click at [56, 99] on div "00007833180 TAX ID" at bounding box center [167, 102] width 235 height 34
copy h3 "00007833180"
click at [848, 233] on select "- Select Status Code - Open Due/Unpaid Paid Incomplete No Tax Due Internal Refu…" at bounding box center [906, 235] width 194 height 22
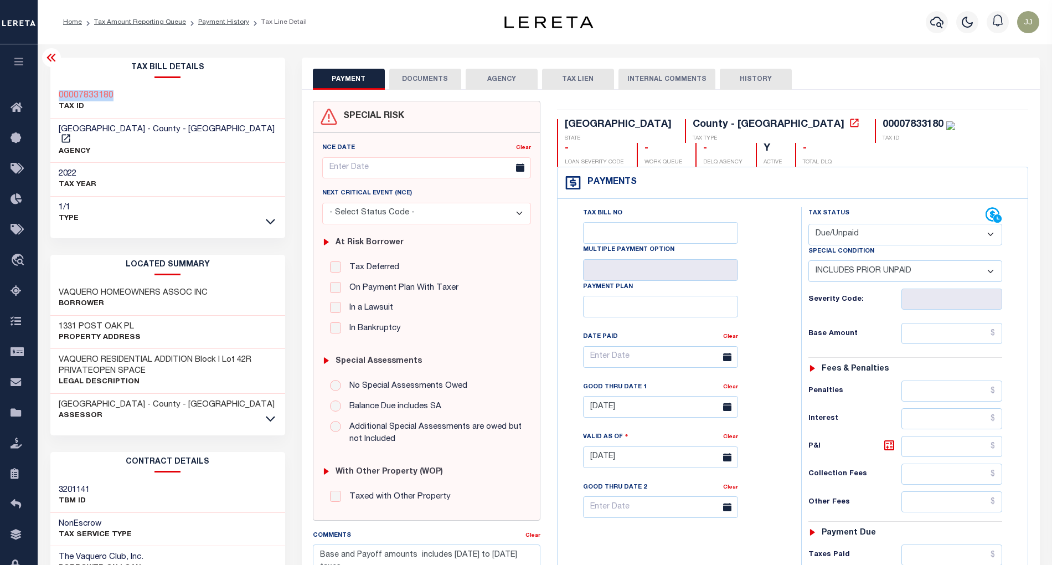
click at [809, 225] on select "- Select Status Code - Open Due/Unpaid Paid Incomplete No Tax Due Internal Refu…" at bounding box center [906, 235] width 194 height 22
click at [852, 273] on select "-- Select Special Condition -- 3RD PARTY TAX LIEN AGENCY TAX LIEN (A.K.A Inside…" at bounding box center [906, 271] width 194 height 22
select select "0"
click at [809, 262] on select "-- Select Special Condition -- 3RD PARTY TAX LIEN AGENCY TAX LIEN (A.K.A Inside…" at bounding box center [906, 271] width 194 height 22
type input "09/29/2025"
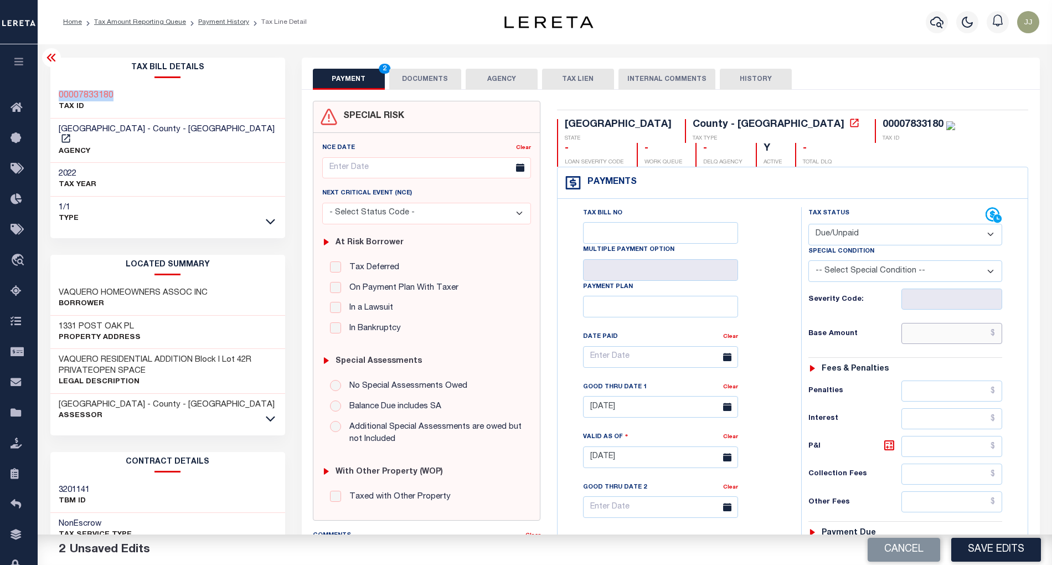
drag, startPoint x: 938, startPoint y: 338, endPoint x: 910, endPoint y: 293, distance: 52.7
click at [938, 338] on input "text" at bounding box center [952, 333] width 101 height 21
click at [943, 337] on input "text" at bounding box center [952, 333] width 101 height 21
paste input "$0.01"
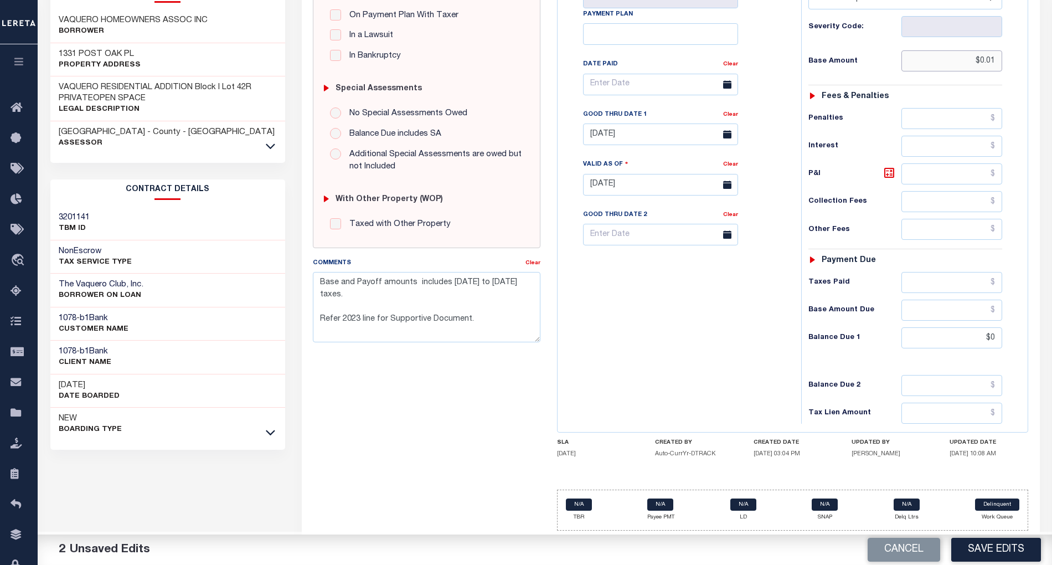
type input "$0.01"
drag, startPoint x: 1000, startPoint y: 337, endPoint x: 938, endPoint y: 340, distance: 61.6
click at [938, 340] on input "$0" at bounding box center [952, 337] width 101 height 21
paste input ".01"
type input "$0.01"
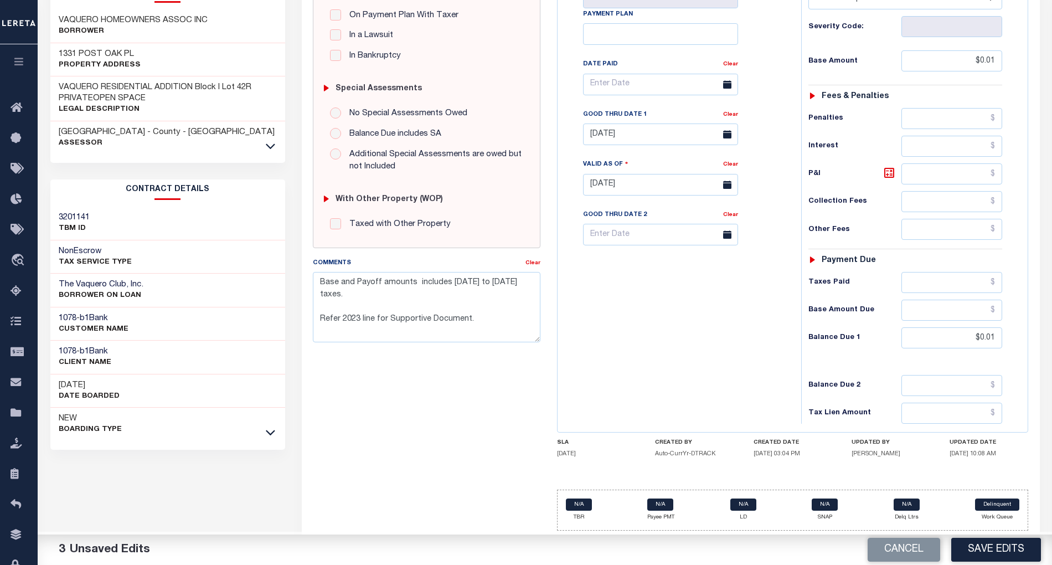
click at [696, 370] on div "Tax Bill No Multiple Payment Option Payment Plan Clear" at bounding box center [676, 179] width 233 height 489
click at [729, 109] on div "Clear" at bounding box center [730, 117] width 15 height 16
click at [730, 112] on link "Clear" at bounding box center [730, 115] width 15 height 6
click at [623, 132] on input "text" at bounding box center [660, 134] width 155 height 22
click at [647, 282] on span "30" at bounding box center [644, 288] width 22 height 22
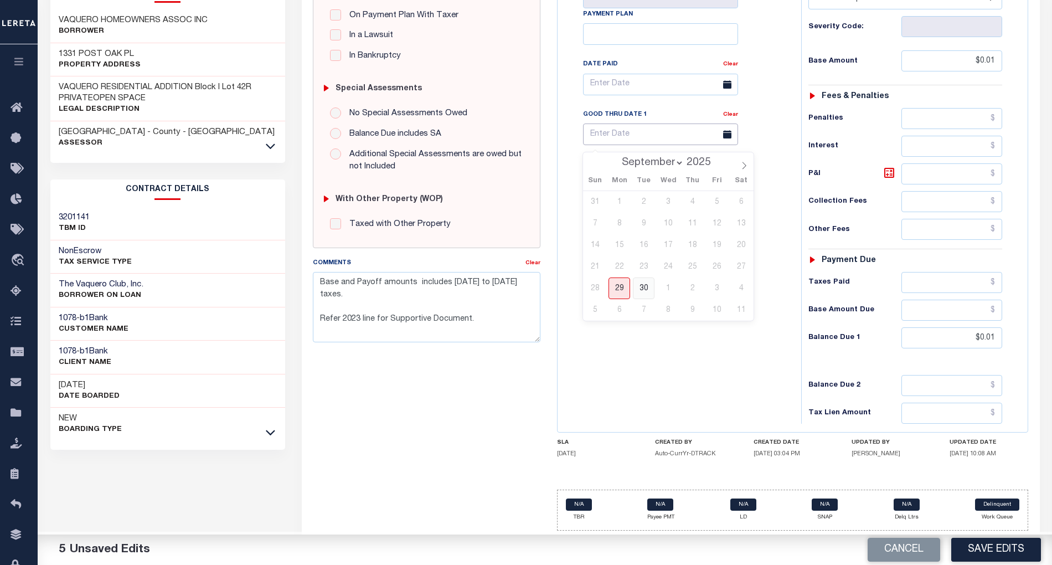
type input "[DATE]"
click at [650, 379] on div "Tax Bill No Multiple Payment Option Payment Plan Clear" at bounding box center [676, 179] width 233 height 489
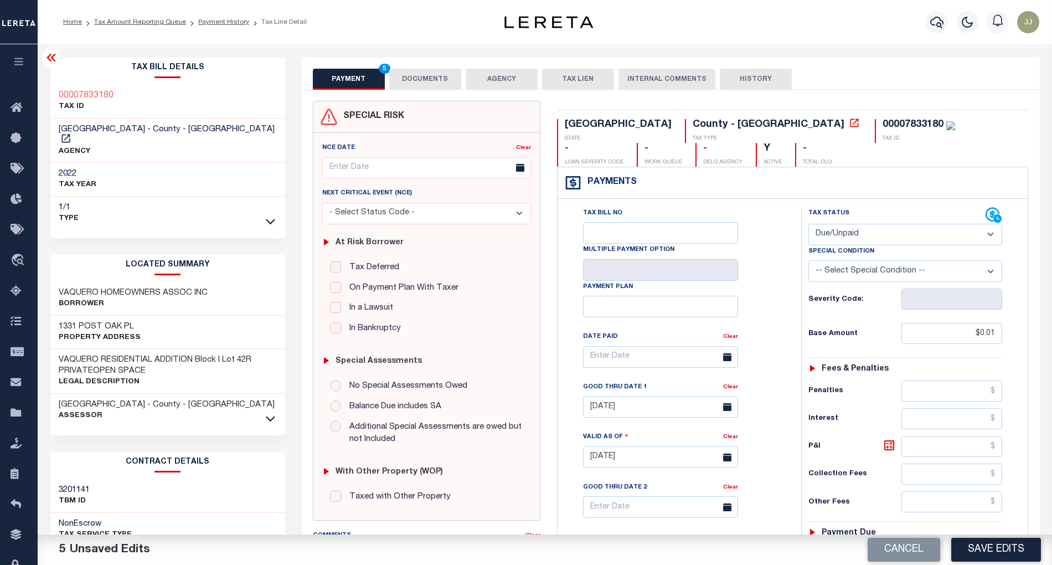
click at [428, 80] on button "DOCUMENTS" at bounding box center [425, 79] width 72 height 21
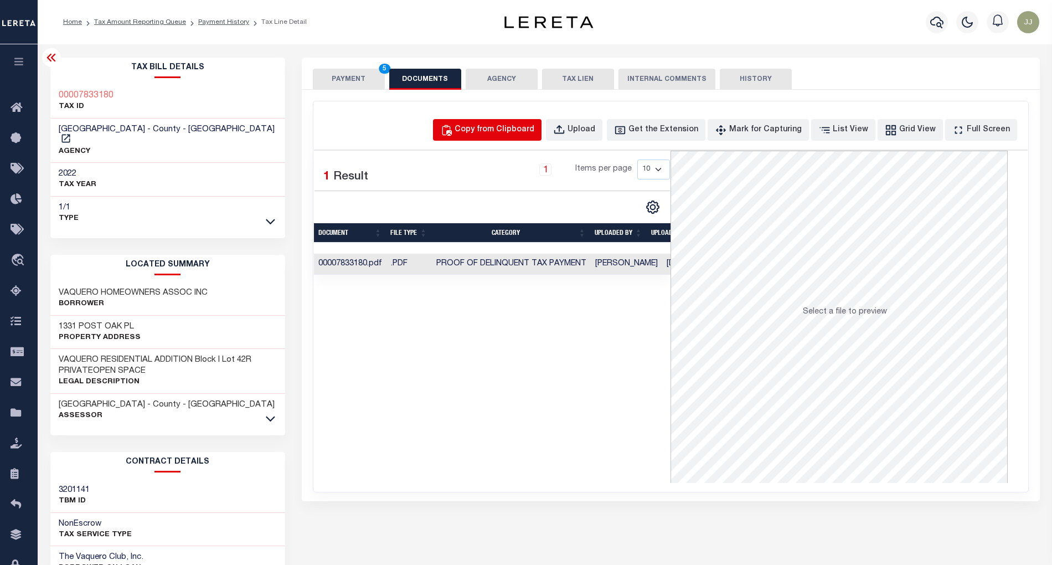
click at [510, 127] on div "Copy from Clipboard" at bounding box center [495, 130] width 80 height 12
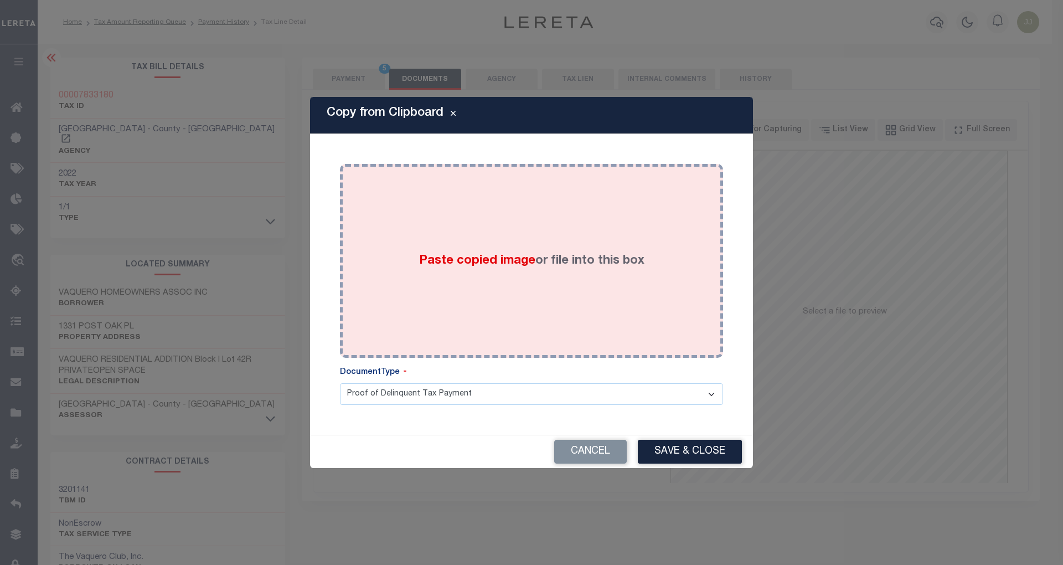
click at [506, 230] on div "Paste copied image or file into this box" at bounding box center [531, 260] width 367 height 177
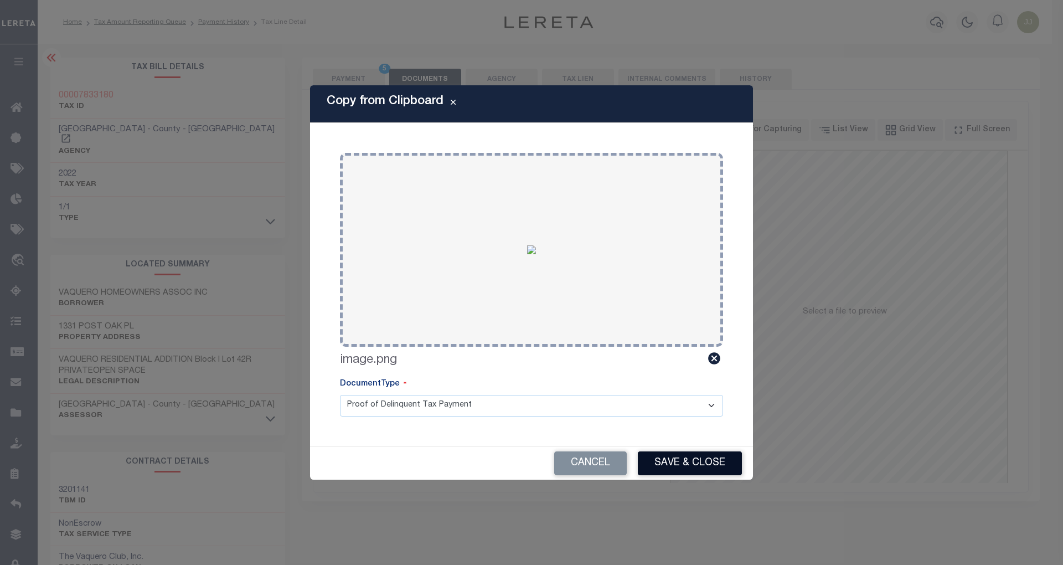
click at [665, 453] on button "Save & Close" at bounding box center [690, 463] width 104 height 24
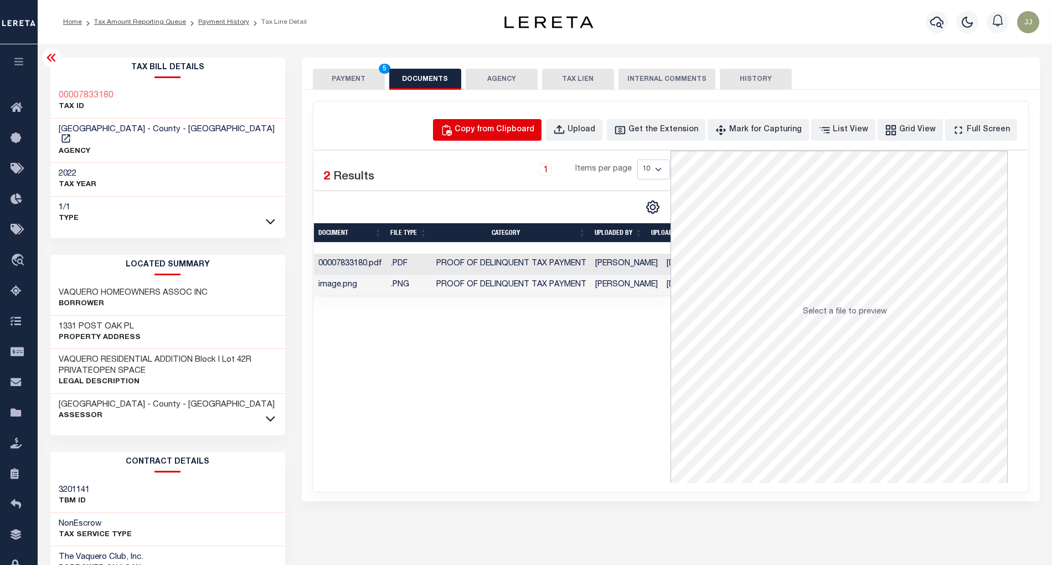
click at [492, 130] on div "Copy from Clipboard" at bounding box center [495, 130] width 80 height 12
select select "POP"
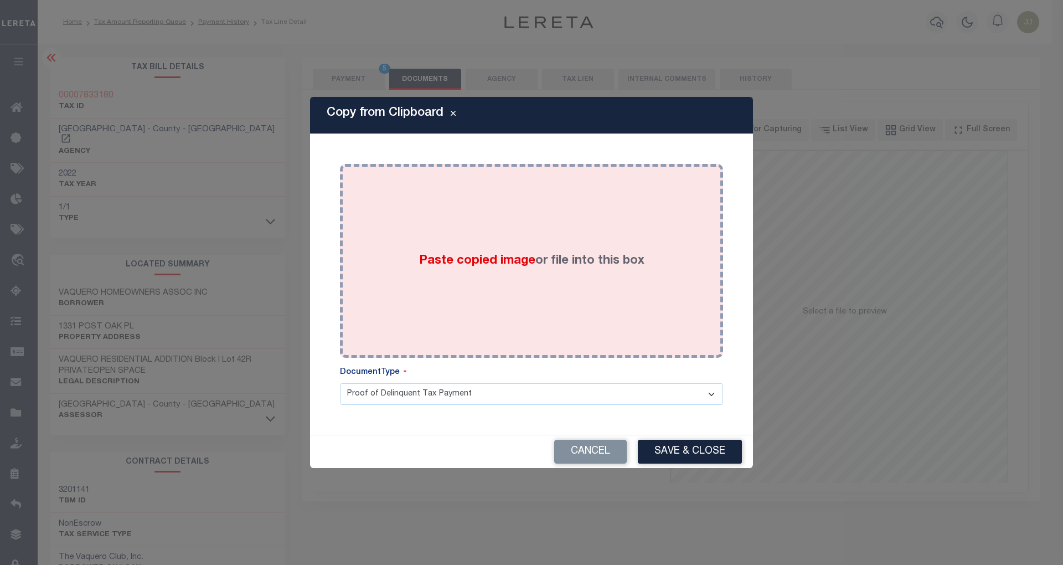
click at [523, 284] on div "Paste copied image or file into this box" at bounding box center [531, 260] width 367 height 177
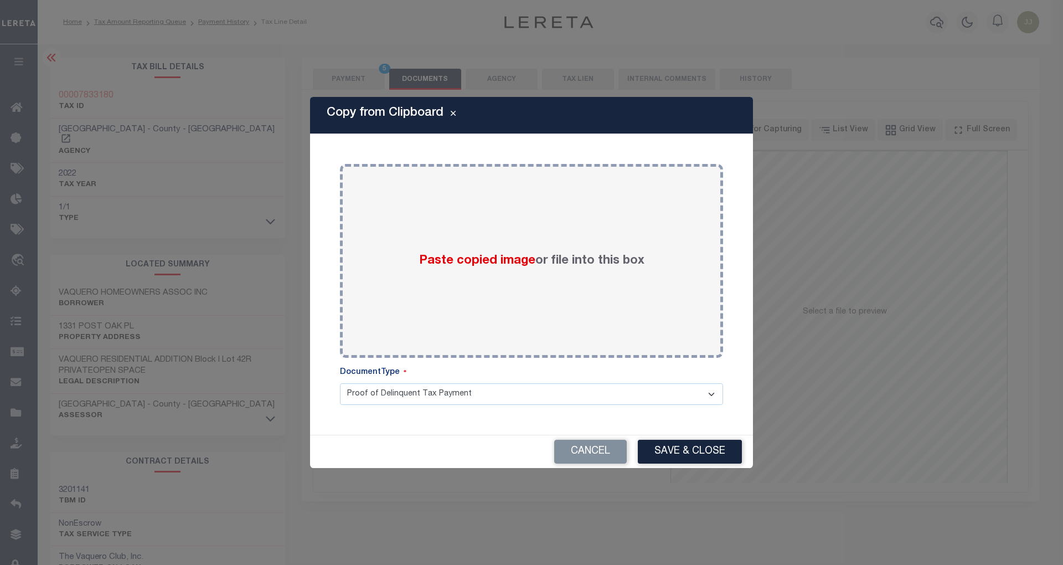
drag, startPoint x: 523, startPoint y: 284, endPoint x: 700, endPoint y: 480, distance: 263.9
click at [678, 444] on div "Copy from Clipboard Paste copied image or file into this box Select file or dra…" at bounding box center [531, 282] width 443 height 371
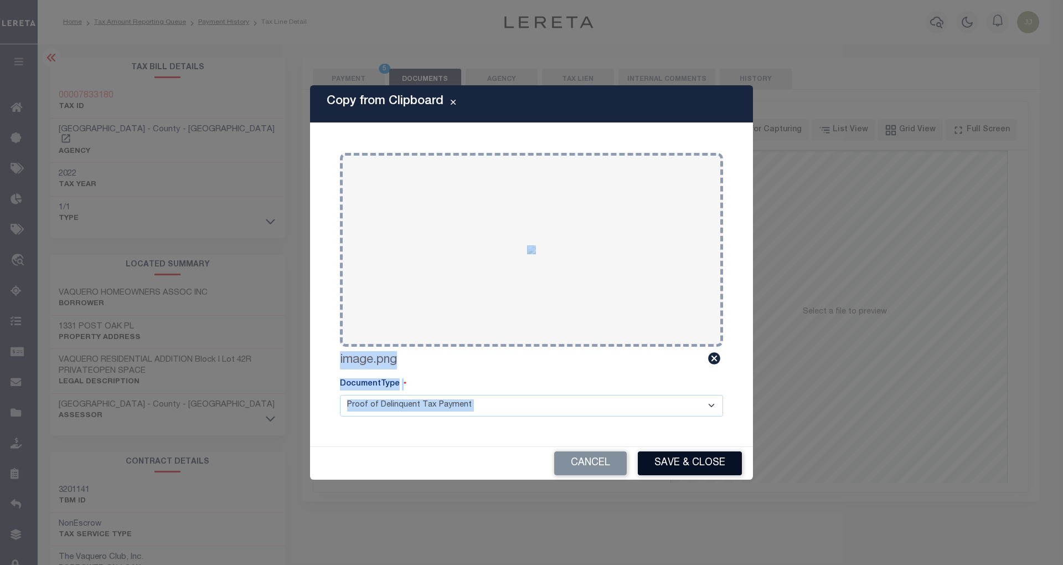
click at [694, 456] on button "Save & Close" at bounding box center [690, 463] width 104 height 24
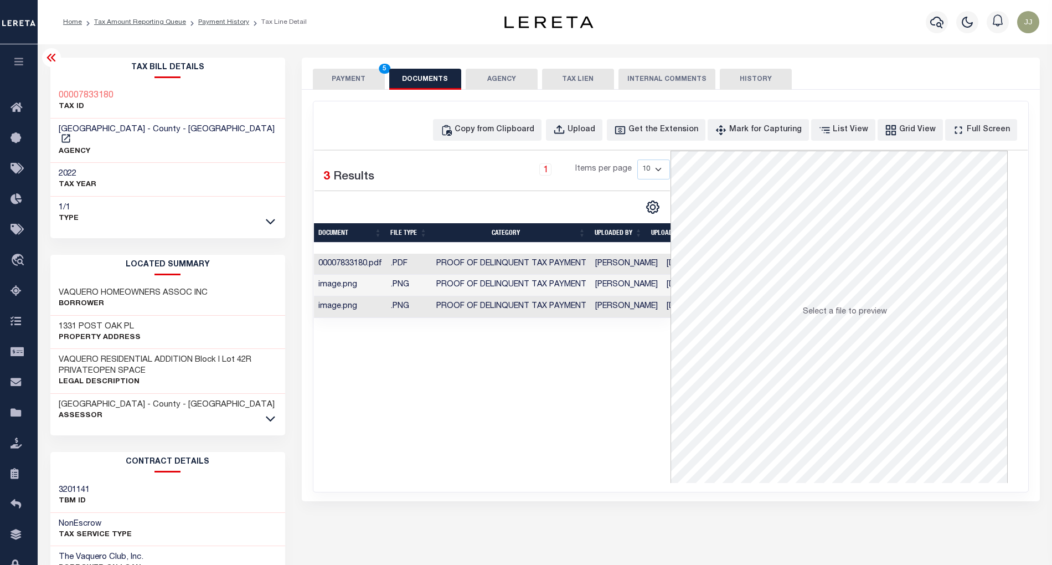
click at [342, 79] on button "PAYMENT 5" at bounding box center [349, 79] width 72 height 21
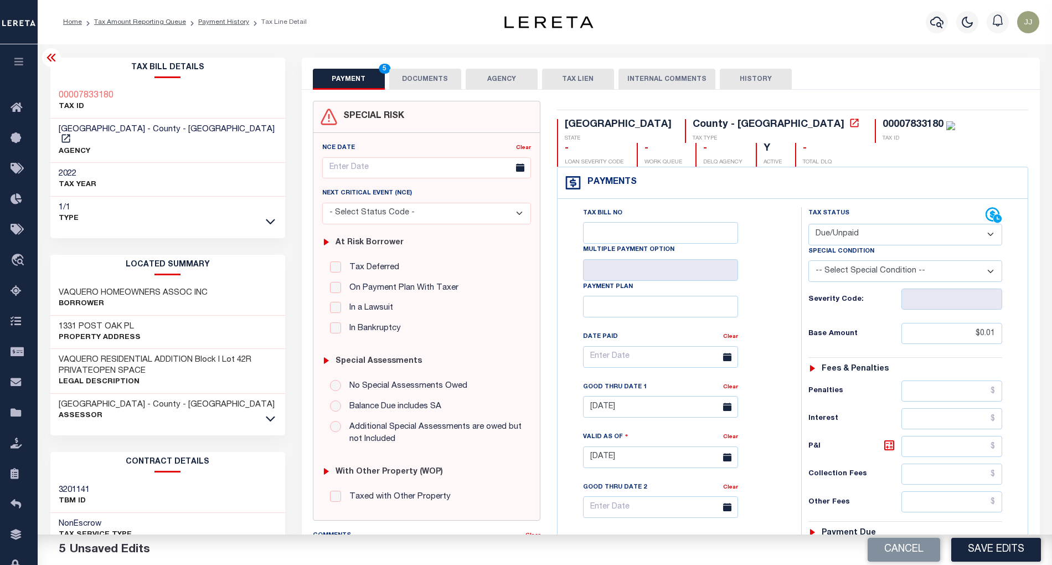
scroll to position [277, 0]
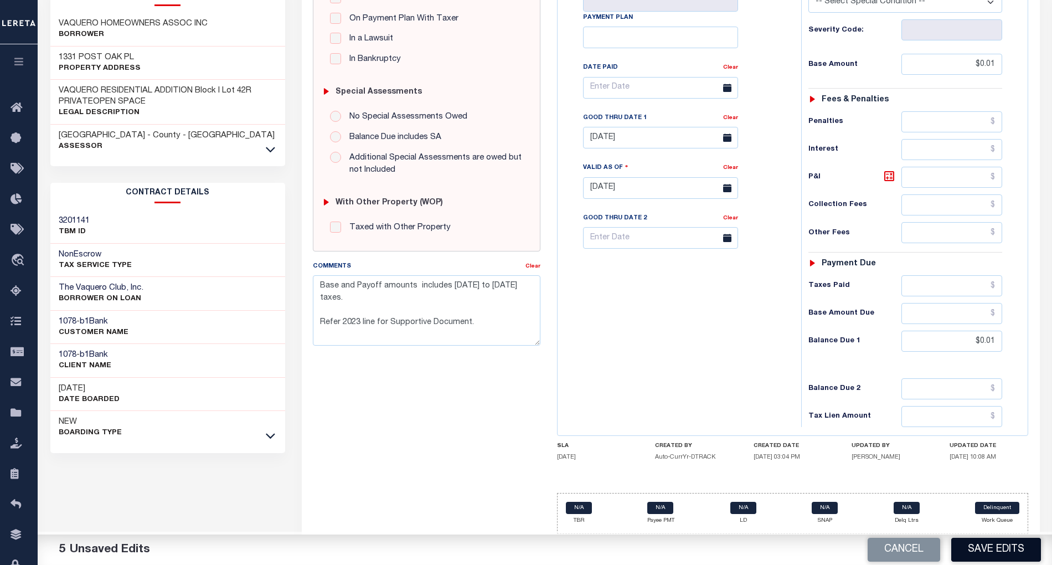
click at [980, 552] on button "Save Edits" at bounding box center [996, 550] width 90 height 24
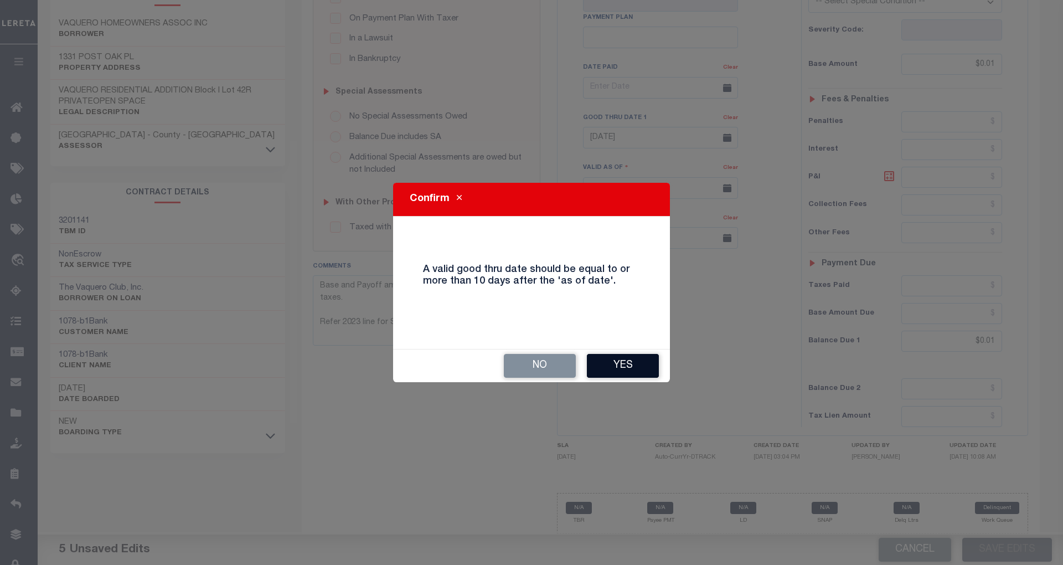
click at [621, 364] on button "Yes" at bounding box center [623, 366] width 72 height 24
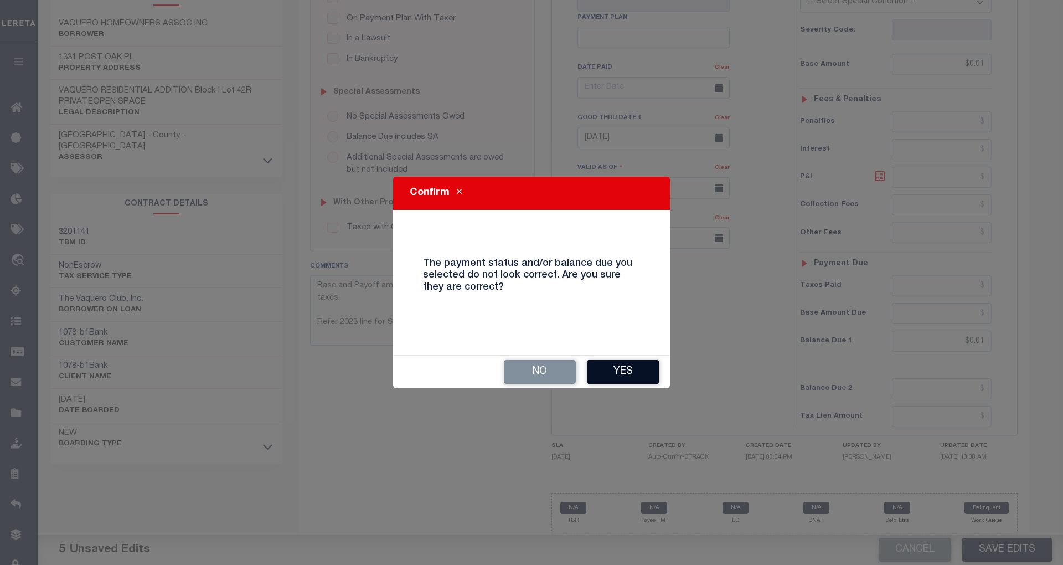
click at [631, 373] on button "Yes" at bounding box center [623, 372] width 72 height 24
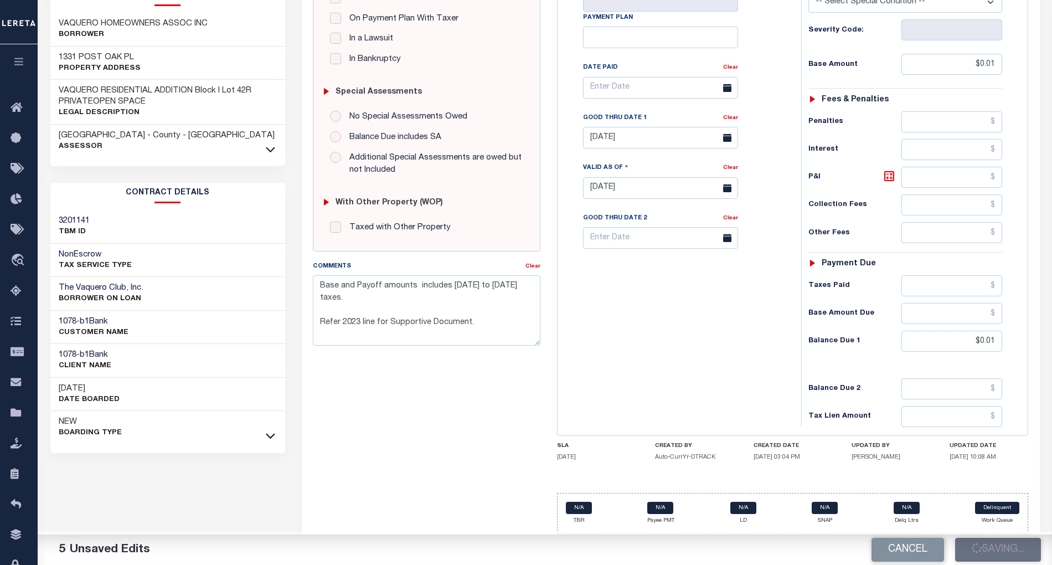
checkbox input "false"
type textarea "Base and Payoff amounts includes 2008 to 2019 taxes. Refer 2023 line for Suppor…"
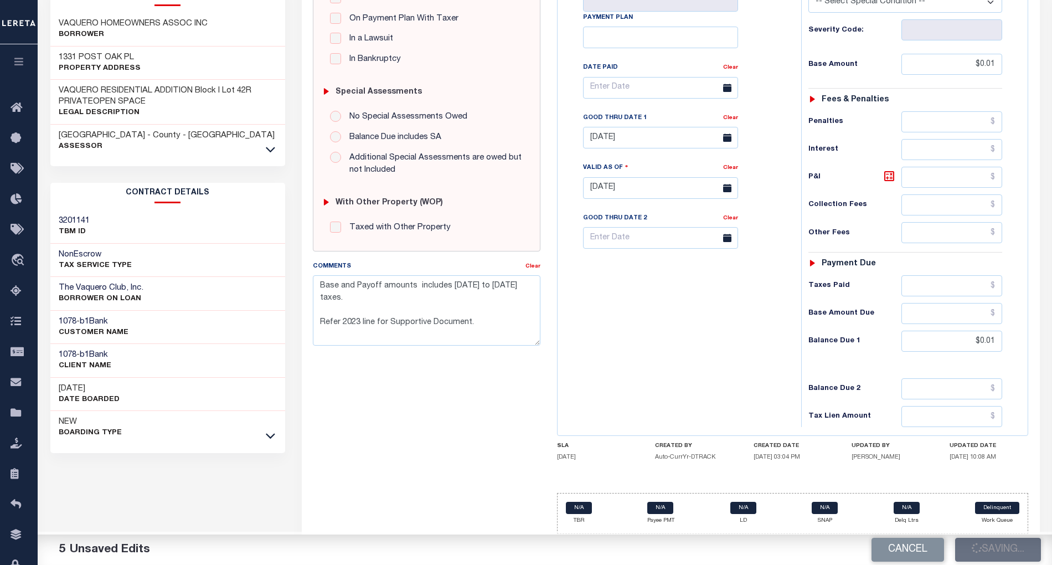
type input "$0.01"
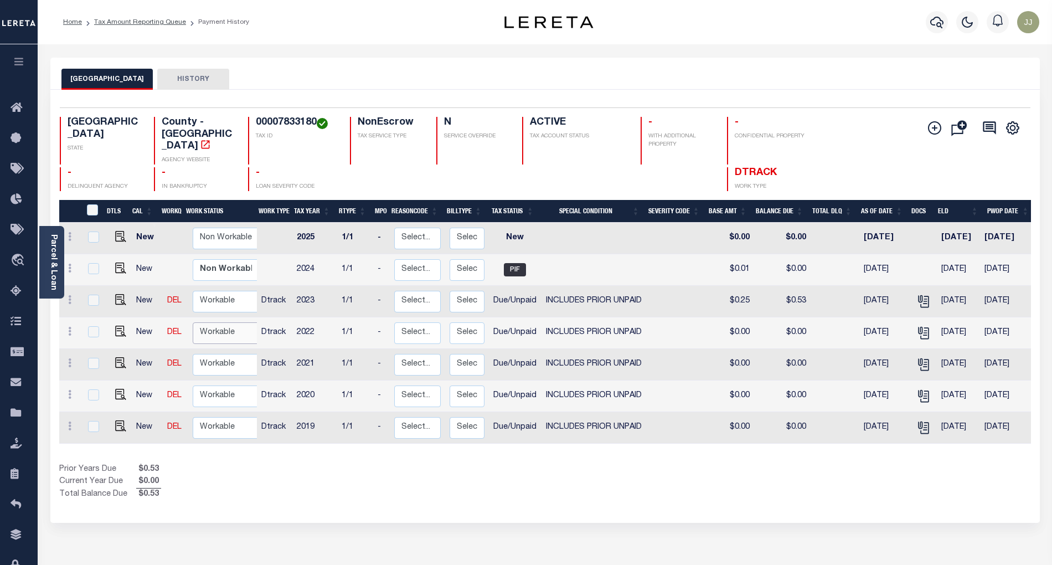
click at [207, 322] on select "Non Workable Workable" at bounding box center [226, 333] width 66 height 22
checkbox input "true"
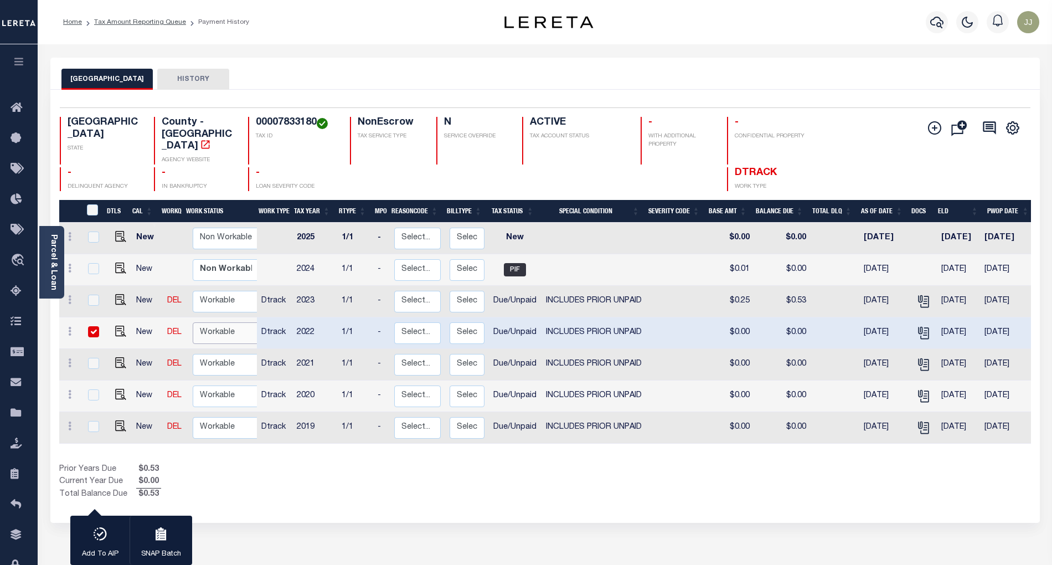
select select "true"
click at [193, 322] on select "Non Workable Workable" at bounding box center [226, 333] width 66 height 22
checkbox input "false"
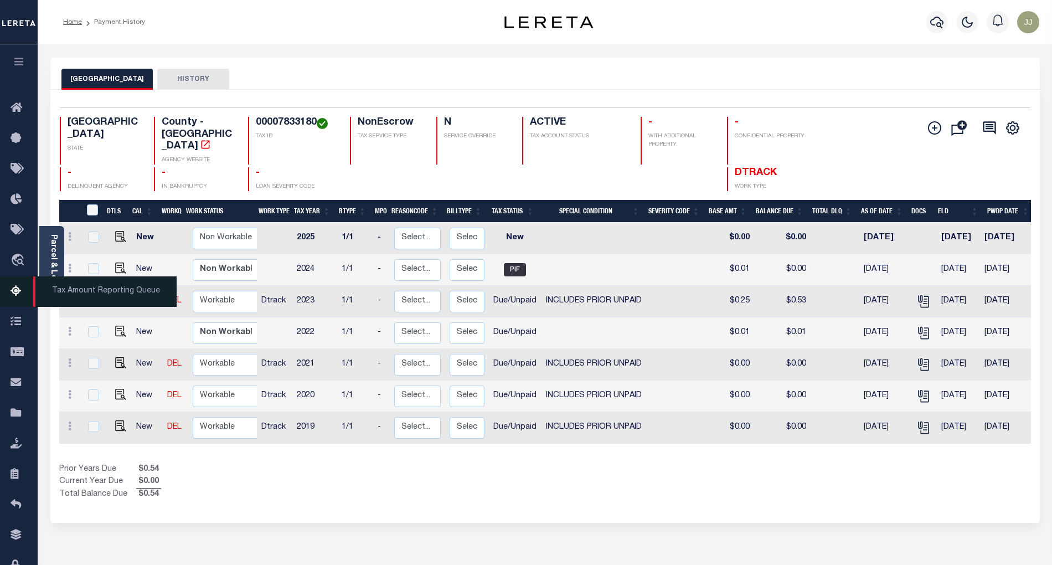
click at [20, 302] on link "Tax Amount Reporting Queue" at bounding box center [19, 291] width 38 height 30
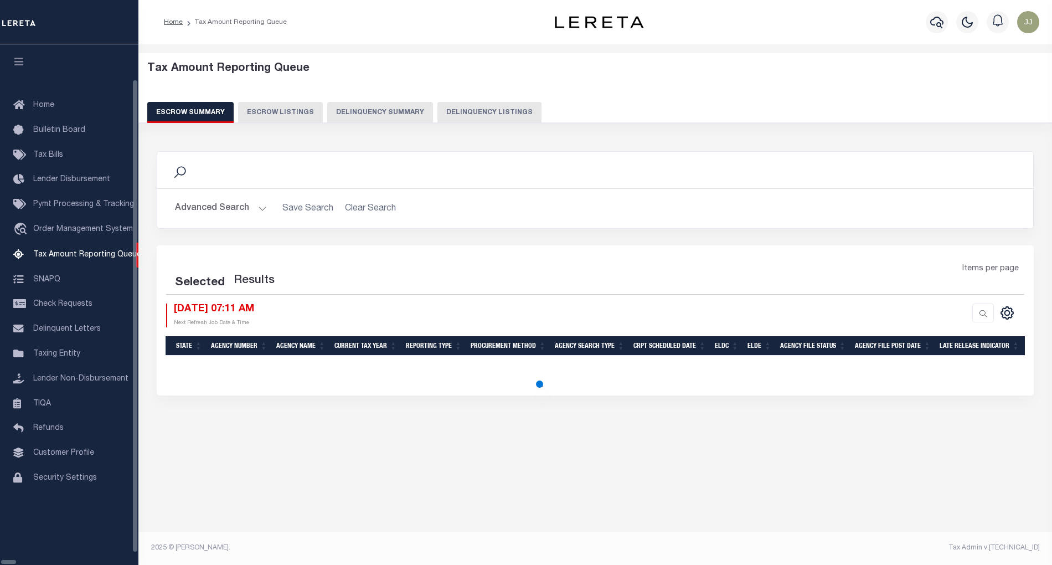
select select "100"
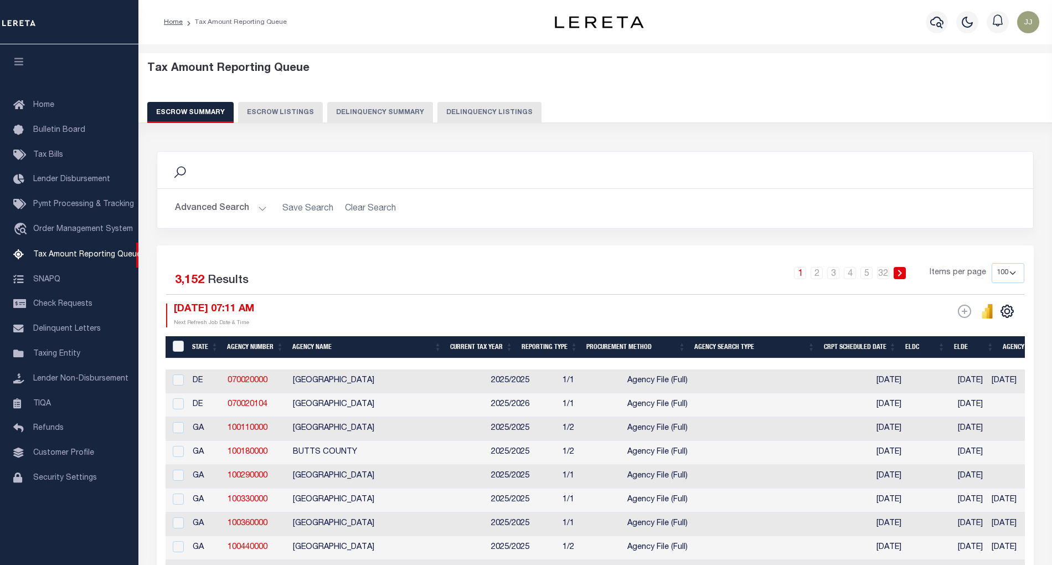
click at [494, 119] on button "Delinquency Listings" at bounding box center [489, 112] width 104 height 21
select select "100"
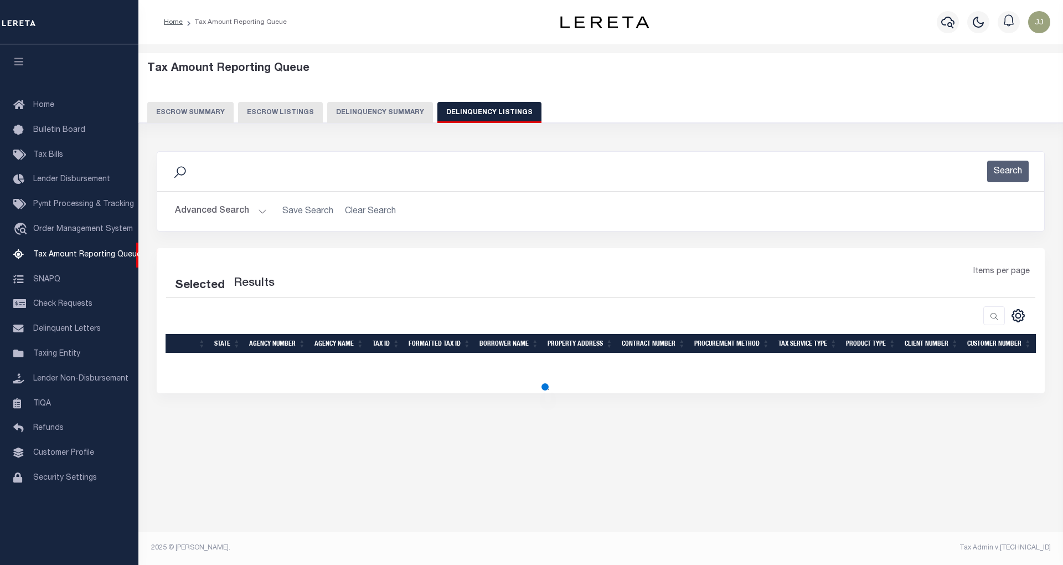
select select "100"
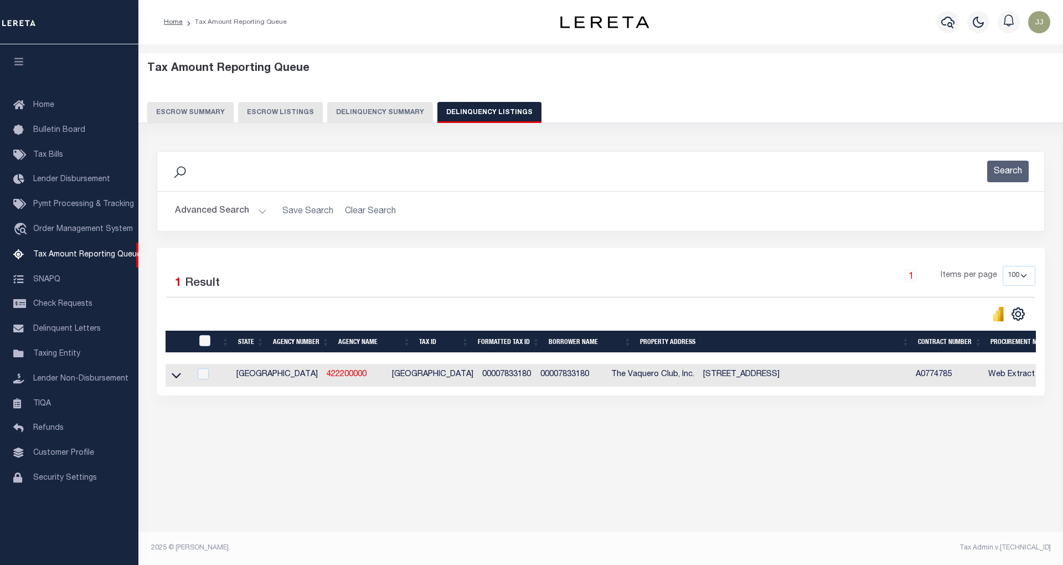
click at [255, 213] on button "Advanced Search" at bounding box center [221, 211] width 92 height 22
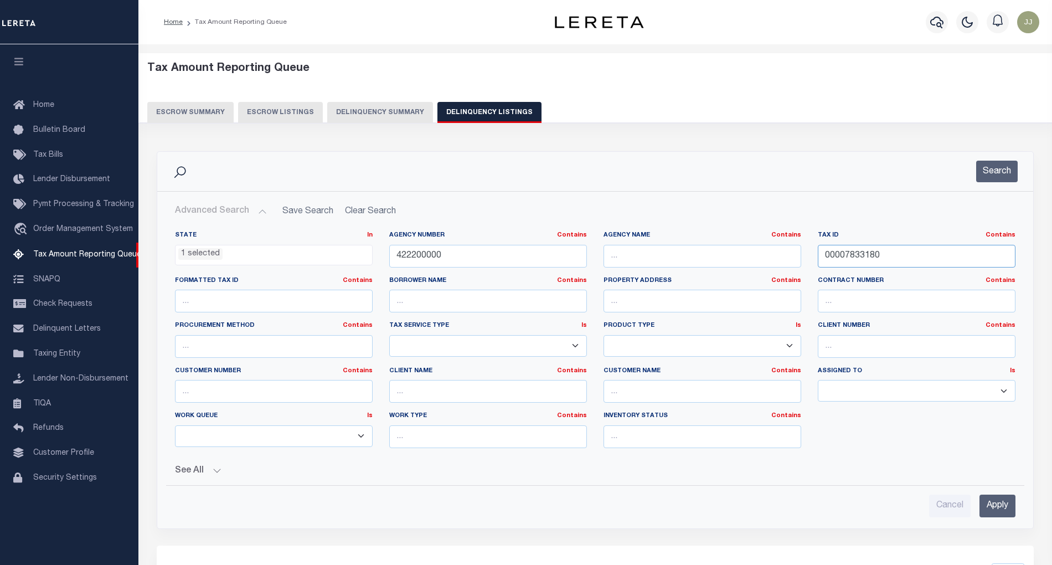
drag, startPoint x: 893, startPoint y: 258, endPoint x: 820, endPoint y: 261, distance: 73.2
click at [820, 261] on input "00007833180" at bounding box center [917, 256] width 198 height 23
paste input "99"
type input "00007833199"
click at [989, 176] on button "Search" at bounding box center [997, 172] width 42 height 22
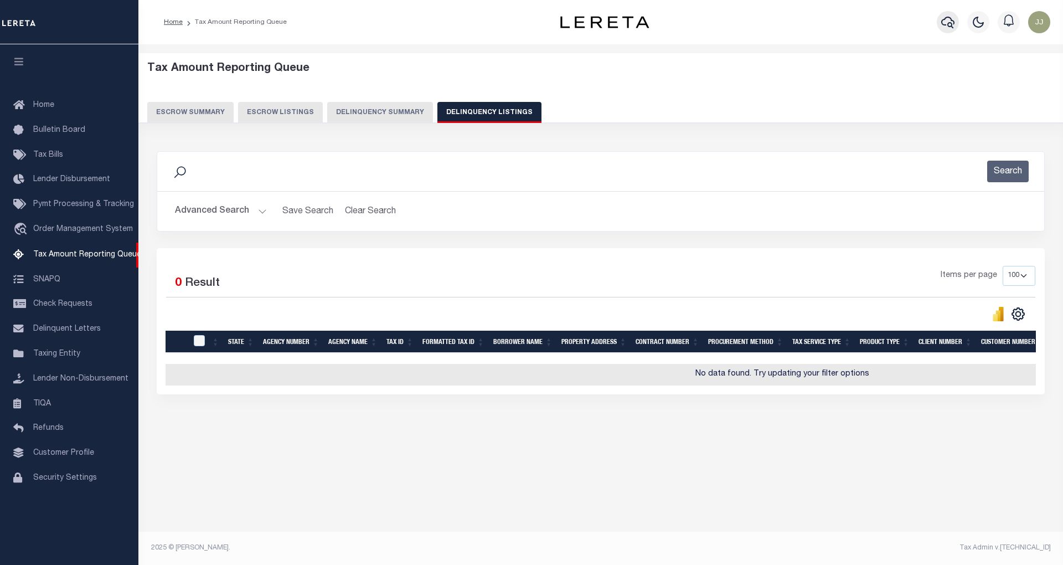
click at [946, 28] on icon "button" at bounding box center [947, 22] width 13 height 13
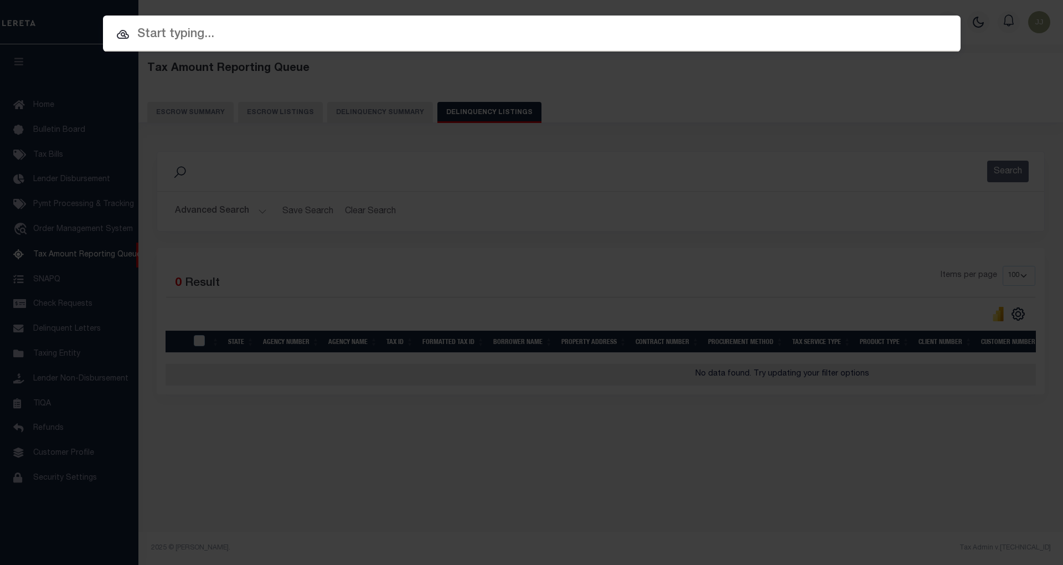
paste input "942100024978"
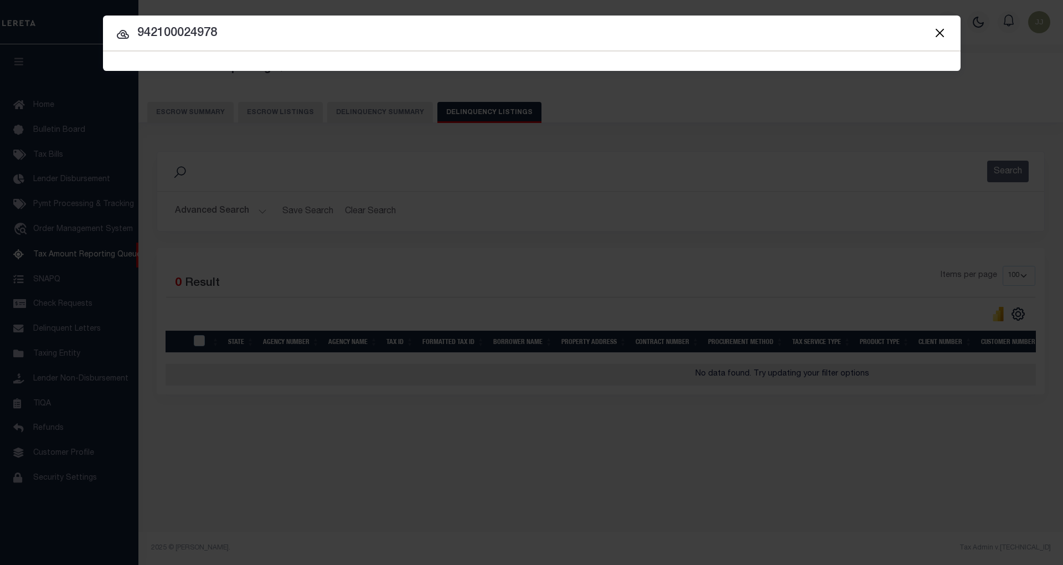
type input "942100024978"
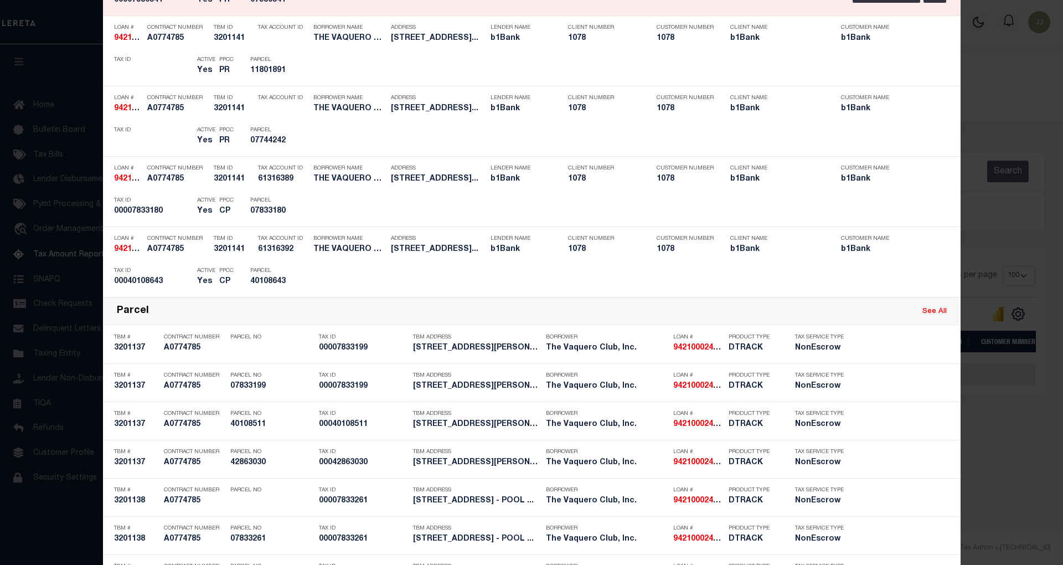
scroll to position [1698, 0]
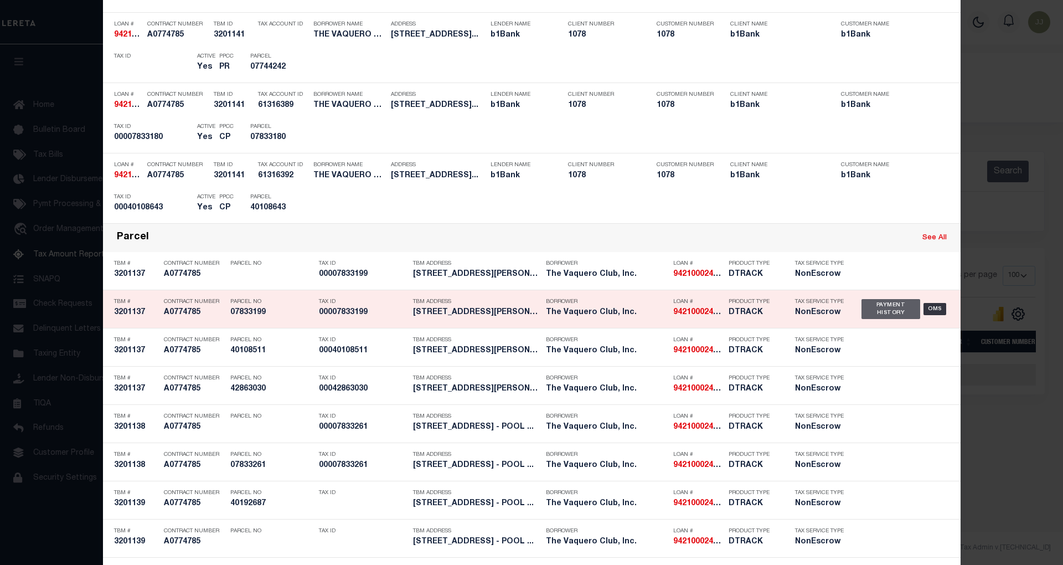
click at [873, 311] on div "Payment History" at bounding box center [891, 309] width 59 height 20
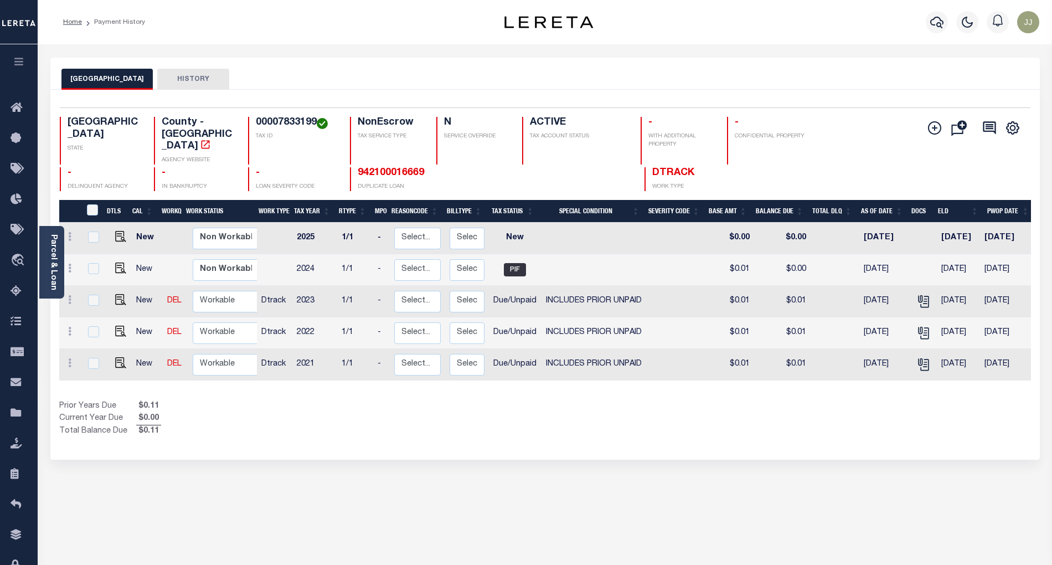
click at [325, 419] on div "Prior Years Due $0.11 Current Year Due $0.00 Total Balance Due $0.11" at bounding box center [302, 418] width 486 height 37
click at [117, 294] on img "" at bounding box center [120, 299] width 11 height 11
checkbox input "true"
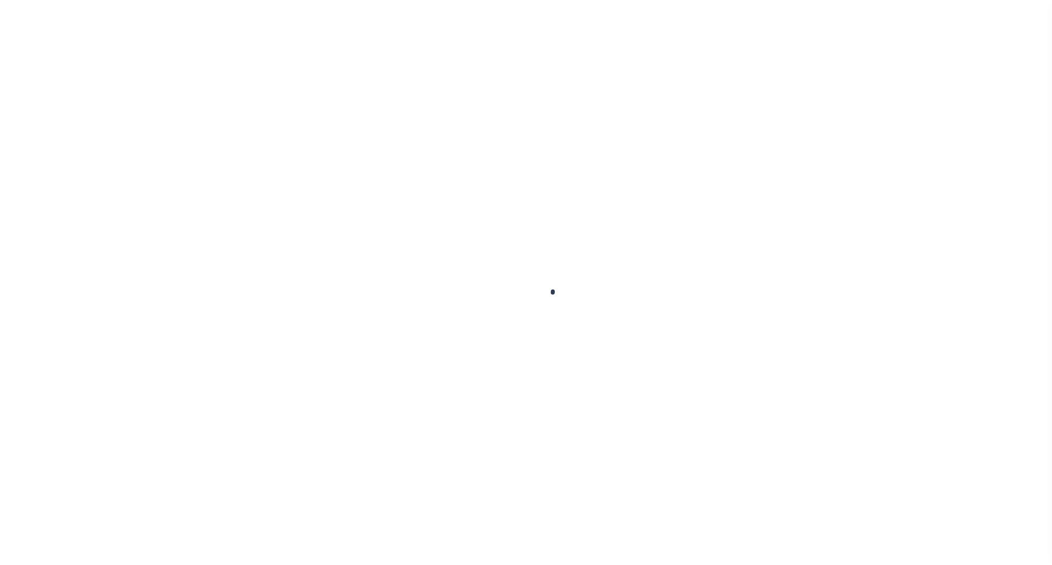
select select "DUE"
select select "19"
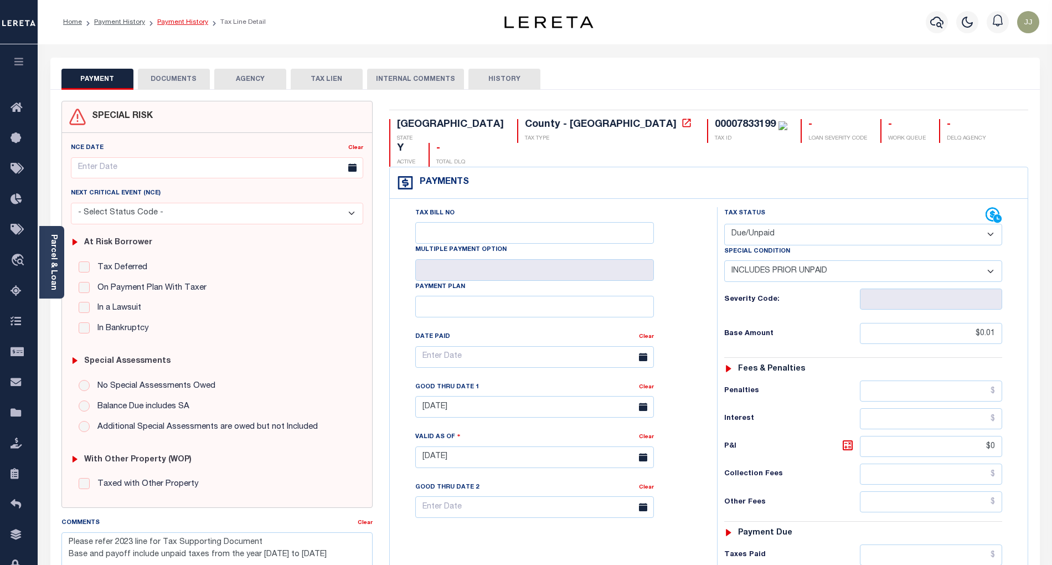
click at [192, 21] on link "Payment History" at bounding box center [182, 22] width 51 height 7
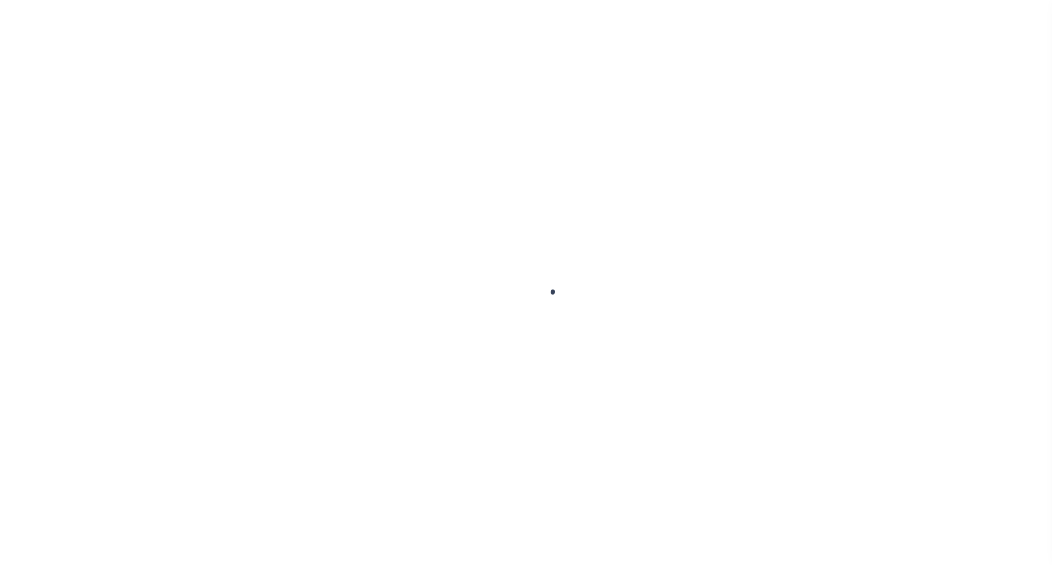
select select "DUE"
select select "19"
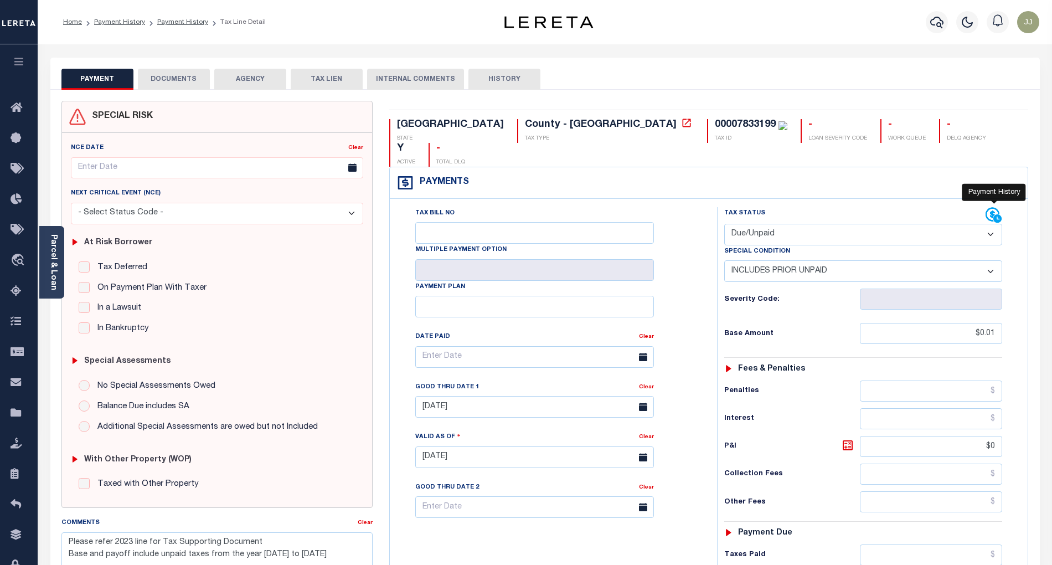
click at [990, 207] on icon at bounding box center [994, 215] width 17 height 17
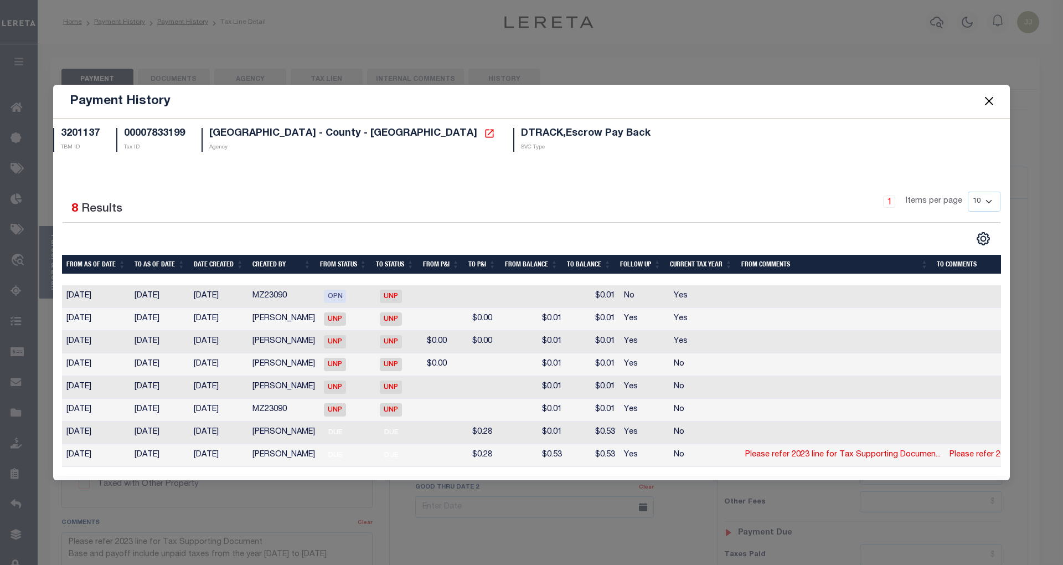
click at [991, 97] on button "Close" at bounding box center [989, 101] width 14 height 14
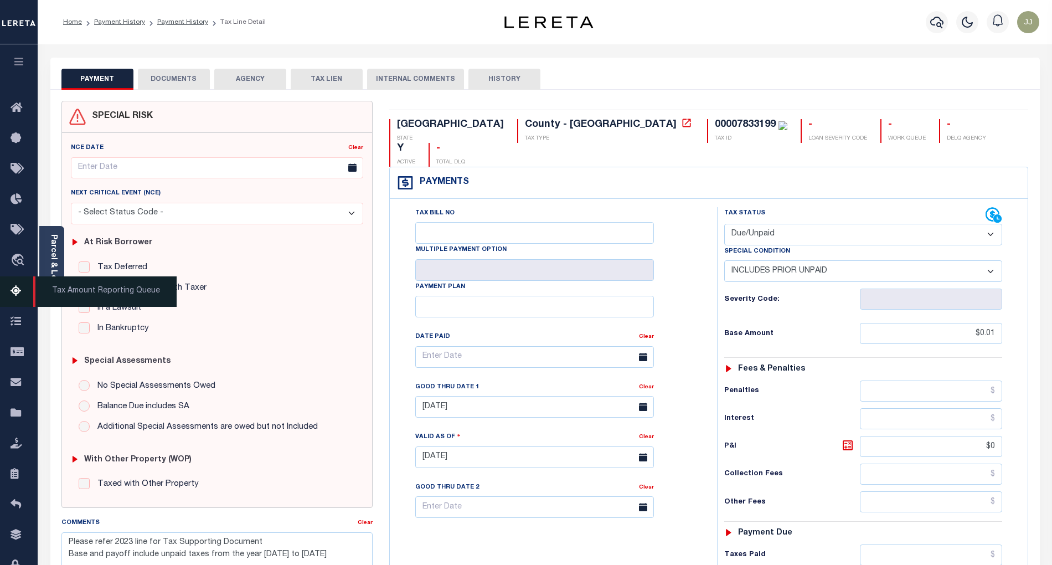
click at [49, 279] on span "Tax Amount Reporting Queue" at bounding box center [104, 291] width 143 height 30
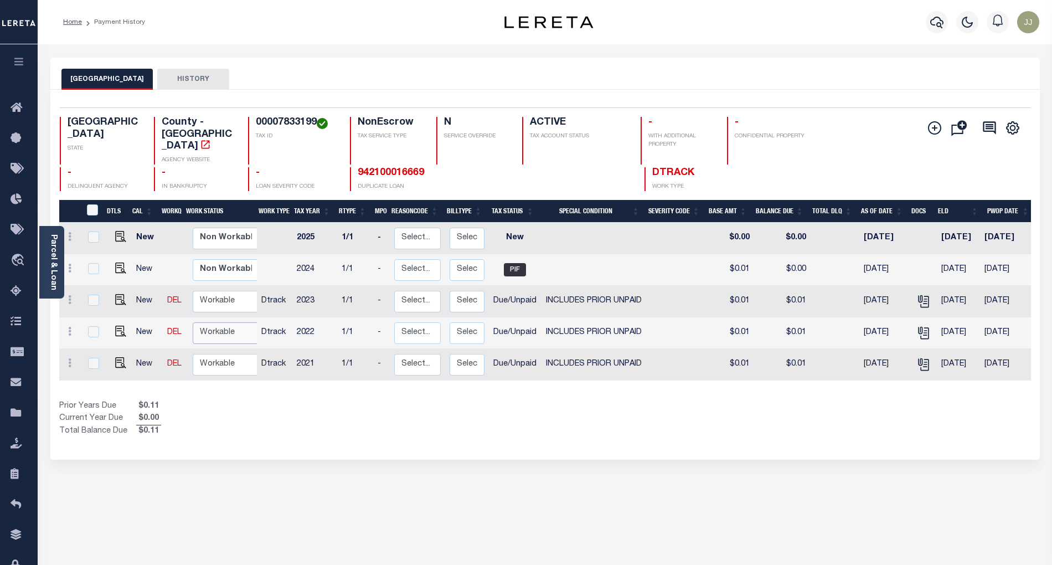
click at [207, 324] on select "Non Workable Workable" at bounding box center [226, 333] width 66 height 22
checkbox input "true"
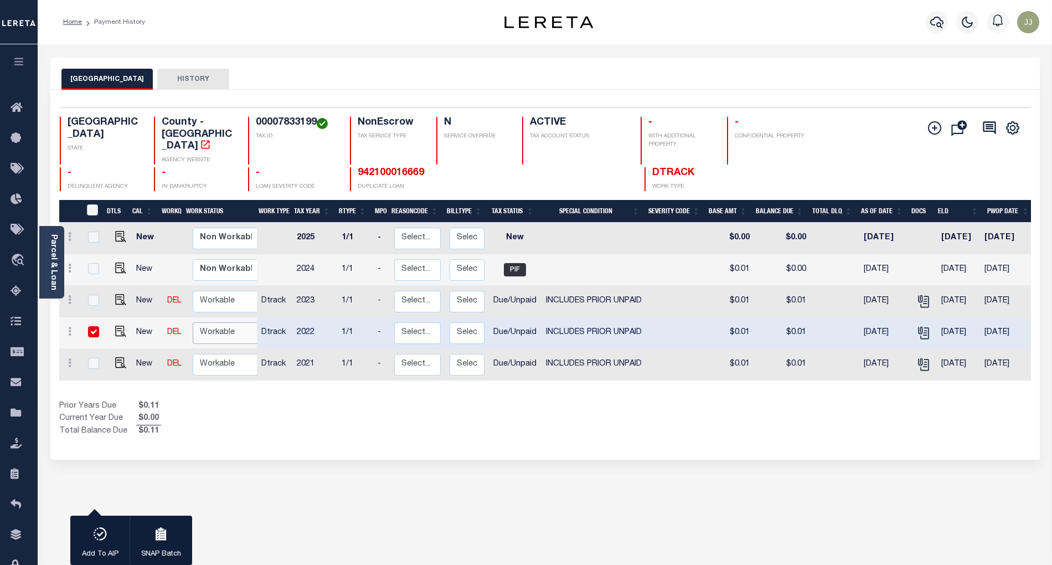
select select "true"
click at [193, 322] on select "Non Workable Workable" at bounding box center [226, 333] width 66 height 22
checkbox input "false"
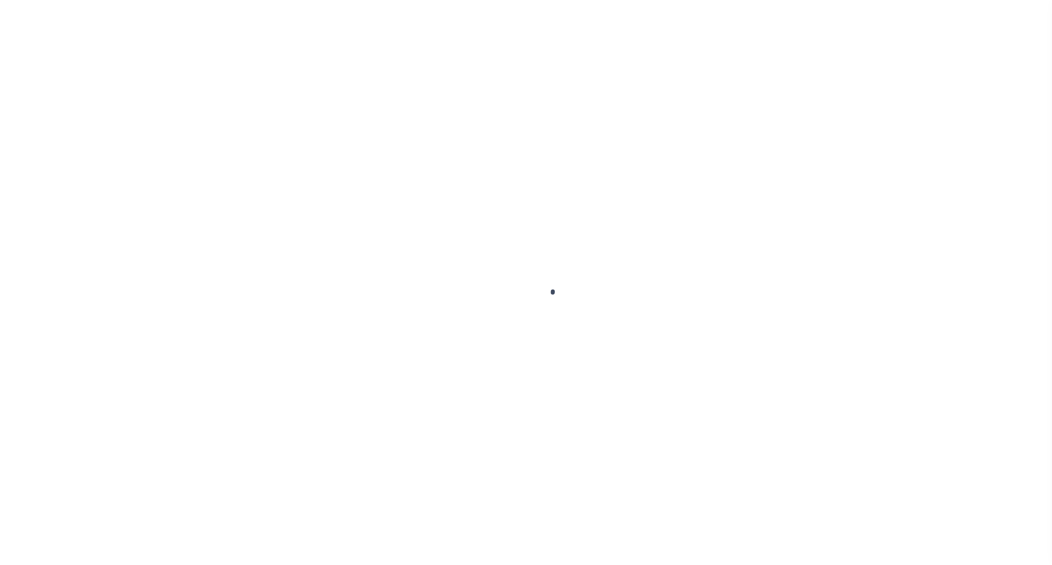
select select "DUE"
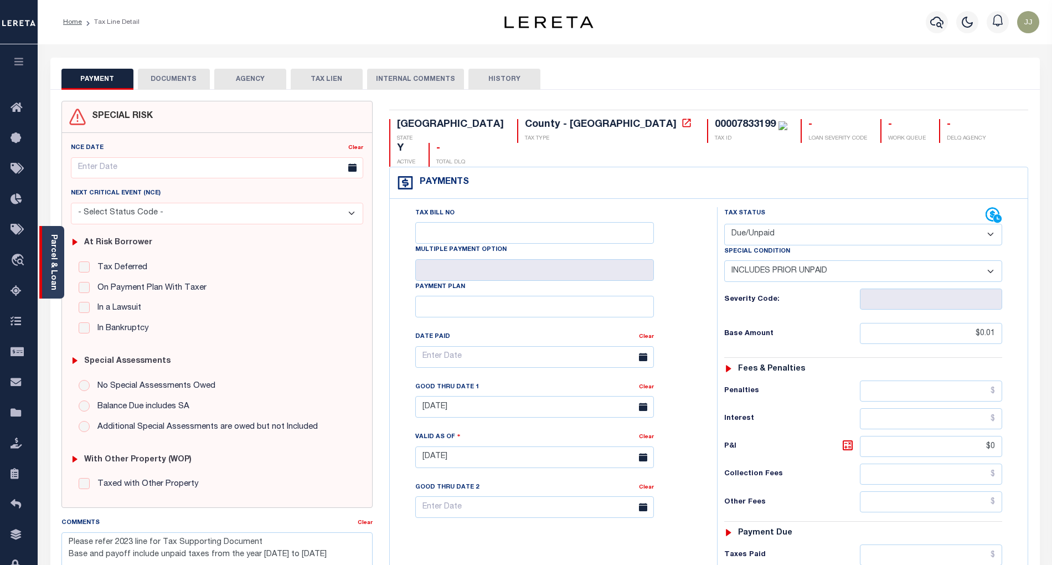
click at [60, 288] on div "Parcel & Loan" at bounding box center [51, 262] width 25 height 73
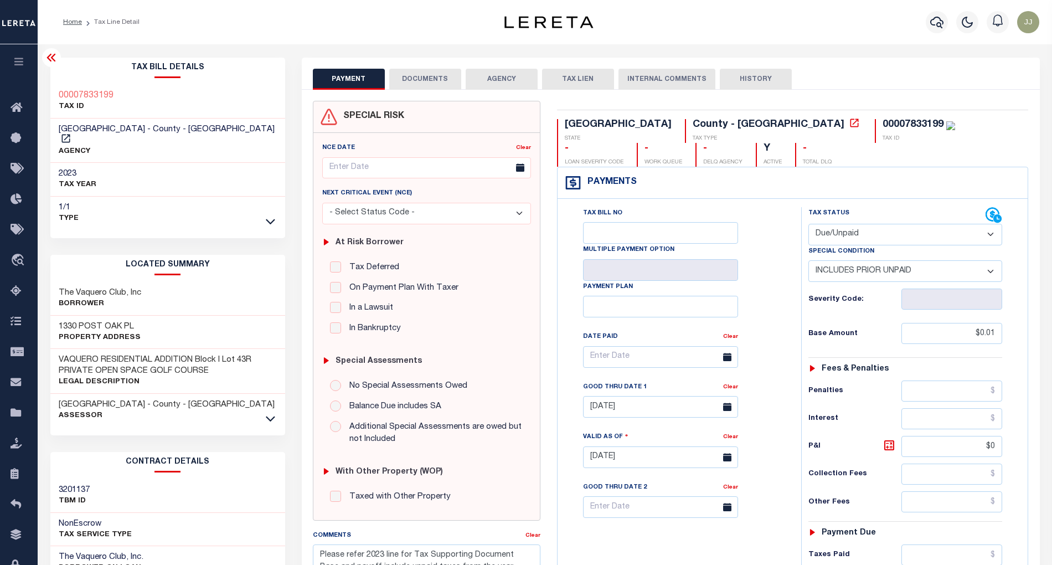
click at [882, 275] on select "-- Select Special Condition -- 3RD PARTY TAX LIEN AGENCY TAX LIEN (A.K.A Inside…" at bounding box center [906, 271] width 194 height 22
select select "20"
click at [809, 262] on select "-- Select Special Condition -- 3RD PARTY TAX LIEN AGENCY TAX LIEN (A.K.A Inside…" at bounding box center [906, 271] width 194 height 22
type input "[DATE]"
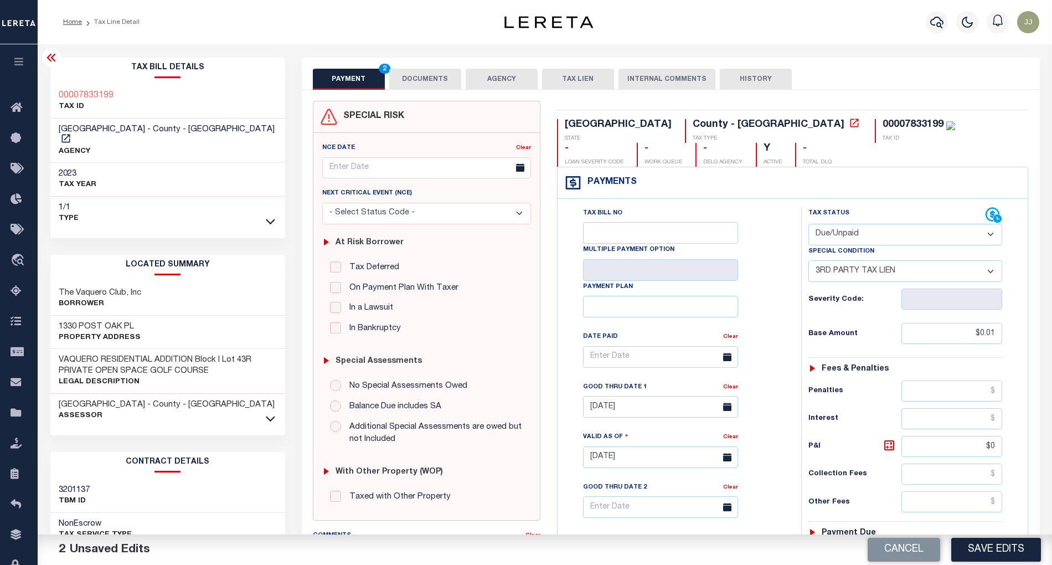
click at [864, 285] on div "Severity Code:" at bounding box center [905, 296] width 211 height 28
click at [864, 280] on select "-- Select Special Condition -- 3RD PARTY TAX LIEN AGENCY TAX LIEN (A.K.A Inside…" at bounding box center [906, 271] width 194 height 22
select select "0"
click at [809, 262] on select "-- Select Special Condition -- 3RD PARTY TAX LIEN AGENCY TAX LIEN (A.K.A Inside…" at bounding box center [906, 271] width 194 height 22
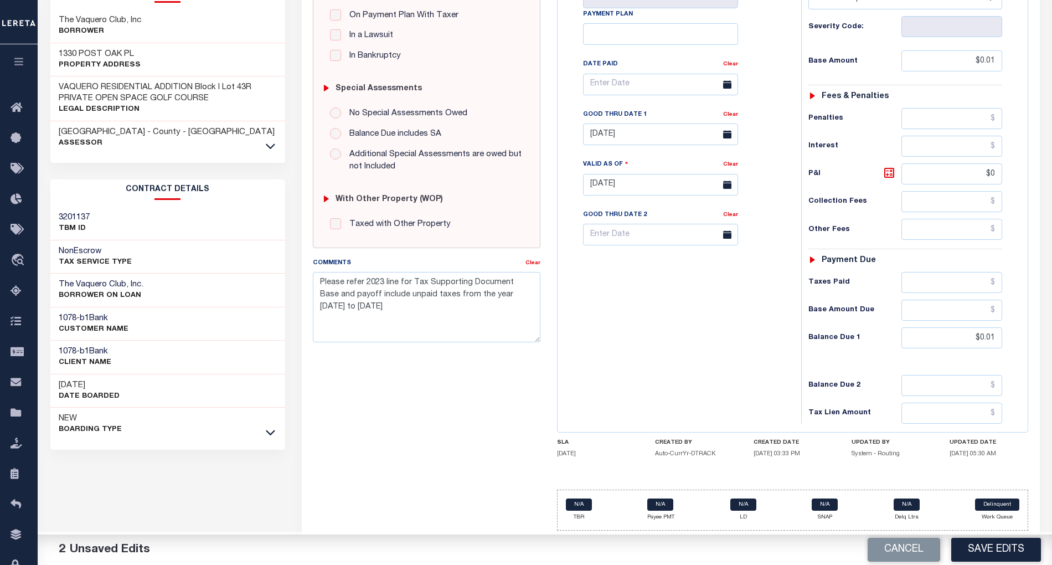
click at [694, 359] on div "Tax Bill No Multiple Payment Option Payment Plan Clear" at bounding box center [676, 179] width 233 height 489
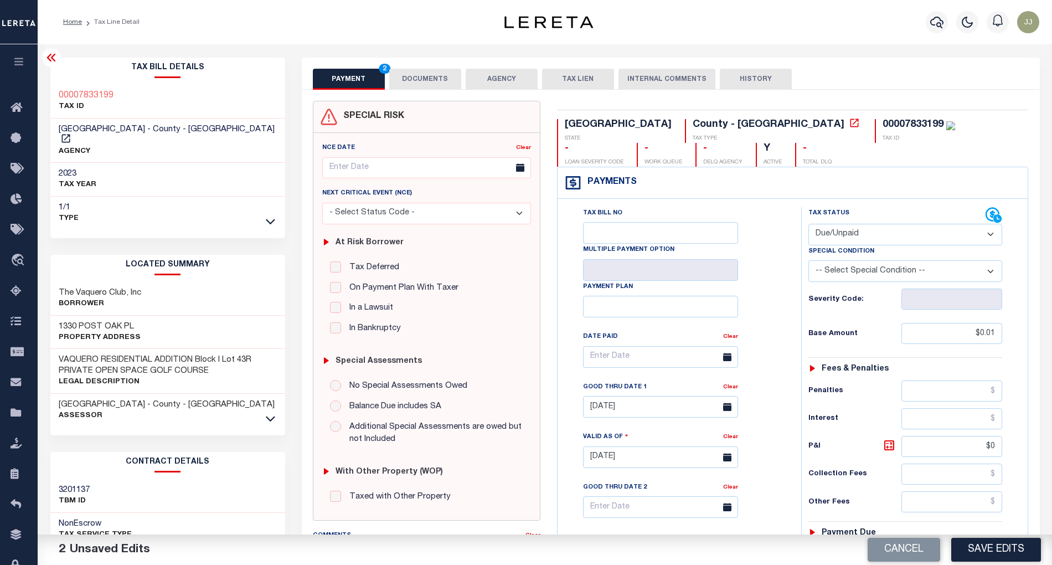
click at [446, 85] on button "DOCUMENTS" at bounding box center [425, 79] width 72 height 21
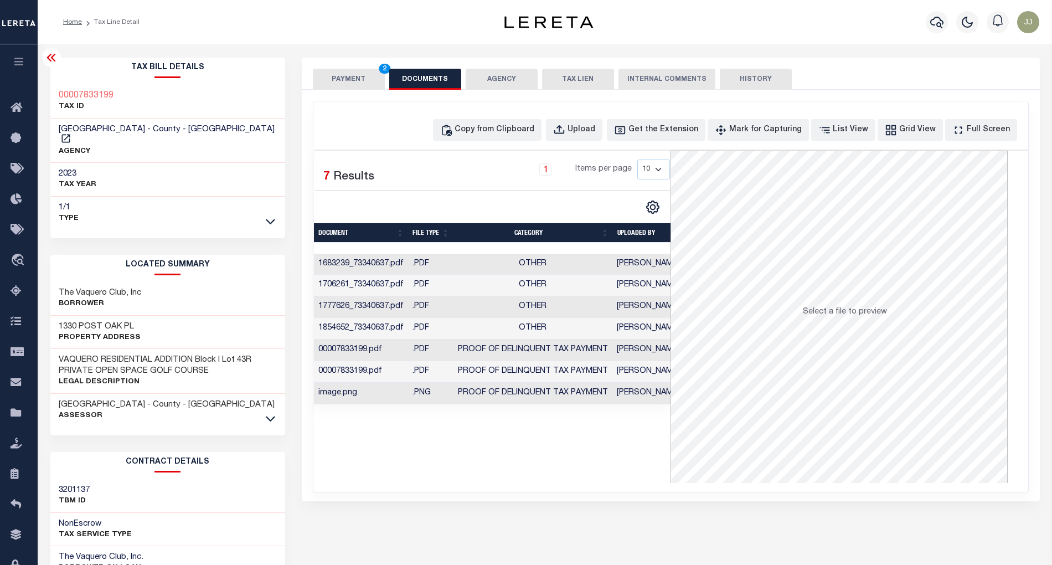
click at [508, 145] on div "Copy from Clipboard Upload Get the Extension Mark for Capturing Got it List Vie…" at bounding box center [670, 296] width 715 height 390
click at [503, 133] on div "Copy from Clipboard" at bounding box center [495, 130] width 80 height 12
select select "POP"
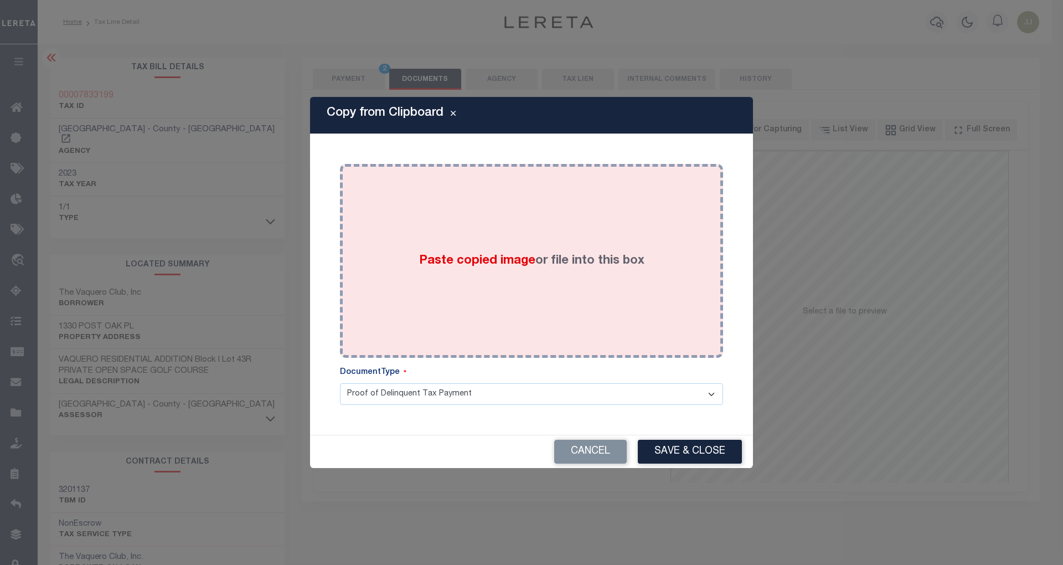
click at [492, 222] on div "Paste copied image or file into this box" at bounding box center [531, 260] width 367 height 177
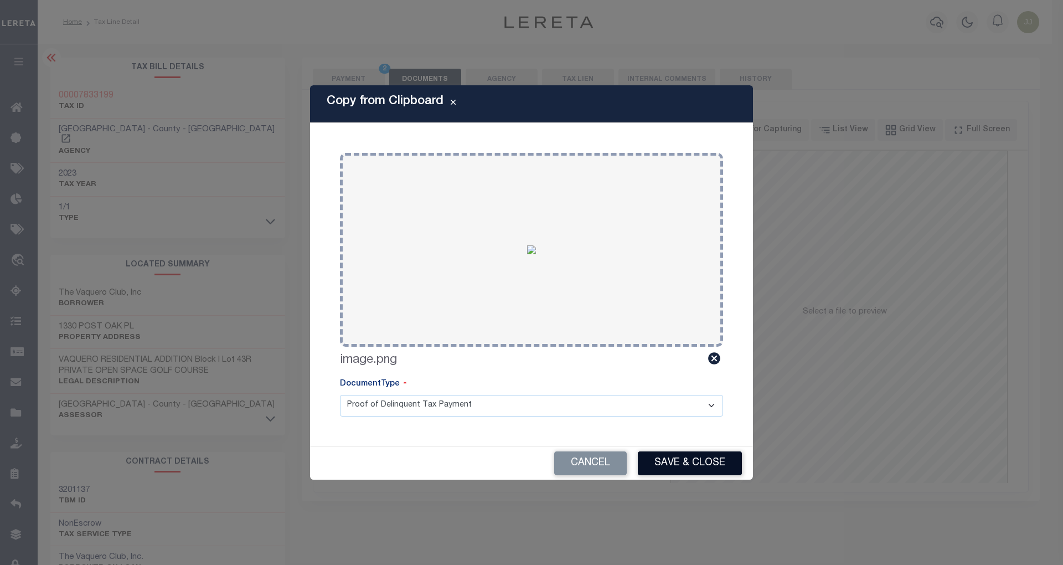
click at [687, 457] on button "Save & Close" at bounding box center [690, 463] width 104 height 24
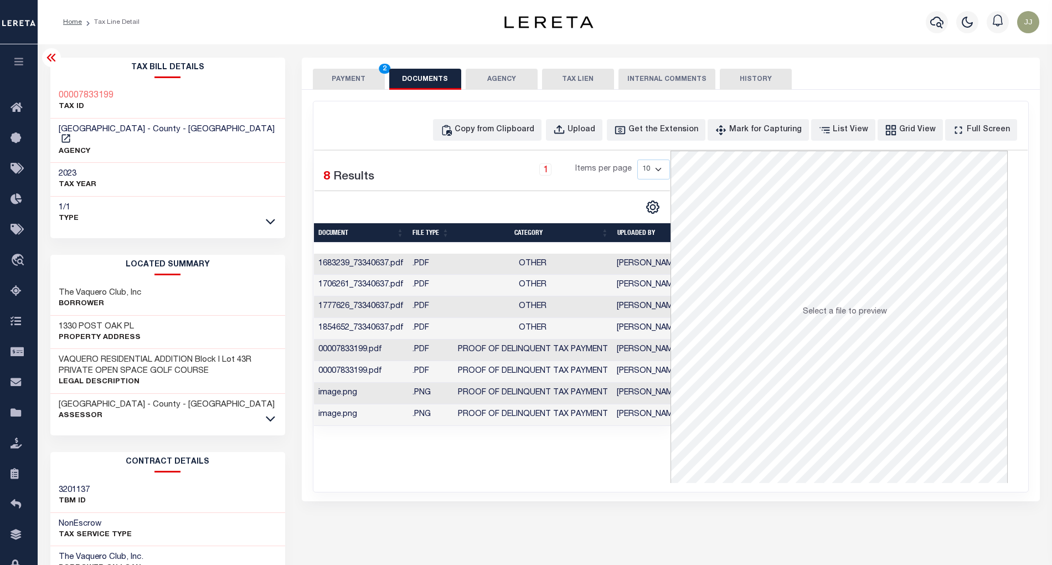
click at [344, 74] on button "PAYMENT 2" at bounding box center [349, 79] width 72 height 21
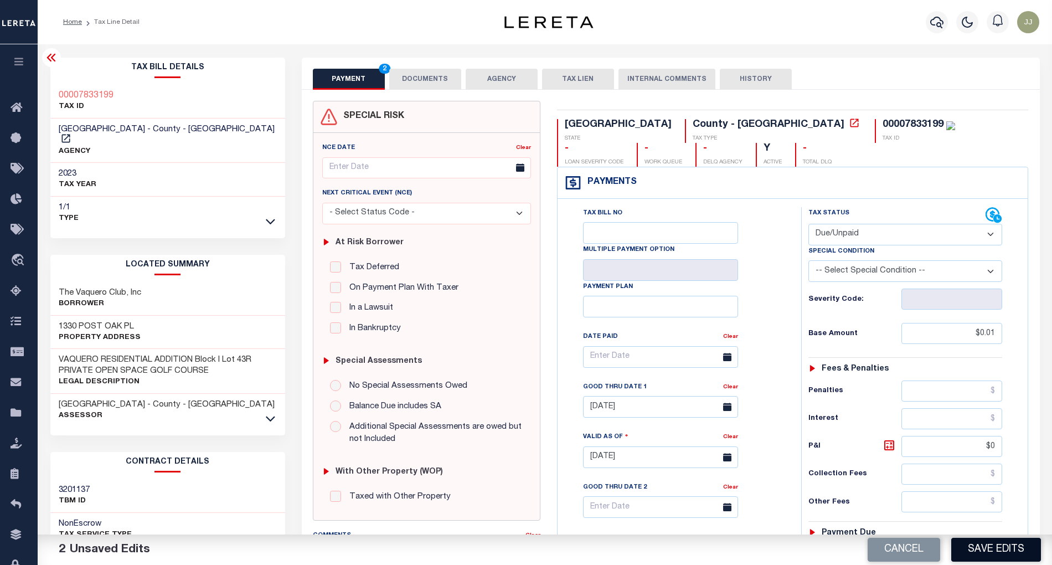
click at [989, 554] on button "Save Edits" at bounding box center [996, 550] width 90 height 24
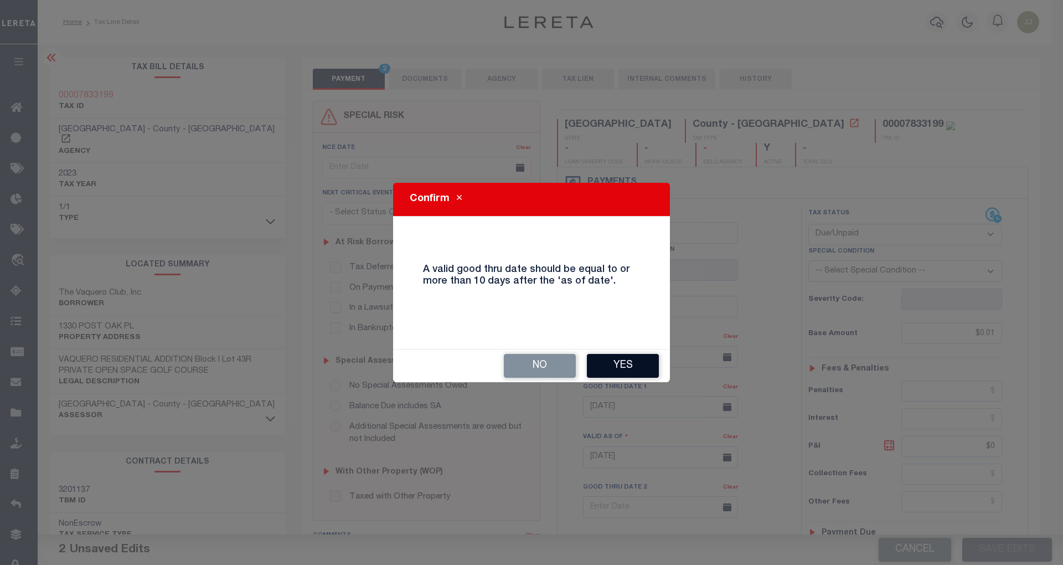
click at [614, 369] on button "Yes" at bounding box center [623, 366] width 72 height 24
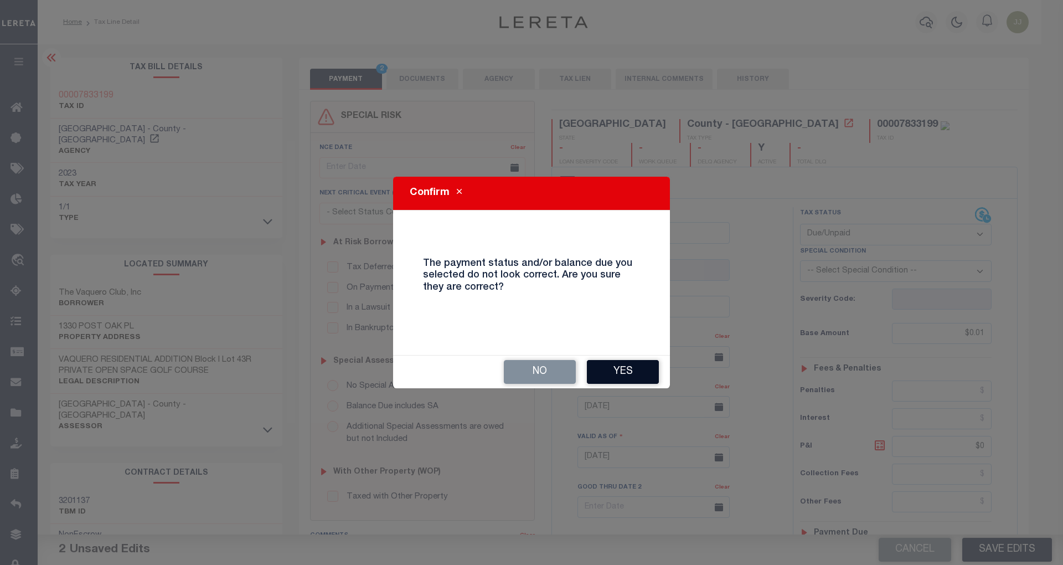
click at [619, 374] on button "Yes" at bounding box center [623, 372] width 72 height 24
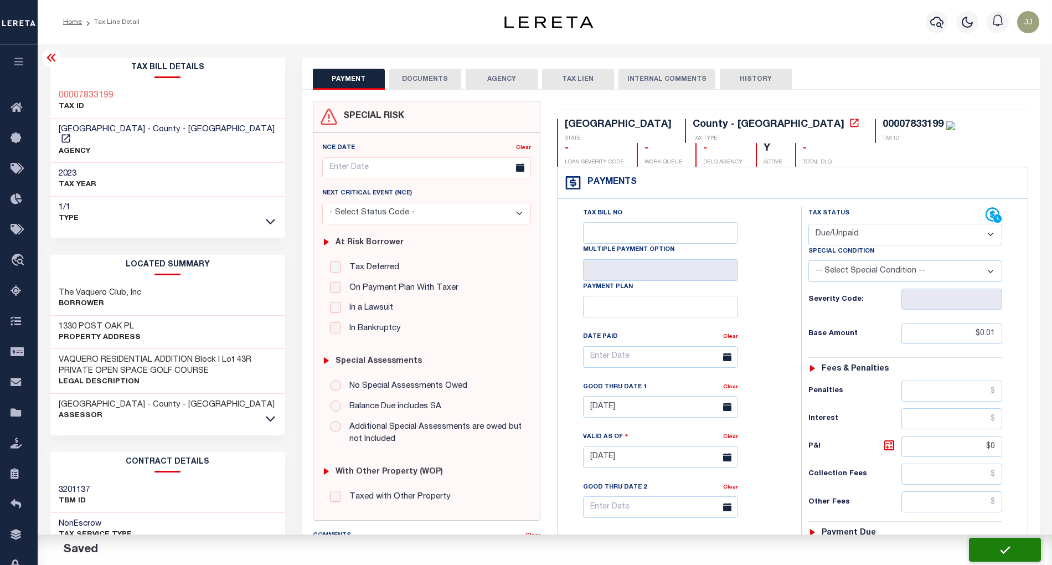
checkbox input "false"
type textarea "Please refer 2023 line for Tax Supporting Document Base and payoff include unpa…"
type input "$0.01"
type input "$0"
type input "$0.01"
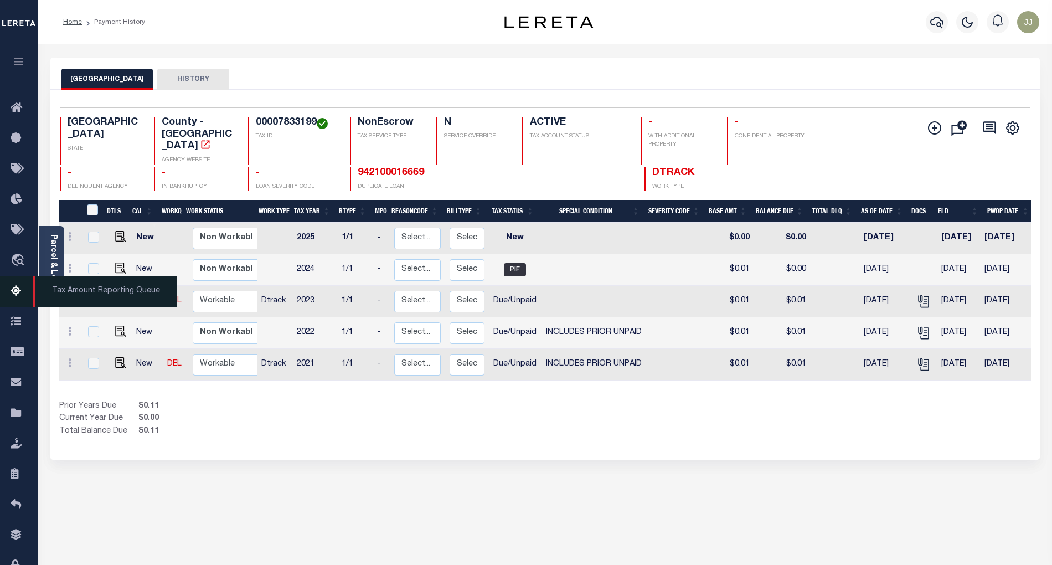
click at [12, 291] on icon at bounding box center [20, 292] width 18 height 14
click at [539, 439] on div "Selected 5 Results 1 Items per page 25 50 100 TX STATE TAX ID N" at bounding box center [545, 275] width 990 height 370
click at [116, 326] on img "" at bounding box center [120, 331] width 11 height 11
checkbox input "true"
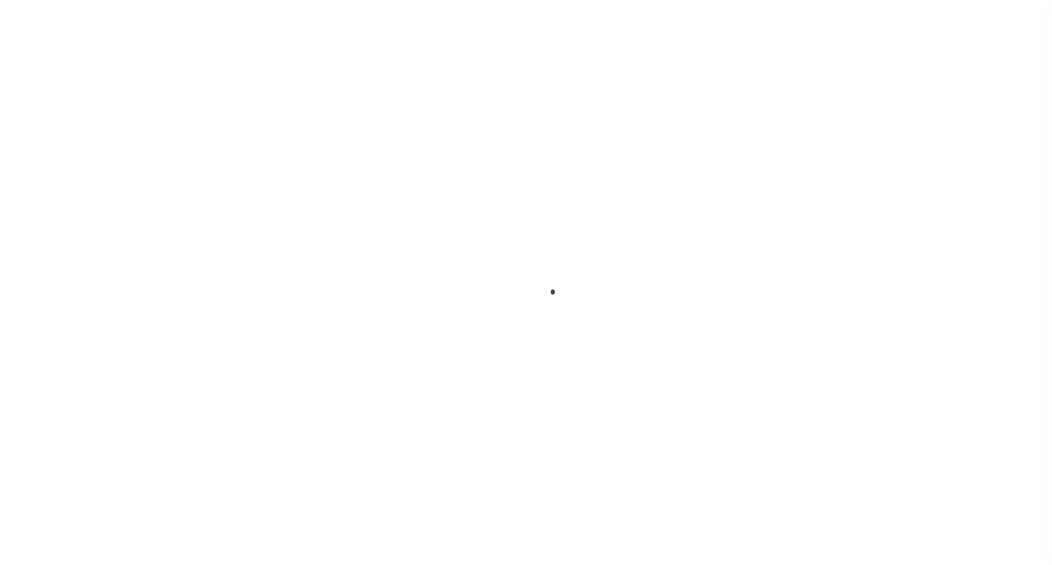
select select "DUE"
select select "19"
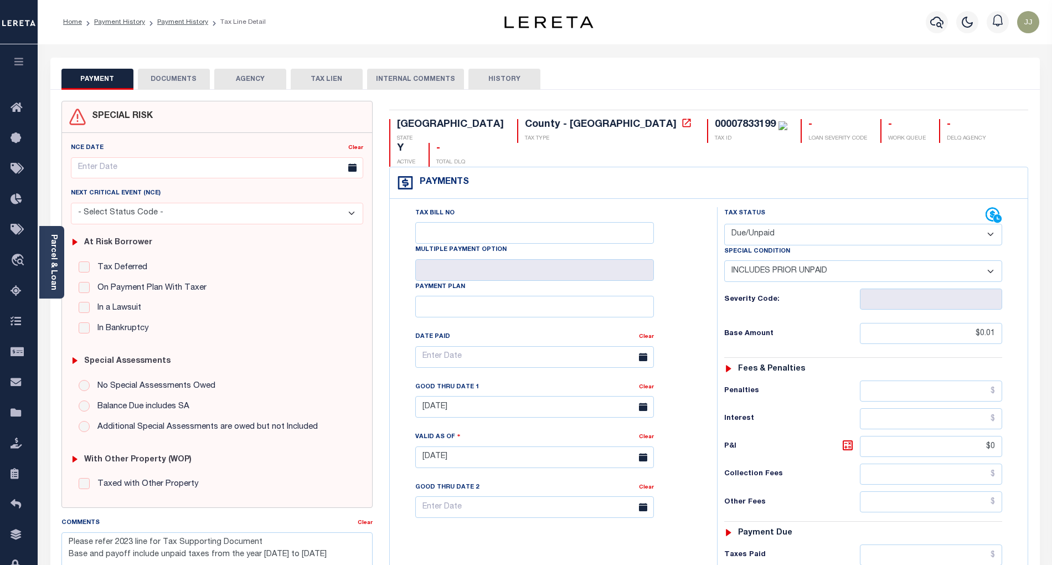
drag, startPoint x: 670, startPoint y: 297, endPoint x: 681, endPoint y: 284, distance: 17.3
click at [671, 297] on div "Tax Bill No Multiple Payment Option Payment Plan Clear" at bounding box center [551, 362] width 300 height 311
click at [995, 207] on icon at bounding box center [994, 215] width 17 height 17
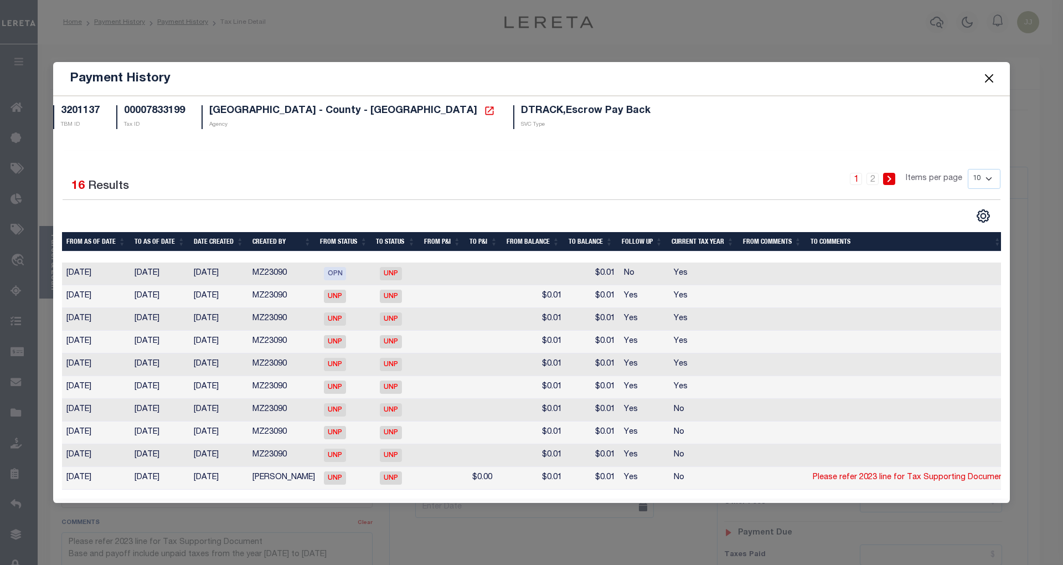
click at [992, 82] on span at bounding box center [989, 78] width 42 height 31
click at [991, 73] on button "Close" at bounding box center [989, 78] width 14 height 14
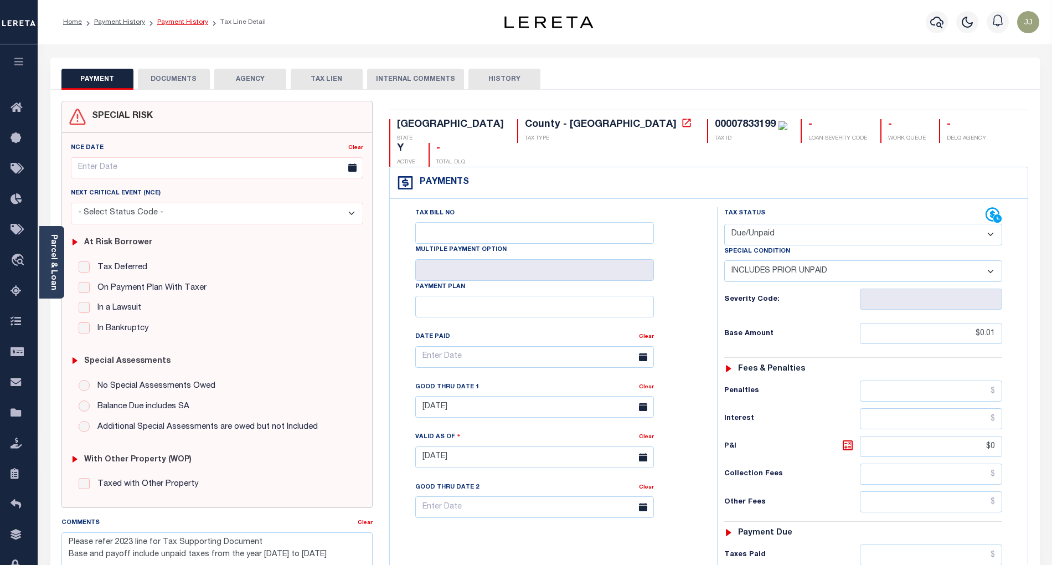
click at [186, 19] on link "Payment History" at bounding box center [182, 22] width 51 height 7
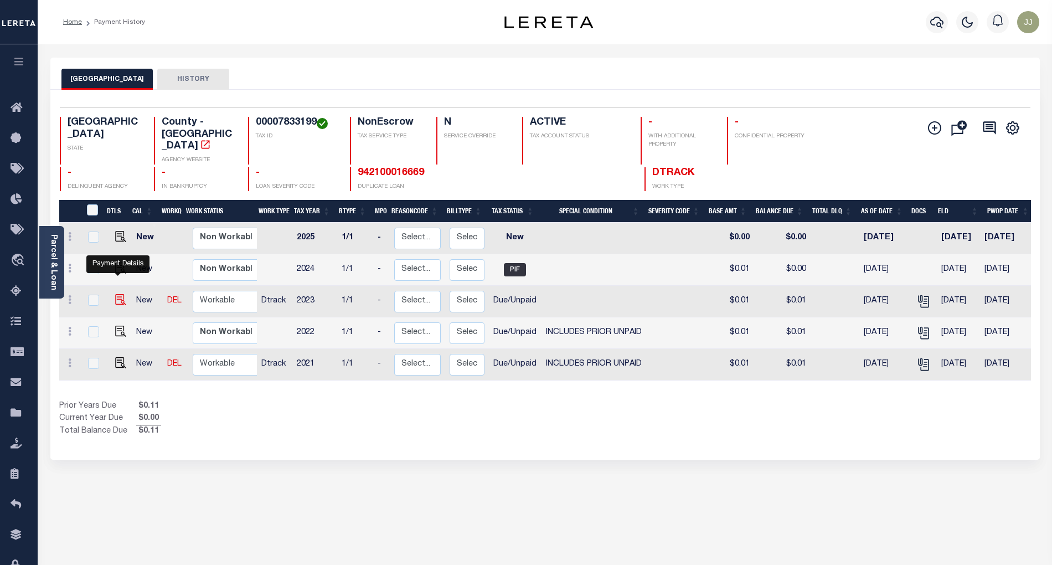
click at [119, 294] on img "" at bounding box center [120, 299] width 11 height 11
checkbox input "true"
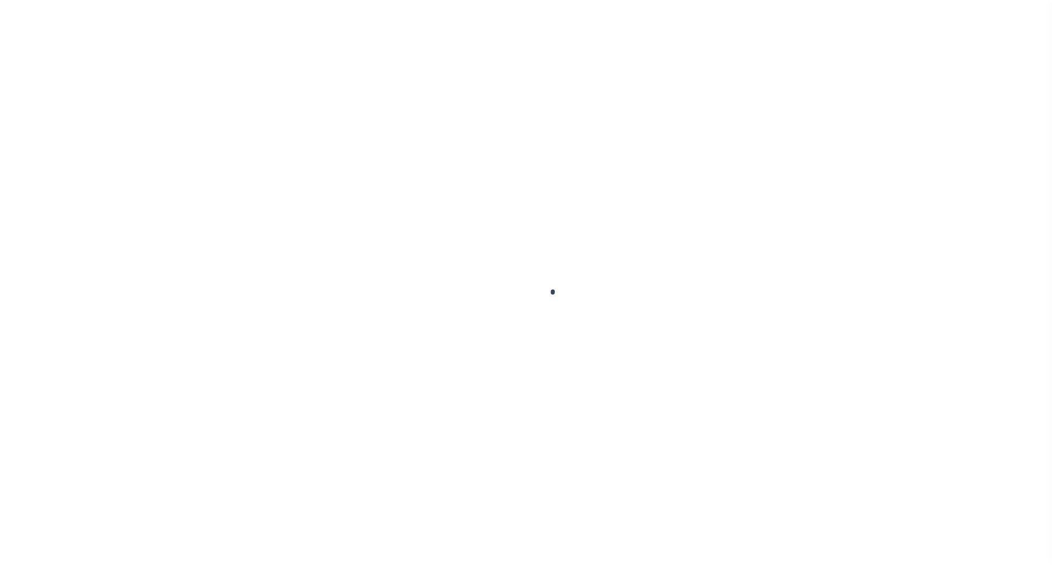
select select "DUE"
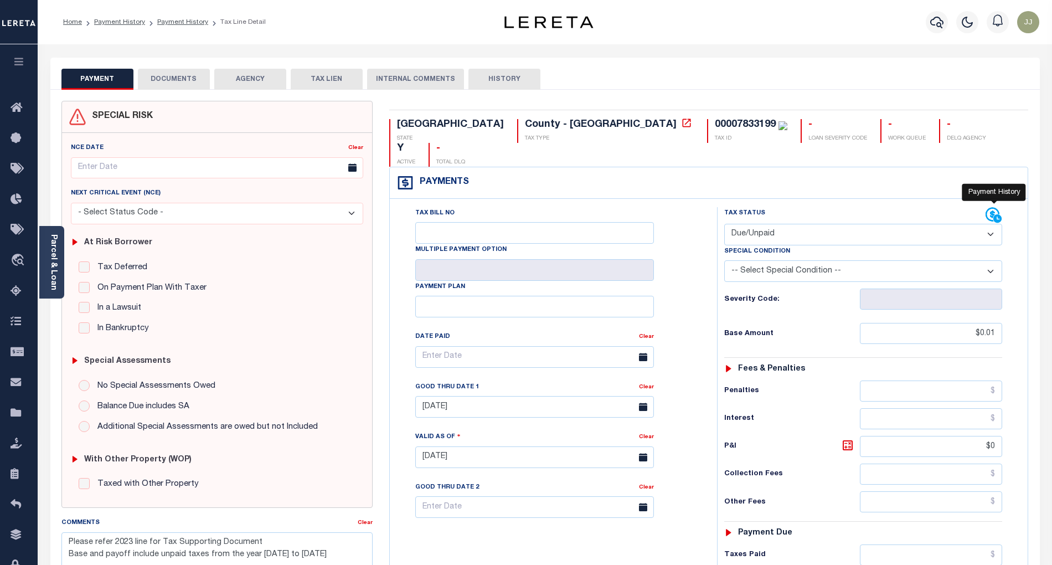
click at [991, 208] on icon at bounding box center [993, 215] width 14 height 14
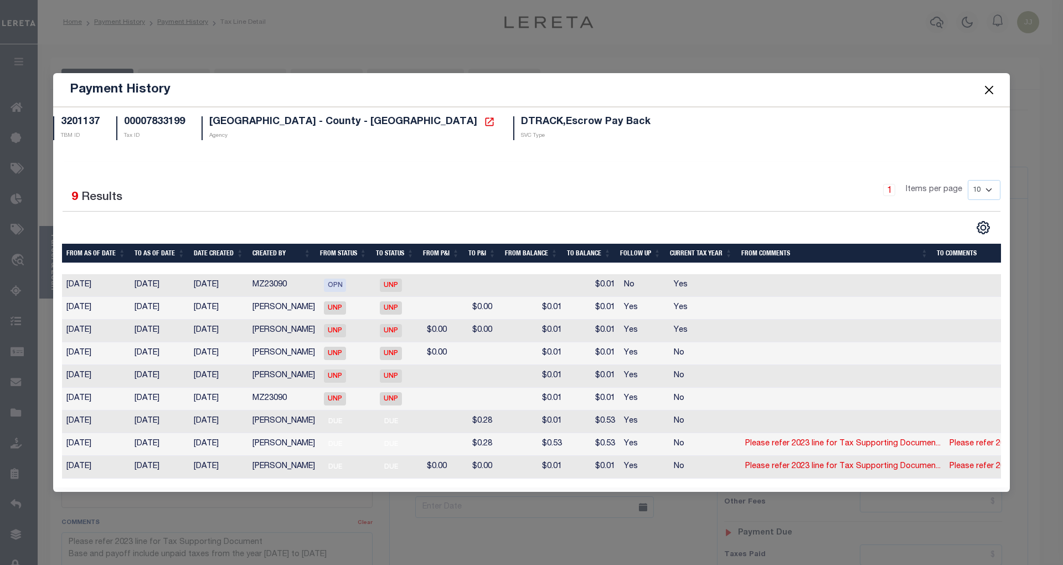
click at [986, 85] on button "Close" at bounding box center [989, 90] width 14 height 14
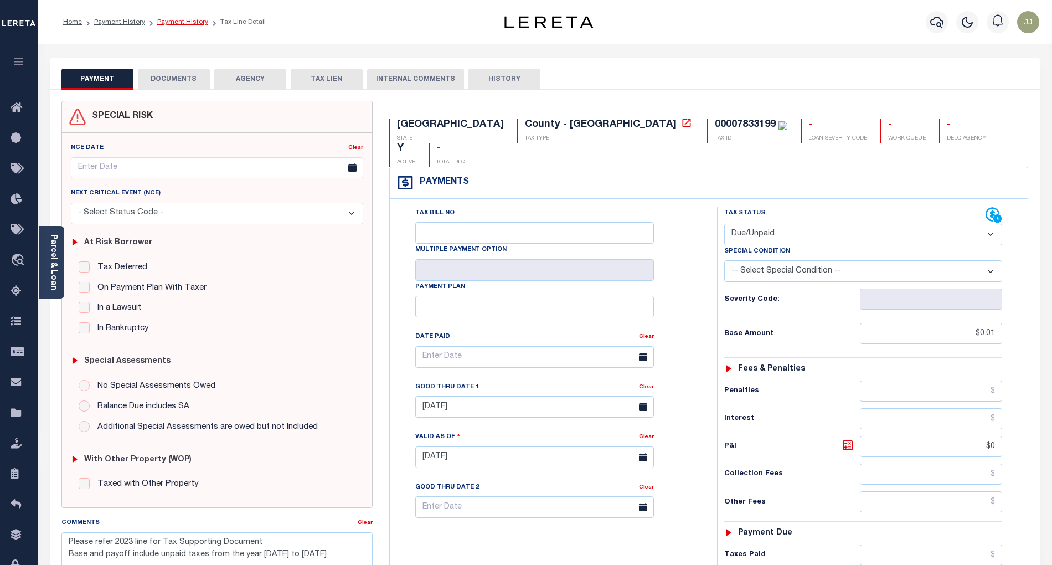
click at [171, 19] on link "Payment History" at bounding box center [182, 22] width 51 height 7
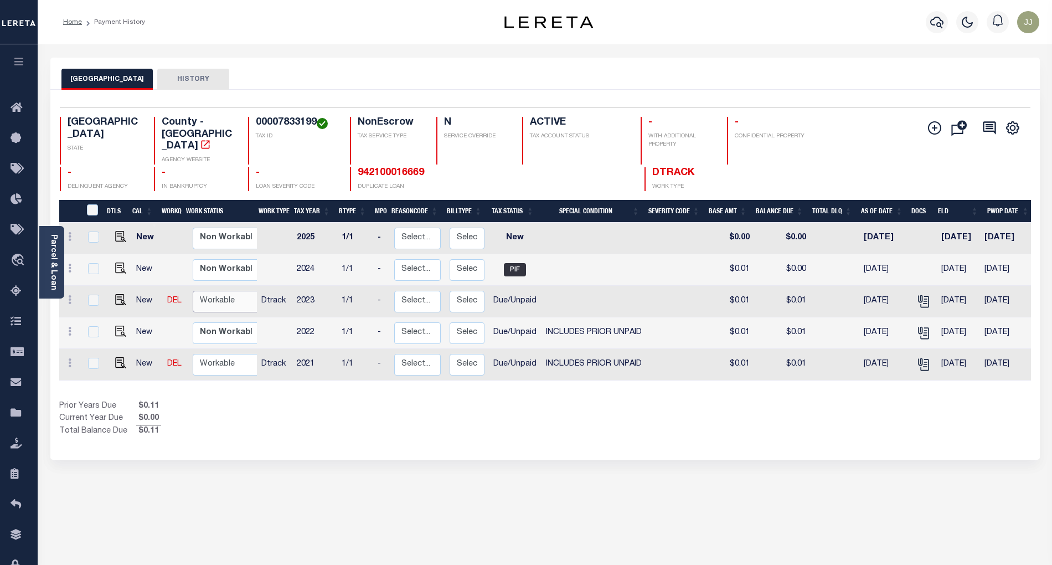
click at [222, 291] on select "Non Workable Workable" at bounding box center [226, 302] width 66 height 22
checkbox input "true"
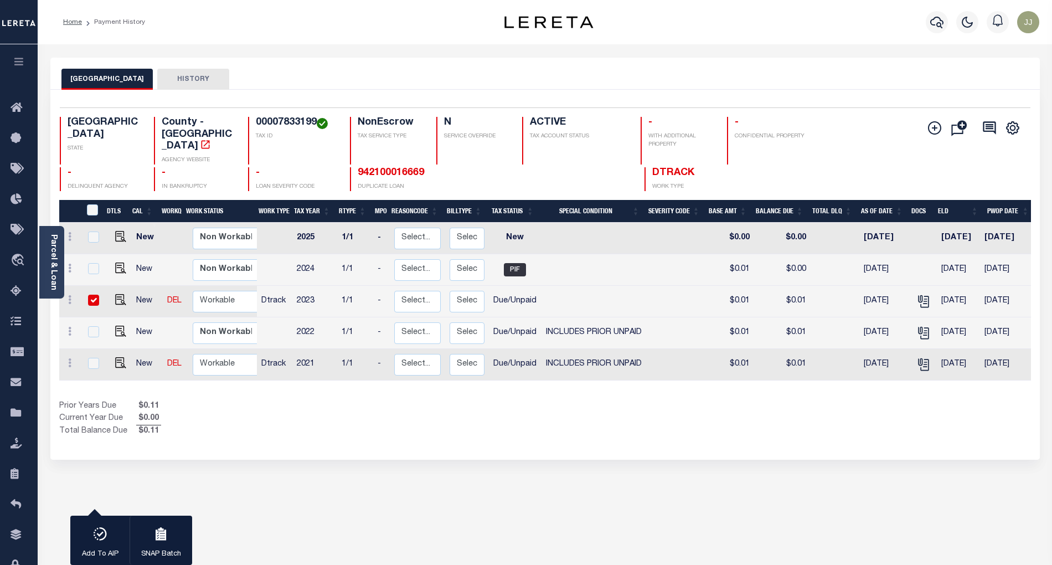
drag, startPoint x: 162, startPoint y: 317, endPoint x: 182, endPoint y: 317, distance: 20.5
click at [163, 317] on td at bounding box center [175, 333] width 25 height 32
checkbox input "true"
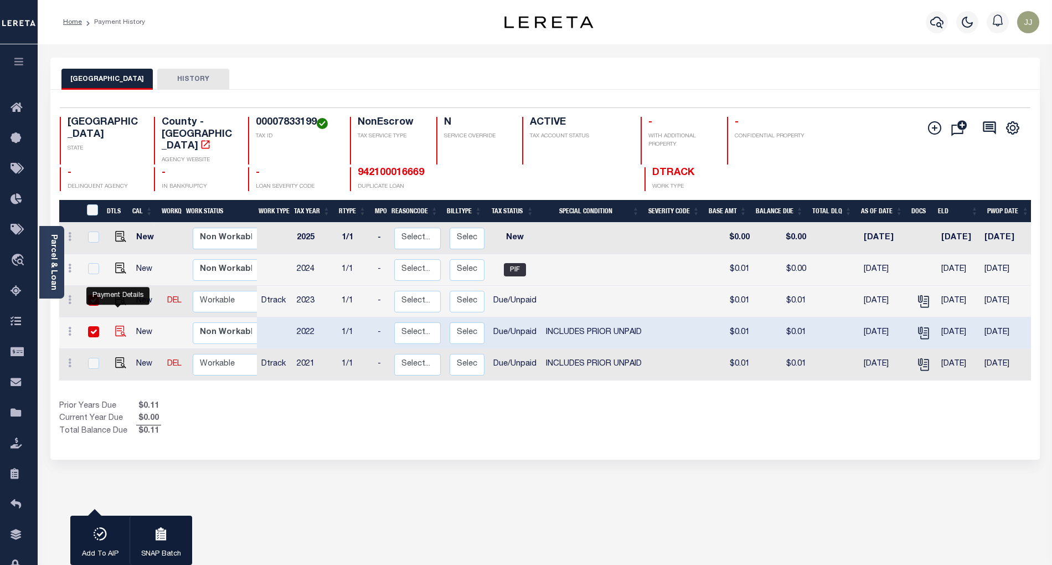
click at [115, 326] on img "" at bounding box center [120, 331] width 11 height 11
checkbox input "false"
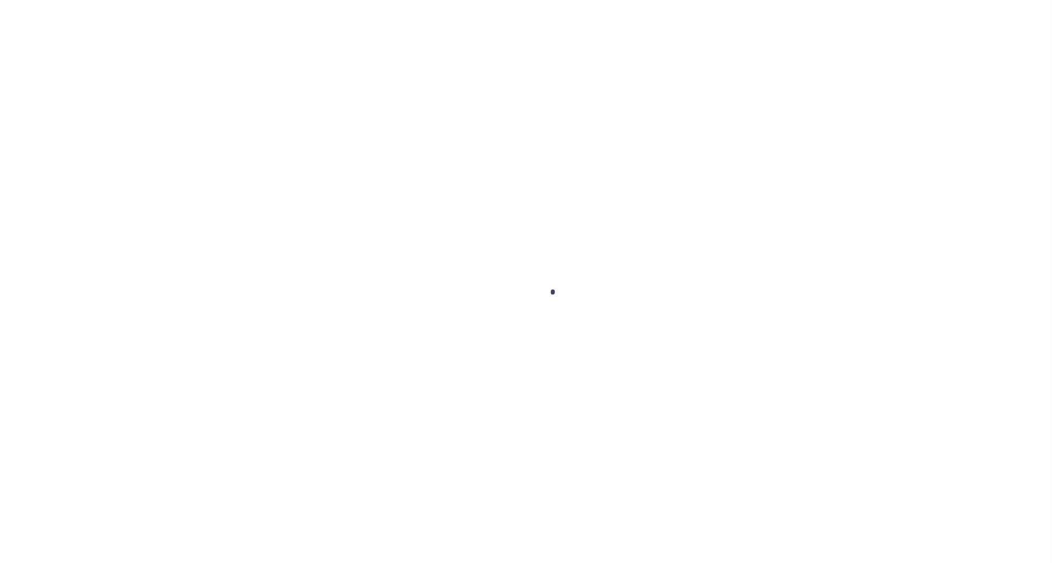
select select "DUE"
select select "19"
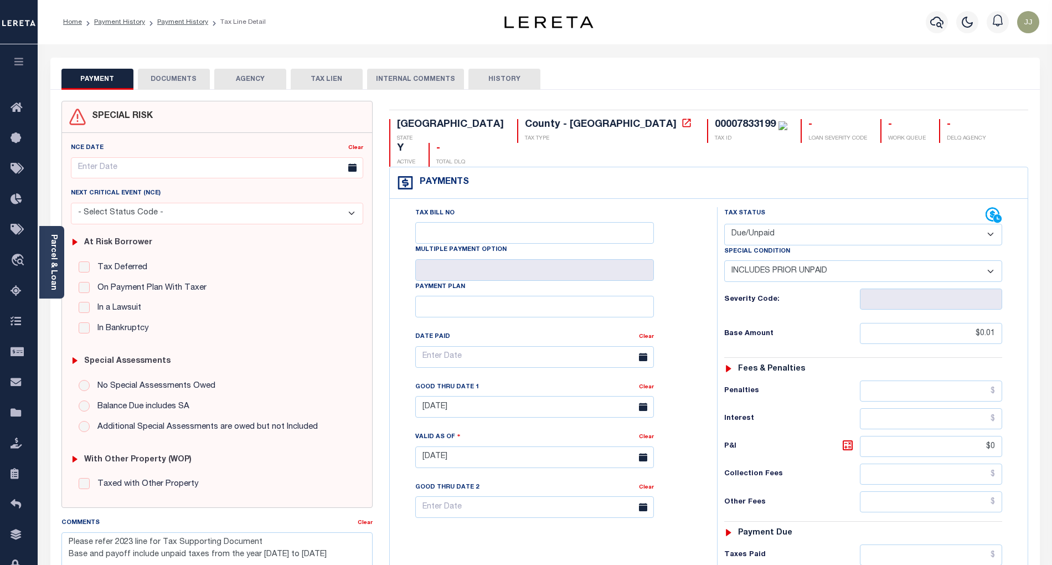
click at [191, 81] on button "DOCUMENTS" at bounding box center [174, 79] width 72 height 21
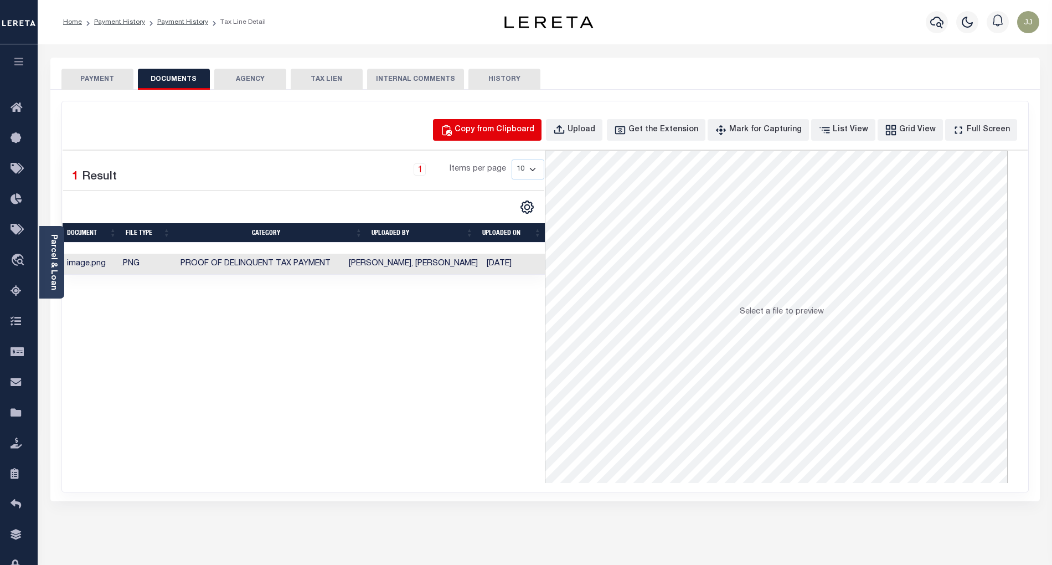
click at [503, 119] on button "Copy from Clipboard" at bounding box center [487, 130] width 109 height 22
select select "POP"
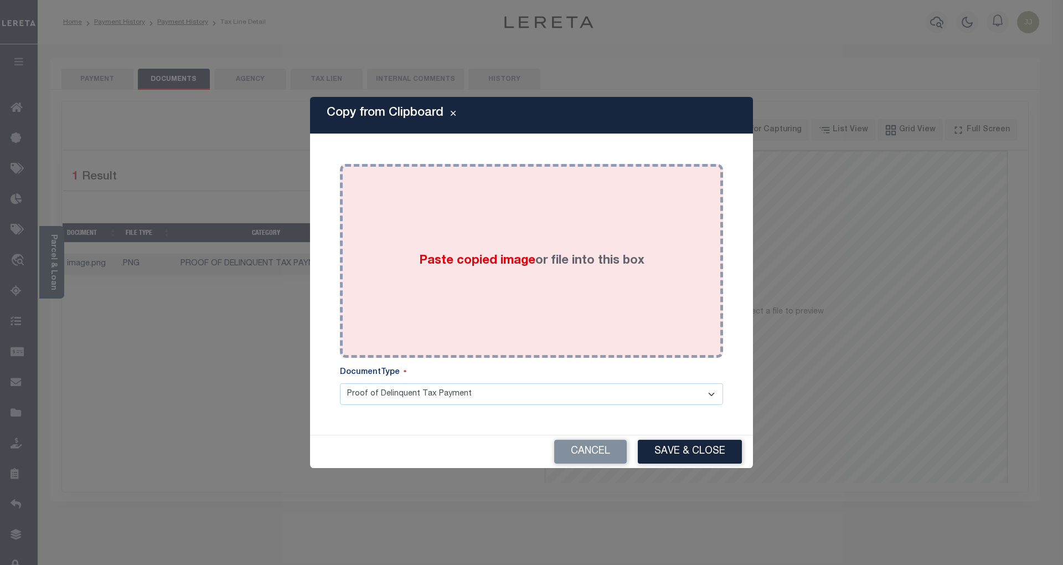
click at [461, 270] on div "Paste copied image or file into this box" at bounding box center [531, 260] width 367 height 177
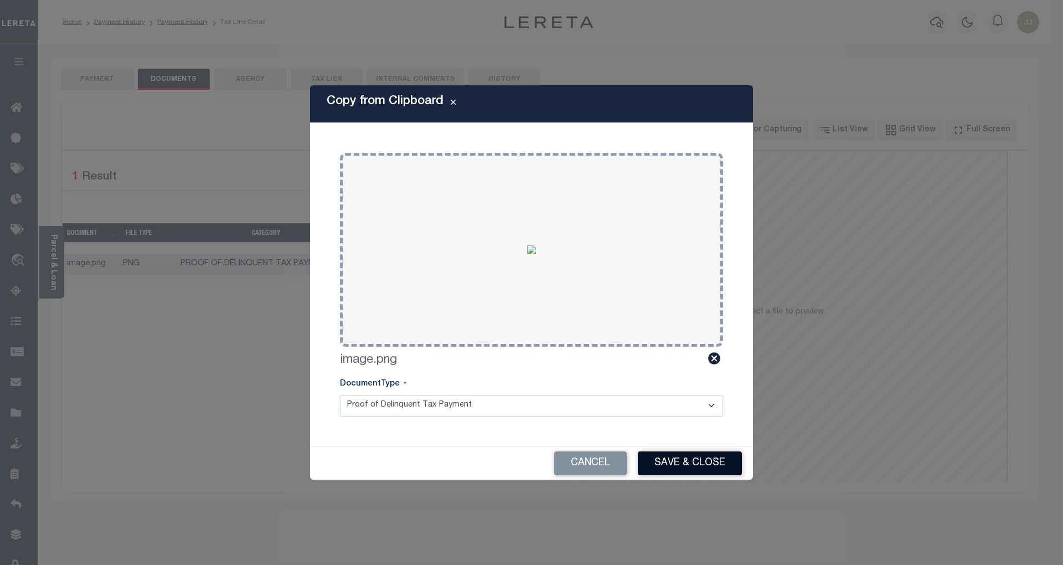
click at [679, 463] on button "Save & Close" at bounding box center [690, 463] width 104 height 24
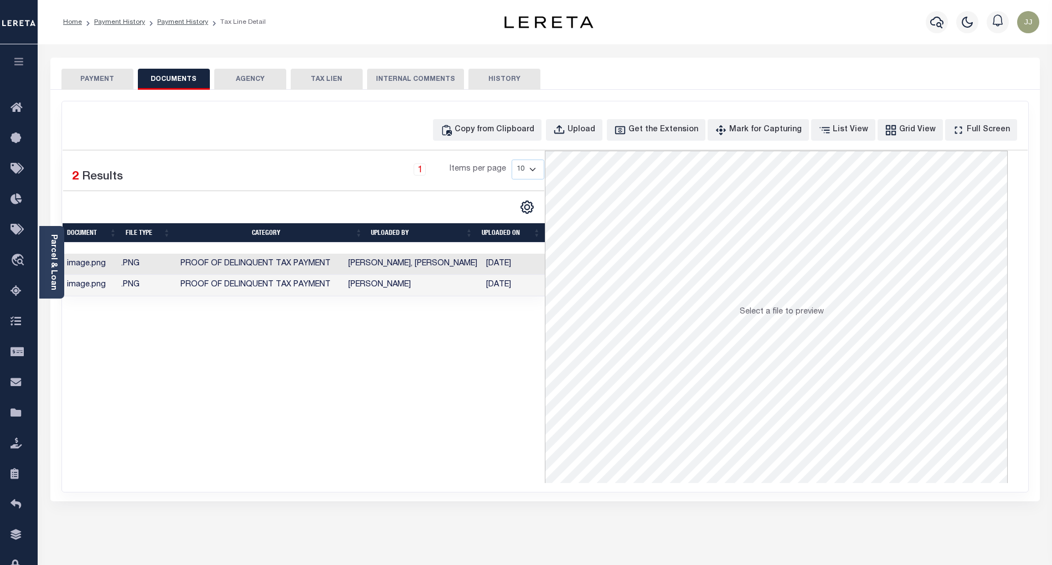
click at [262, 390] on div "Selected 2 Results 1 Items per page 10 25 50 100" at bounding box center [304, 317] width 483 height 332
click at [91, 80] on button "PAYMENT" at bounding box center [97, 79] width 72 height 21
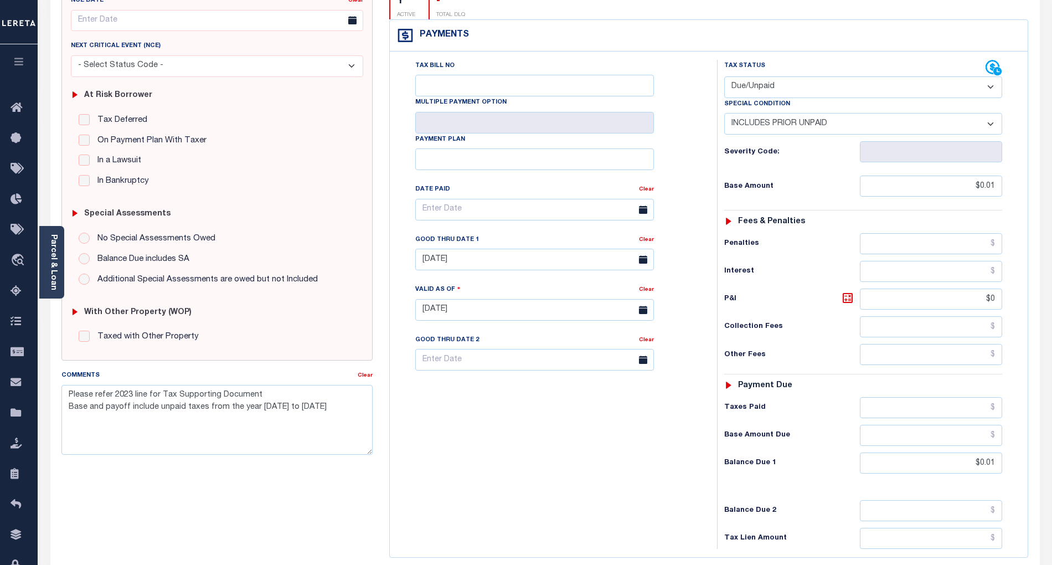
scroll to position [254, 0]
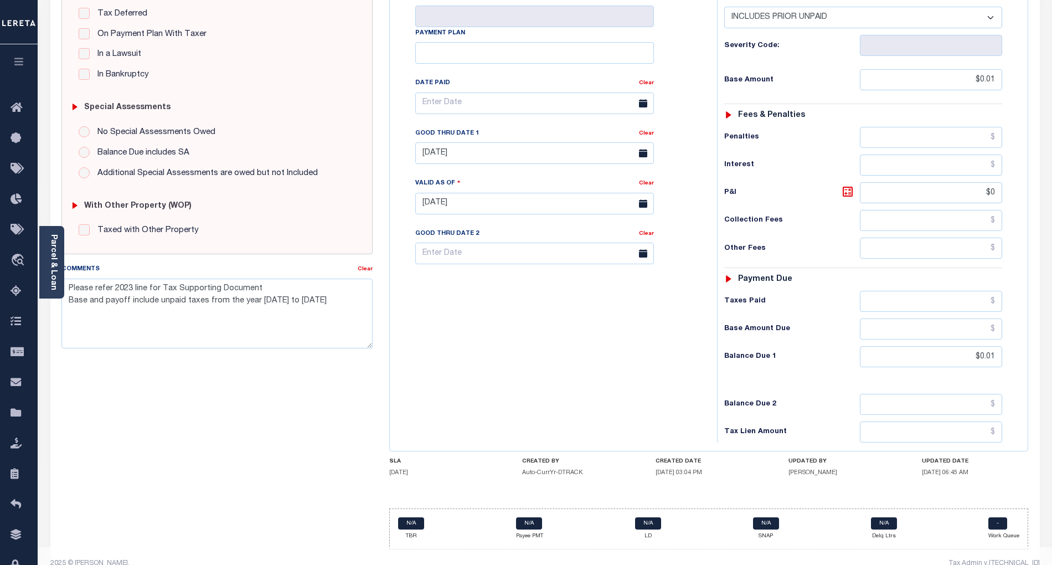
click at [628, 379] on div "Tax Bill No Multiple Payment Option Payment Plan Clear" at bounding box center [551, 197] width 316 height 489
click at [626, 370] on div "Tax Bill No Multiple Payment Option Payment Plan Clear" at bounding box center [551, 197] width 316 height 489
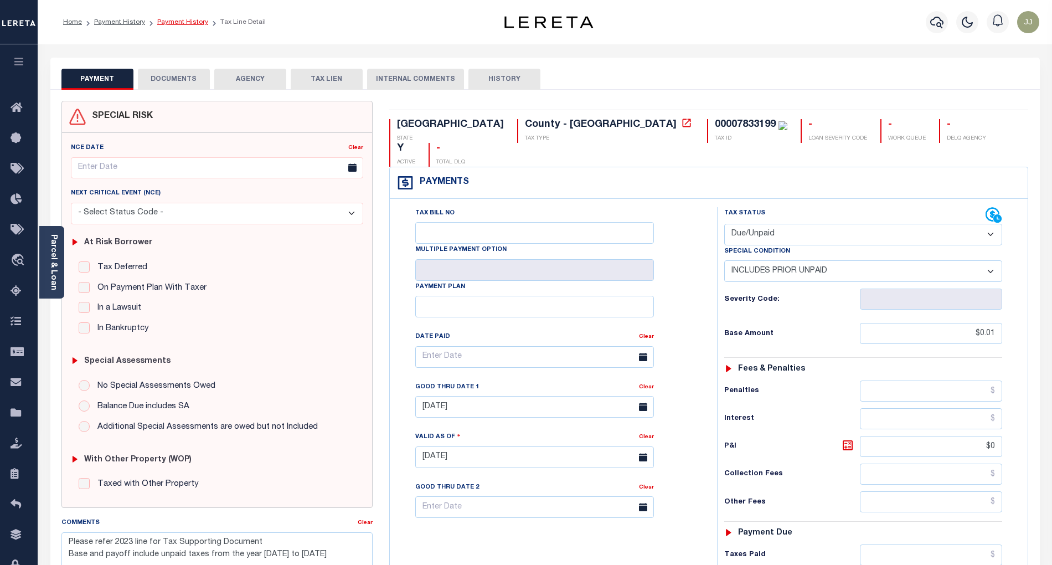
click at [174, 19] on link "Payment History" at bounding box center [182, 22] width 51 height 7
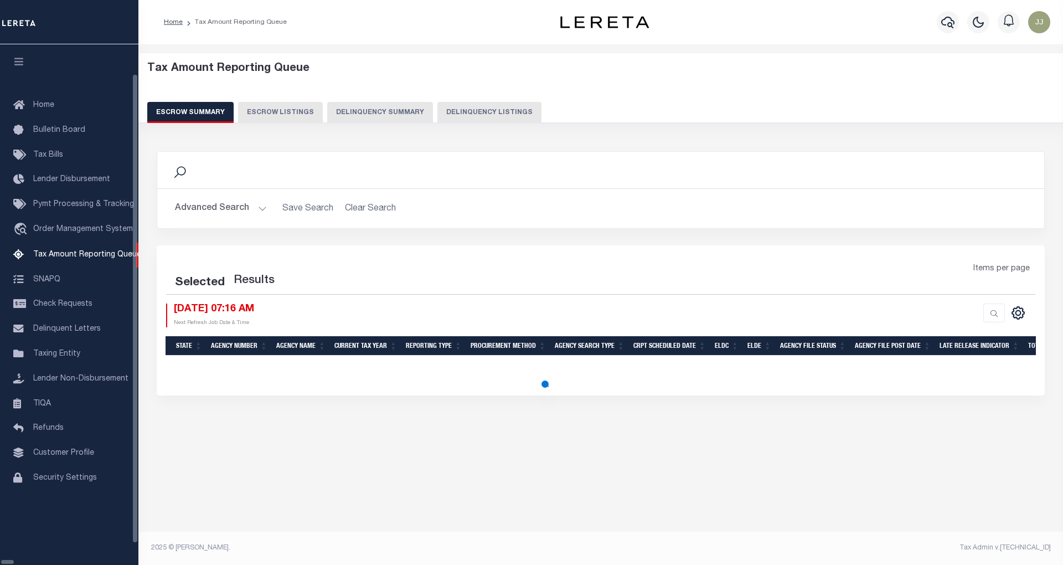
select select "100"
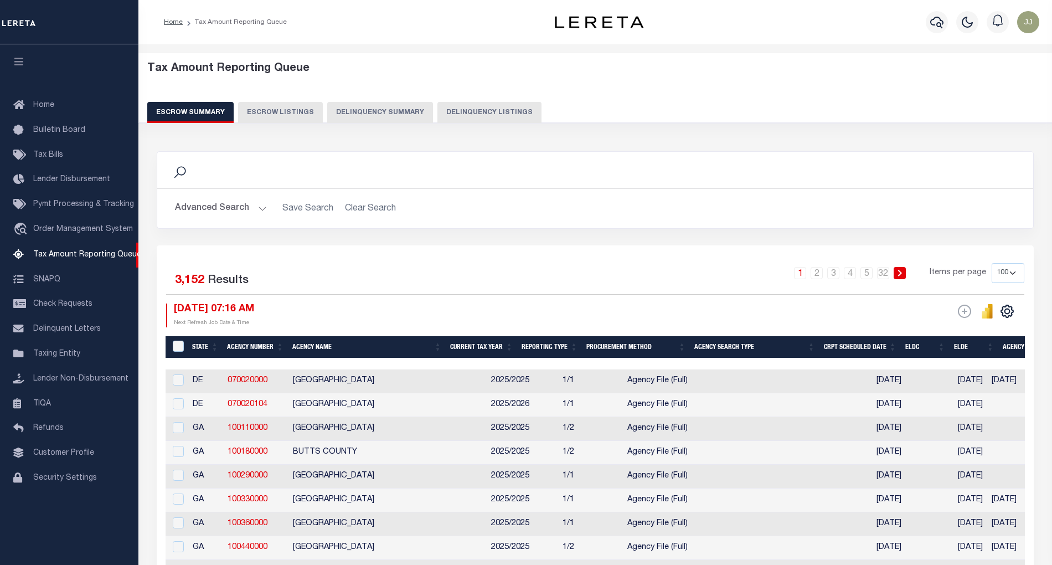
click at [500, 116] on button "Delinquency Listings" at bounding box center [489, 112] width 104 height 21
select select "100"
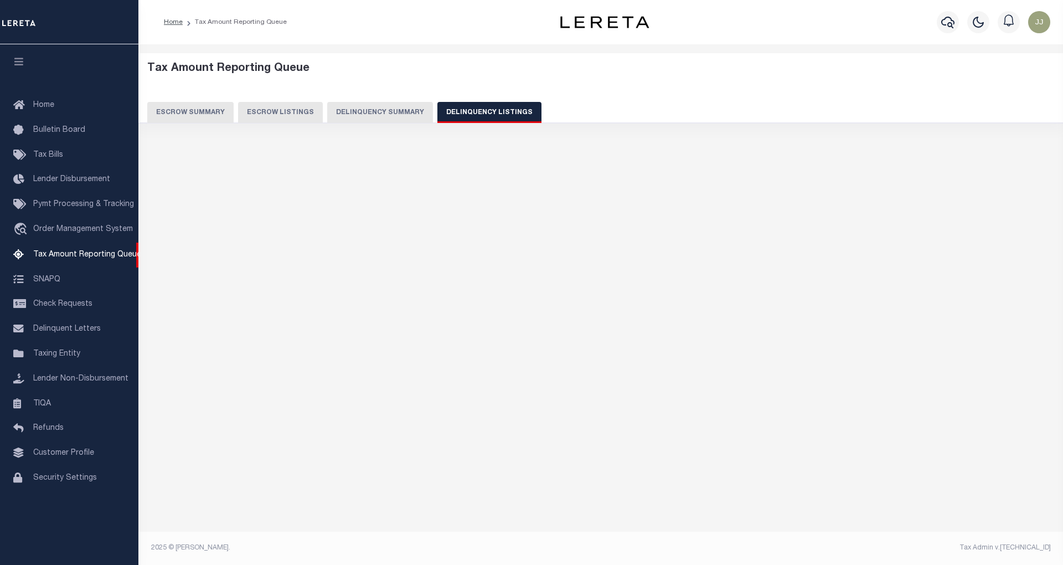
select select "100"
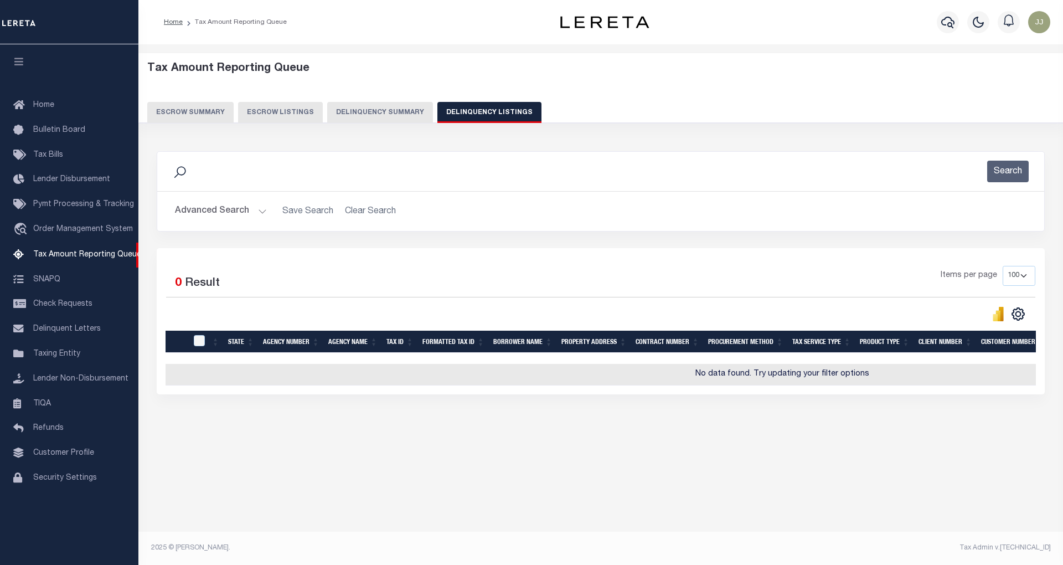
click at [253, 219] on button "Advanced Search" at bounding box center [221, 211] width 92 height 22
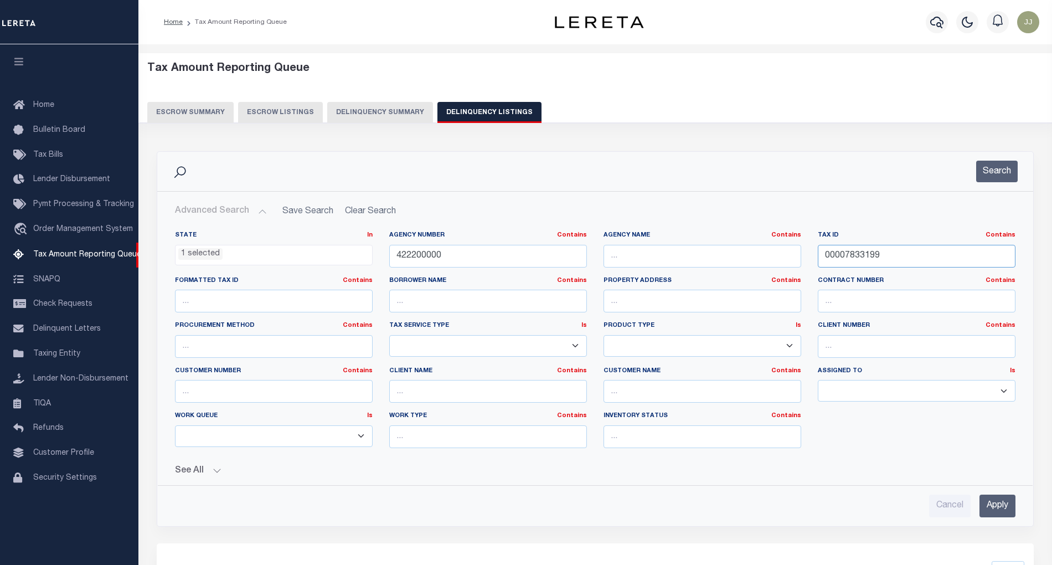
drag, startPoint x: 860, startPoint y: 259, endPoint x: 766, endPoint y: 255, distance: 93.7
click at [766, 255] on div "State In In AK AL AR AZ CA CO CT DC DE FL GA GU HI IA ID IL IN KS KY LA MA MD M…" at bounding box center [595, 344] width 857 height 226
paste input "261"
type input "00007833261"
click at [995, 169] on button "Search" at bounding box center [997, 172] width 42 height 22
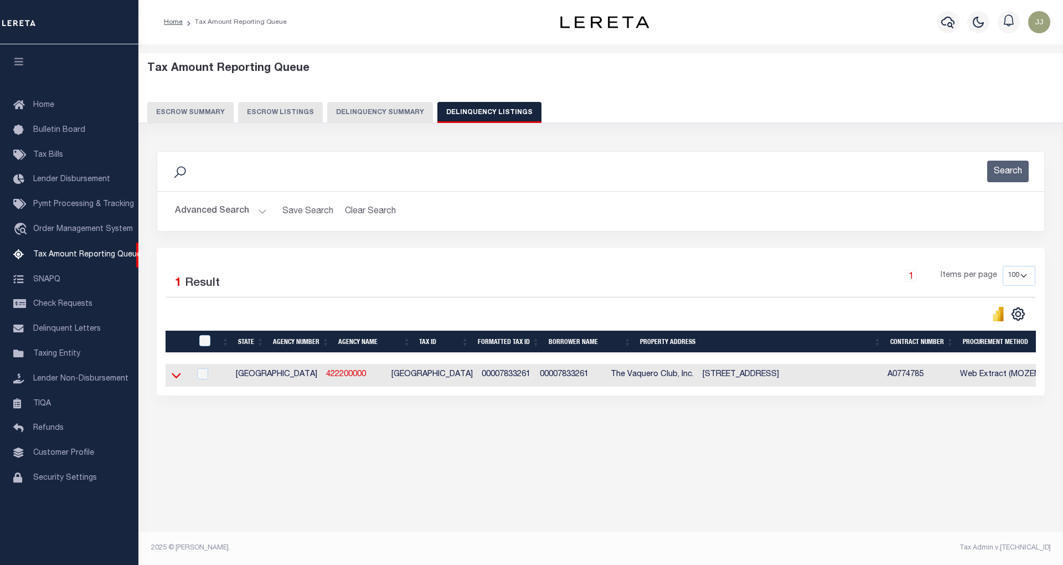
click at [175, 378] on icon at bounding box center [176, 375] width 9 height 12
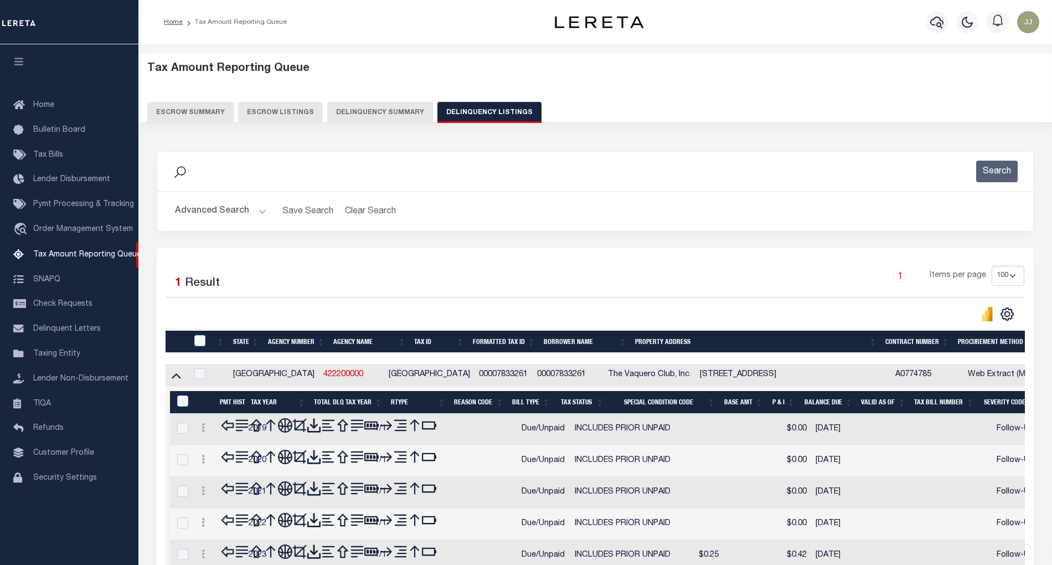
scroll to position [96, 0]
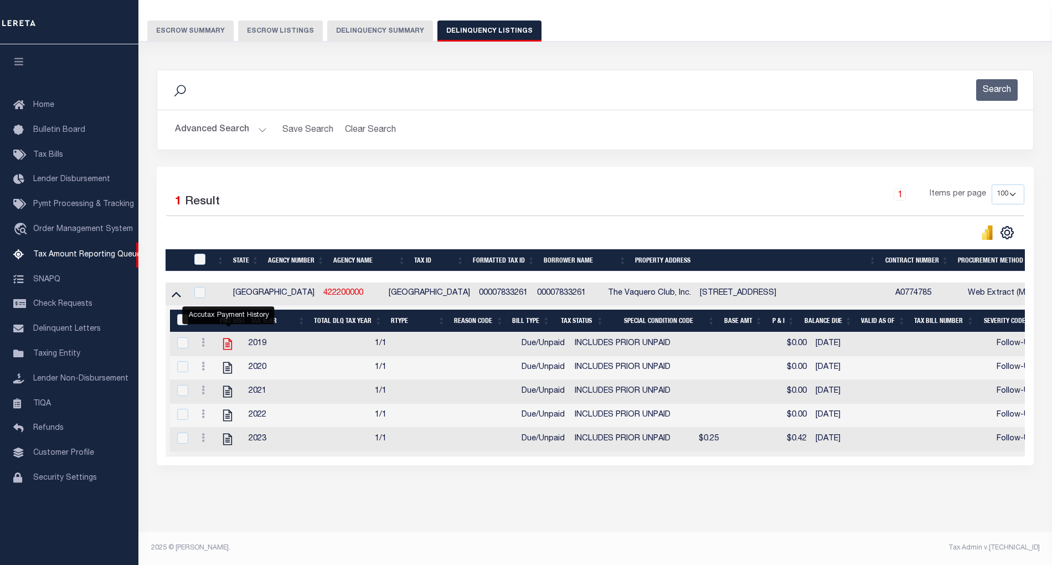
click at [227, 337] on icon "" at bounding box center [227, 344] width 14 height 14
checkbox input "true"
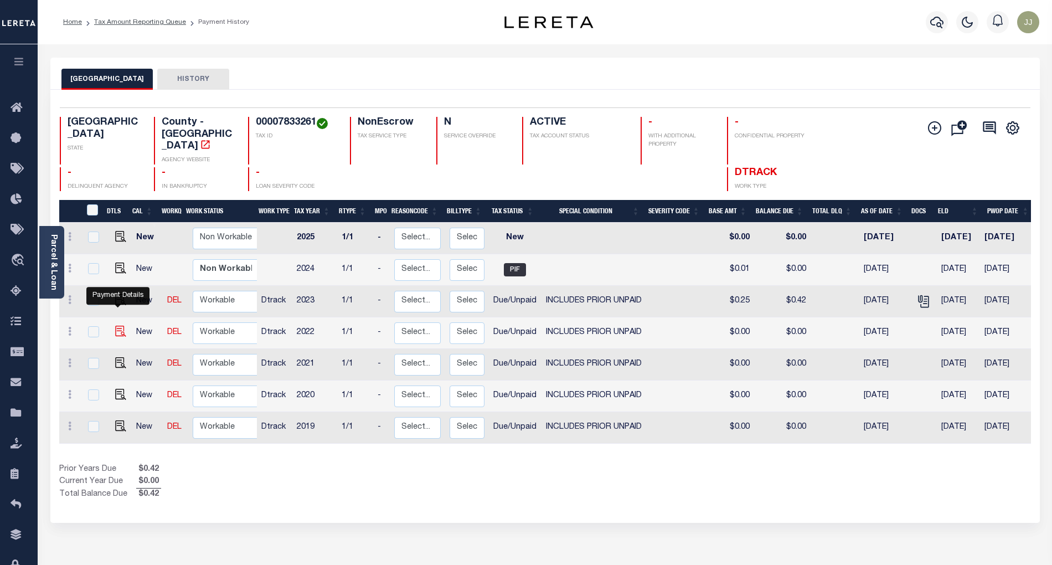
click at [115, 326] on img "" at bounding box center [120, 331] width 11 height 11
checkbox input "true"
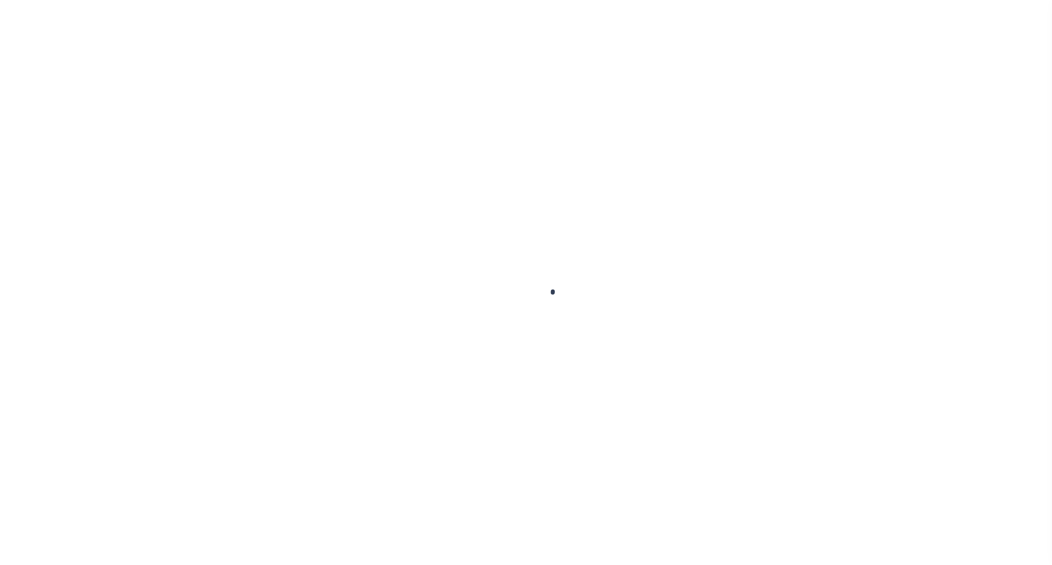
select select "DUE"
select select "19"
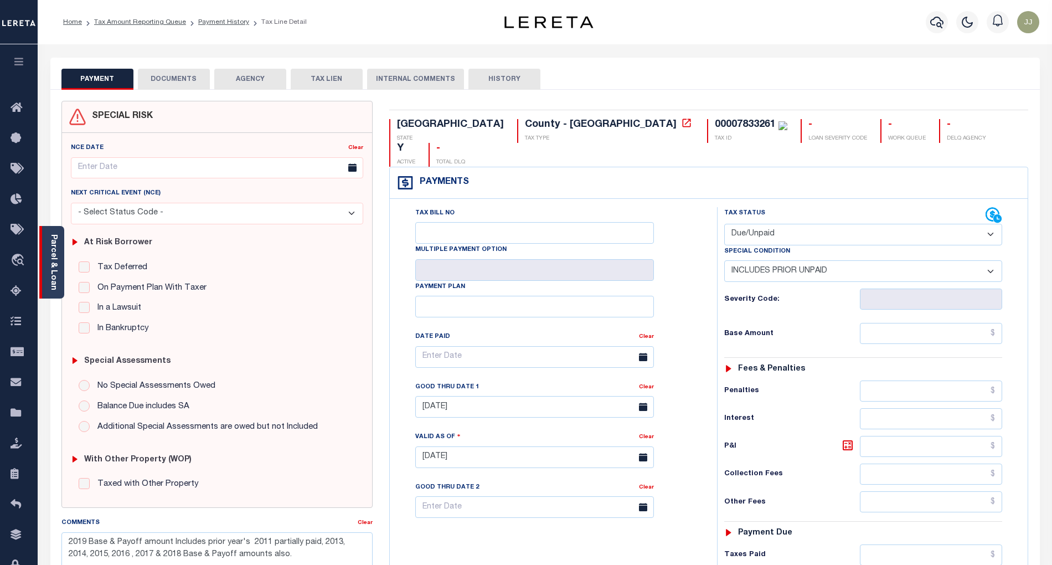
click at [52, 286] on link "Parcel & Loan" at bounding box center [53, 262] width 8 height 56
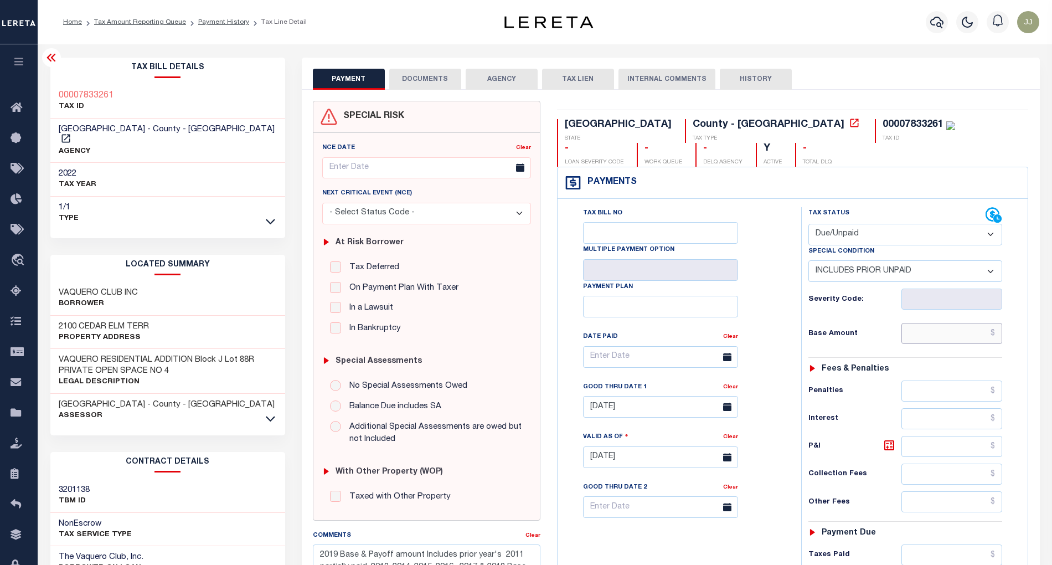
click at [981, 339] on input "text" at bounding box center [952, 333] width 101 height 21
paste input "$0.01"
type input "$0.01"
type input "09/29/2025"
click at [908, 273] on select "-- Select Special Condition -- 3RD PARTY TAX LIEN AGENCY TAX LIEN (A.K.A Inside…" at bounding box center [906, 271] width 194 height 22
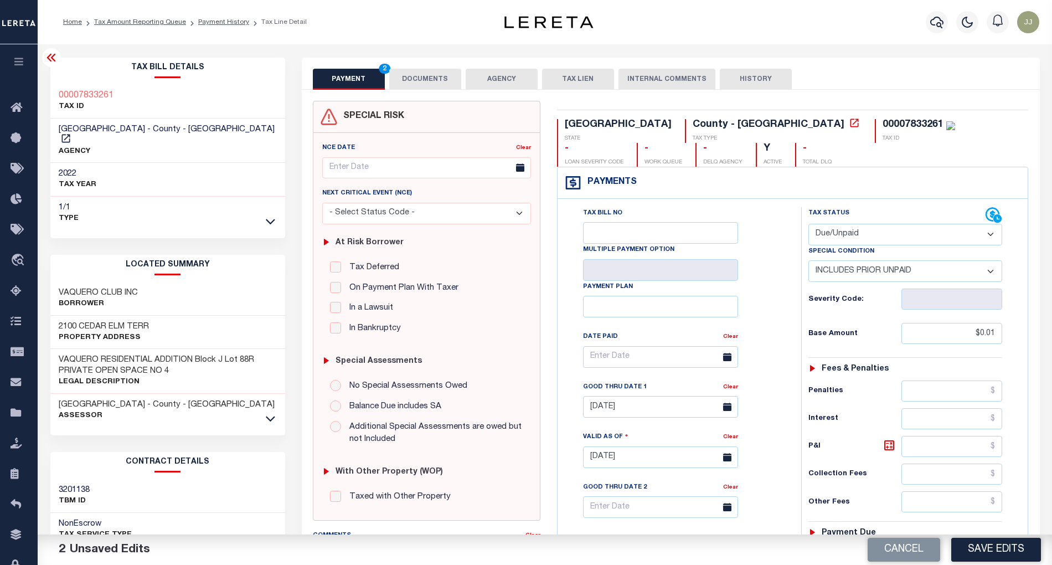
select select "0"
click at [809, 262] on select "-- Select Special Condition -- 3RD PARTY TAX LIEN AGENCY TAX LIEN (A.K.A Inside…" at bounding box center [906, 271] width 194 height 22
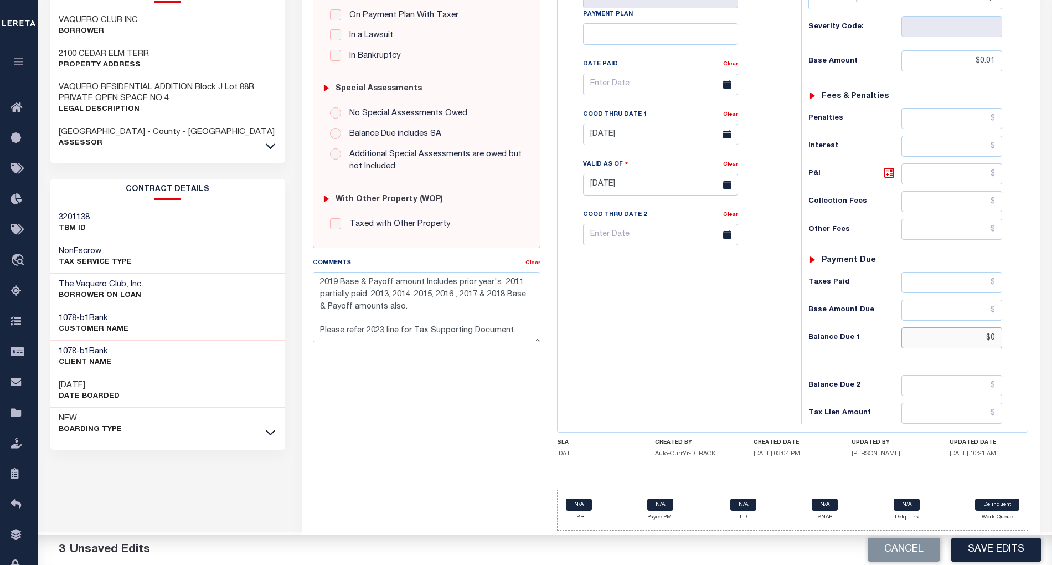
drag, startPoint x: 997, startPoint y: 336, endPoint x: 957, endPoint y: 341, distance: 40.8
click at [957, 341] on input "$0" at bounding box center [952, 337] width 101 height 21
paste input ".01"
type input "$0.01"
click at [691, 347] on div "Tax Bill No Multiple Payment Option Payment Plan Clear" at bounding box center [676, 179] width 233 height 489
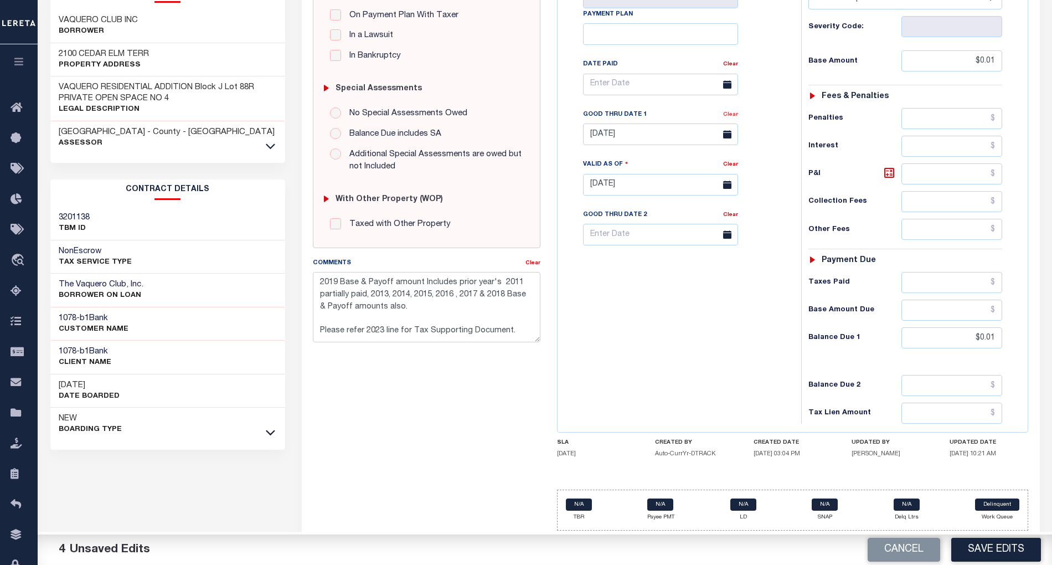
click at [728, 112] on link "Clear" at bounding box center [730, 115] width 15 height 6
click at [609, 129] on input "text" at bounding box center [660, 134] width 155 height 22
click at [640, 281] on span "30" at bounding box center [644, 288] width 22 height 22
type input "09/30/2025"
click at [667, 379] on div "Tax Bill No Multiple Payment Option Payment Plan Clear" at bounding box center [676, 179] width 233 height 489
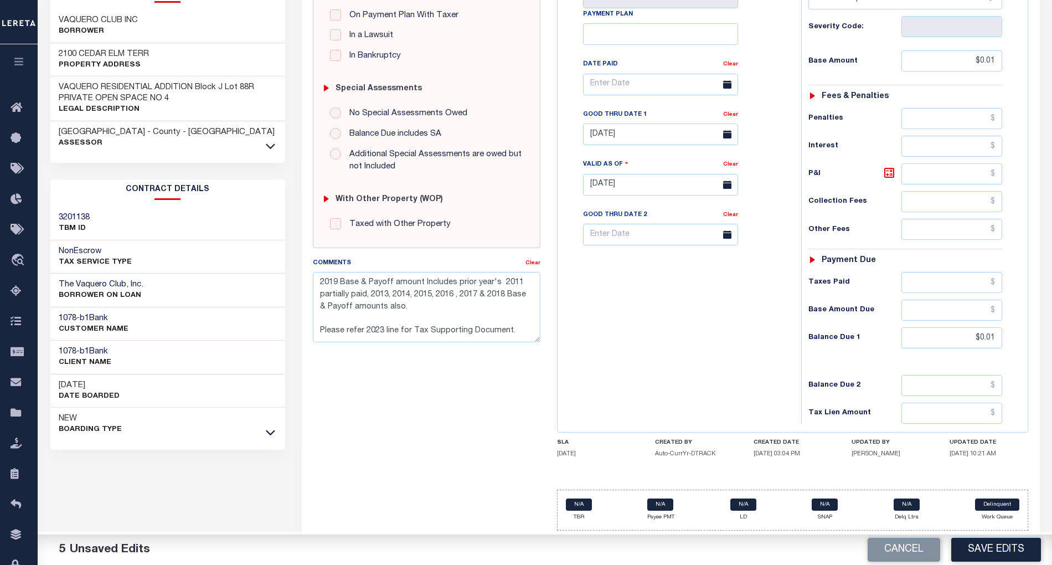
scroll to position [0, 0]
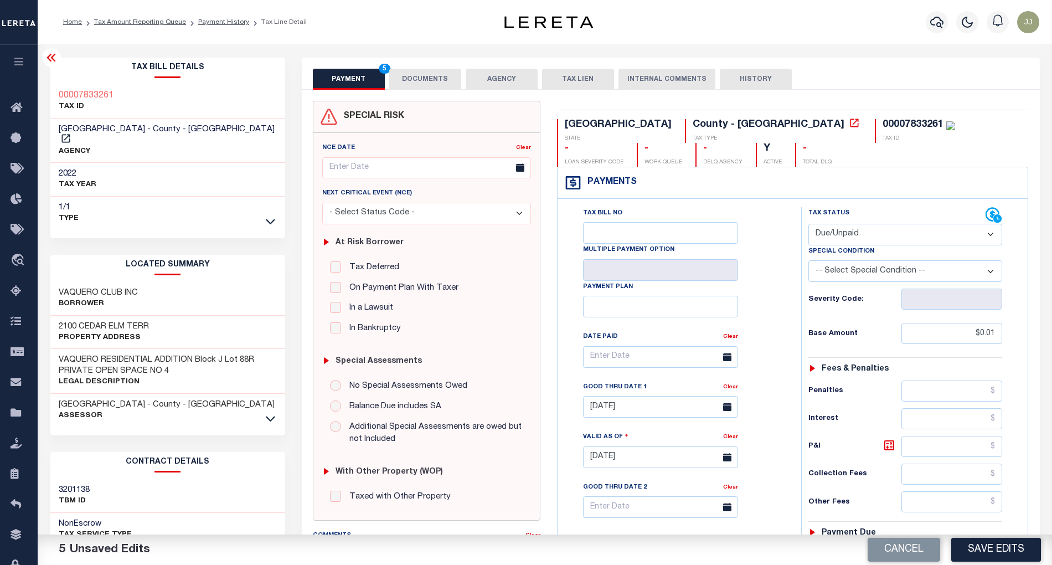
click at [444, 83] on button "DOCUMENTS" at bounding box center [425, 79] width 72 height 21
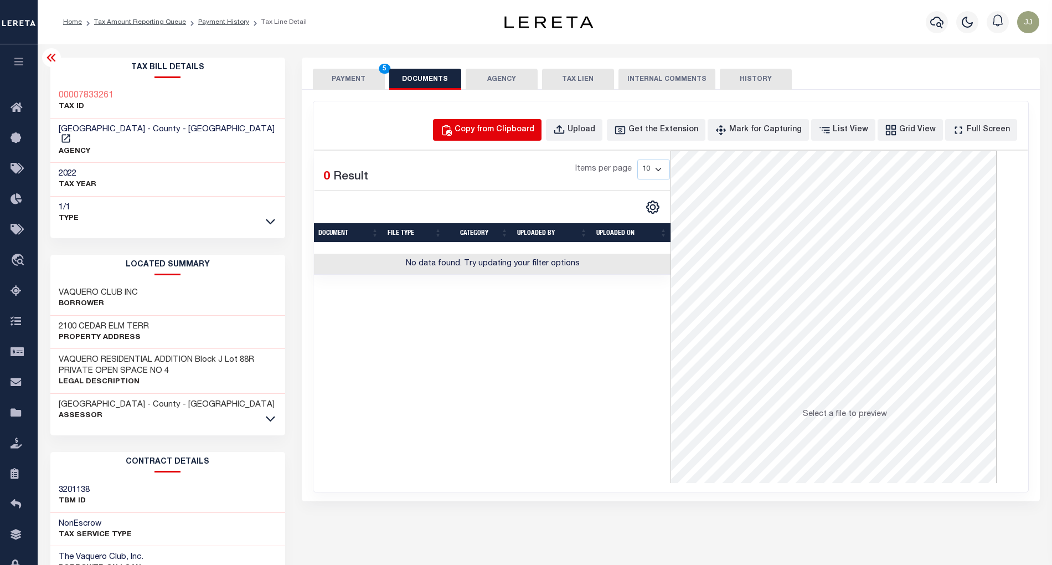
click at [513, 133] on div "Copy from Clipboard" at bounding box center [495, 130] width 80 height 12
select select "POP"
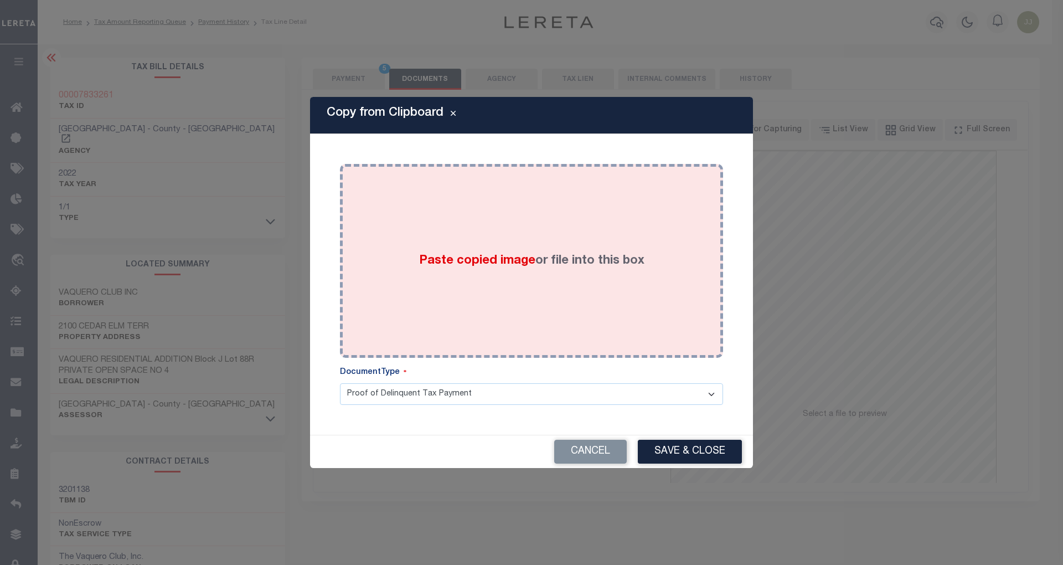
click at [503, 241] on div "Paste copied image or file into this box" at bounding box center [531, 260] width 367 height 177
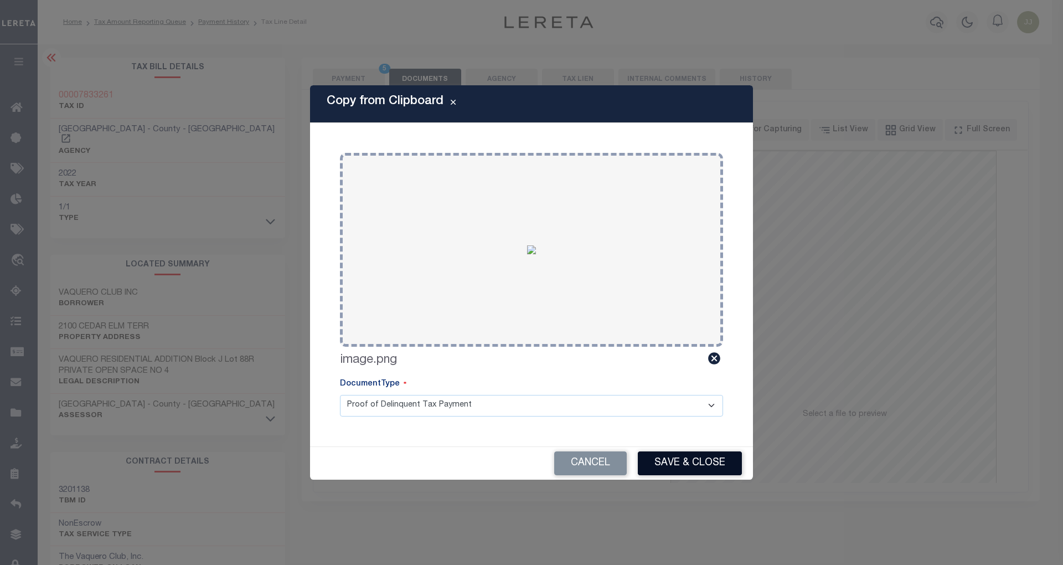
click at [673, 465] on button "Save & Close" at bounding box center [690, 463] width 104 height 24
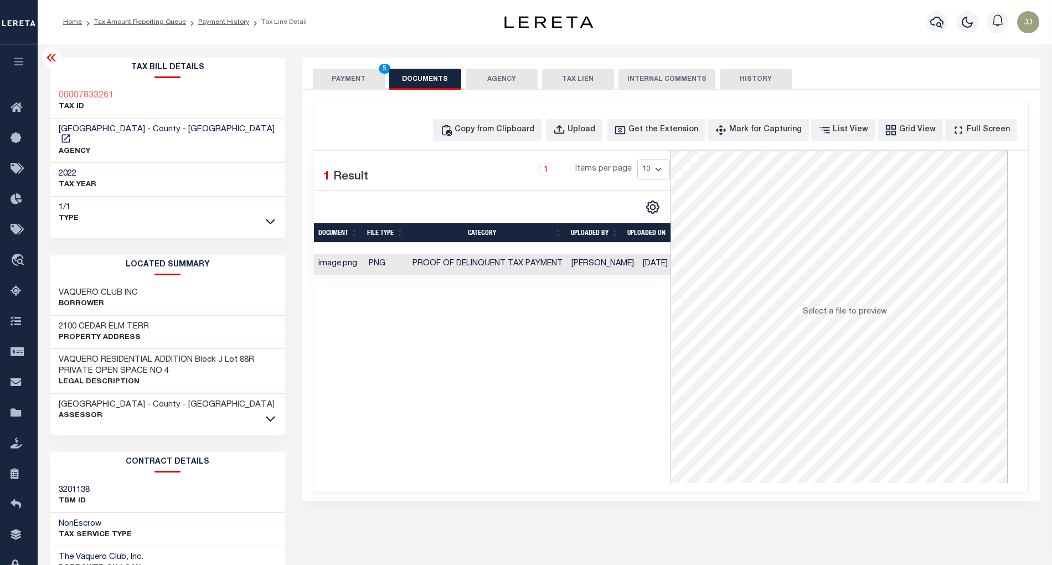
click at [353, 67] on div "PAYMENT 5 DOCUMENTS AGENCY DELINQUENT PAYEE TAX LIEN" at bounding box center [671, 74] width 738 height 32
click at [344, 76] on button "PAYMENT 5" at bounding box center [349, 79] width 72 height 21
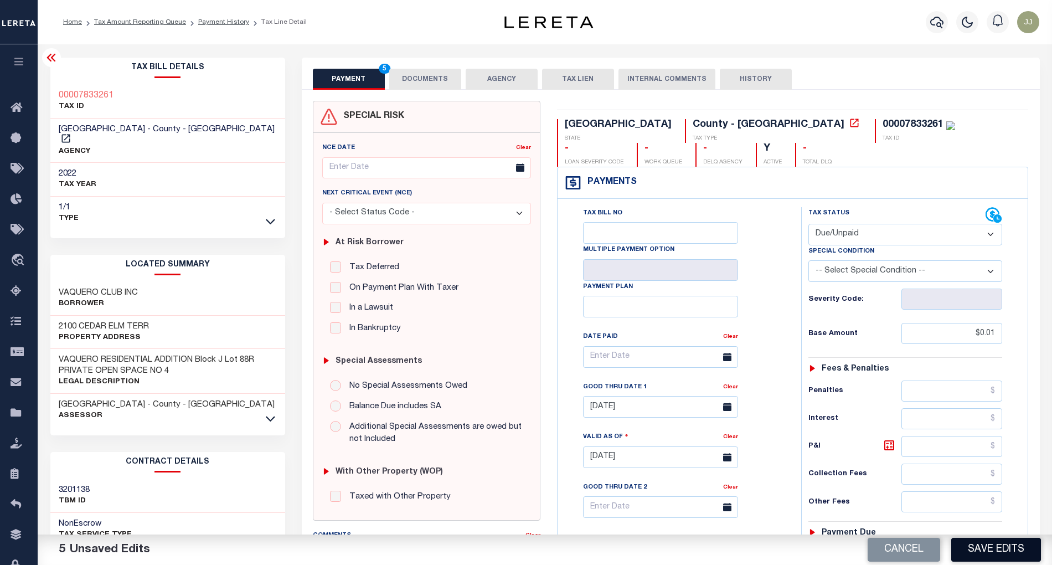
scroll to position [277, 0]
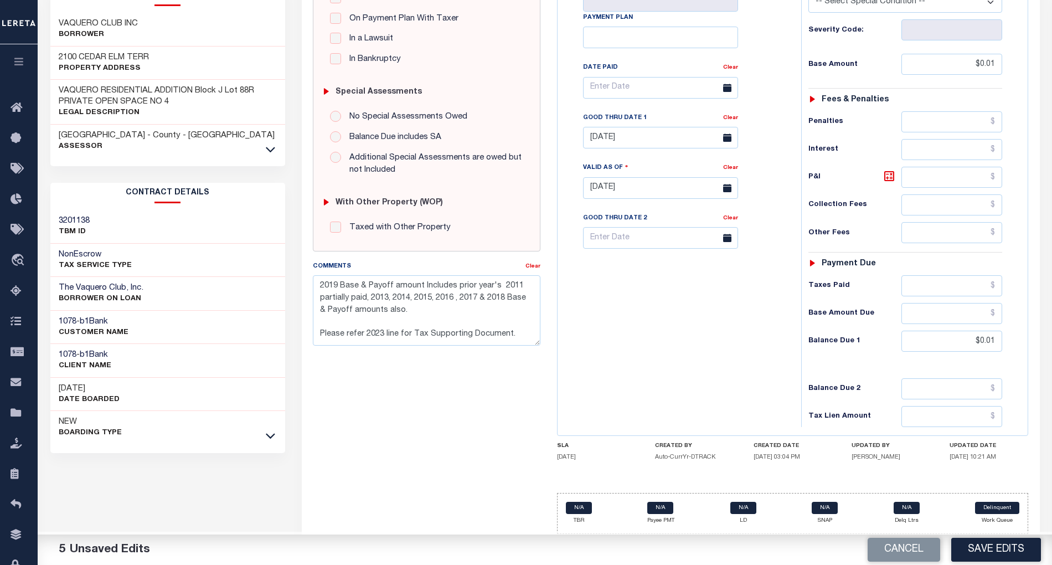
click at [997, 533] on footer "2025 © LERETA. Tax Admin v.1.0.0.1" at bounding box center [545, 548] width 1015 height 33
click at [991, 553] on button "Save Edits" at bounding box center [996, 550] width 90 height 24
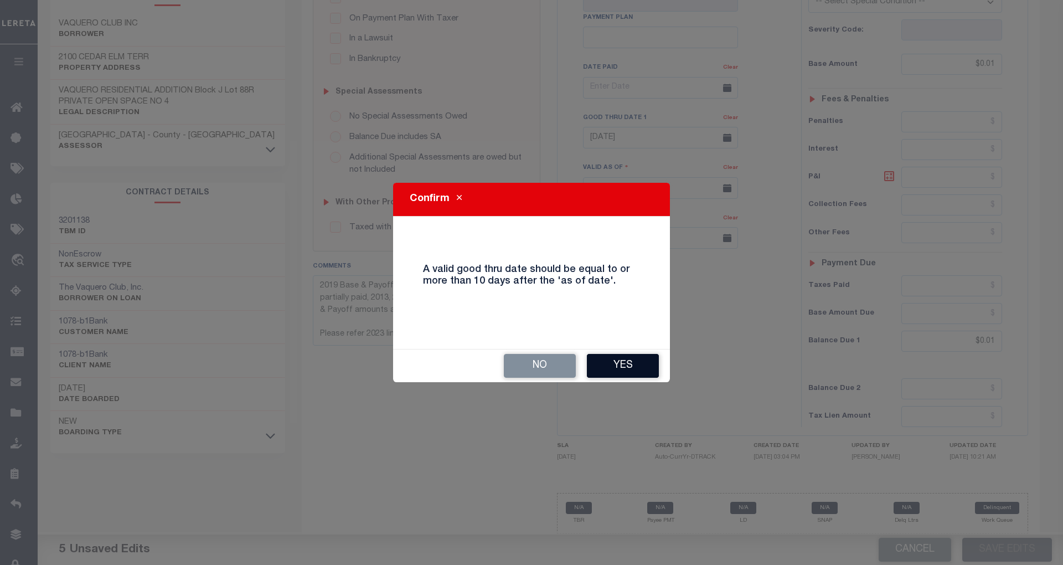
click at [632, 362] on button "Yes" at bounding box center [623, 366] width 72 height 24
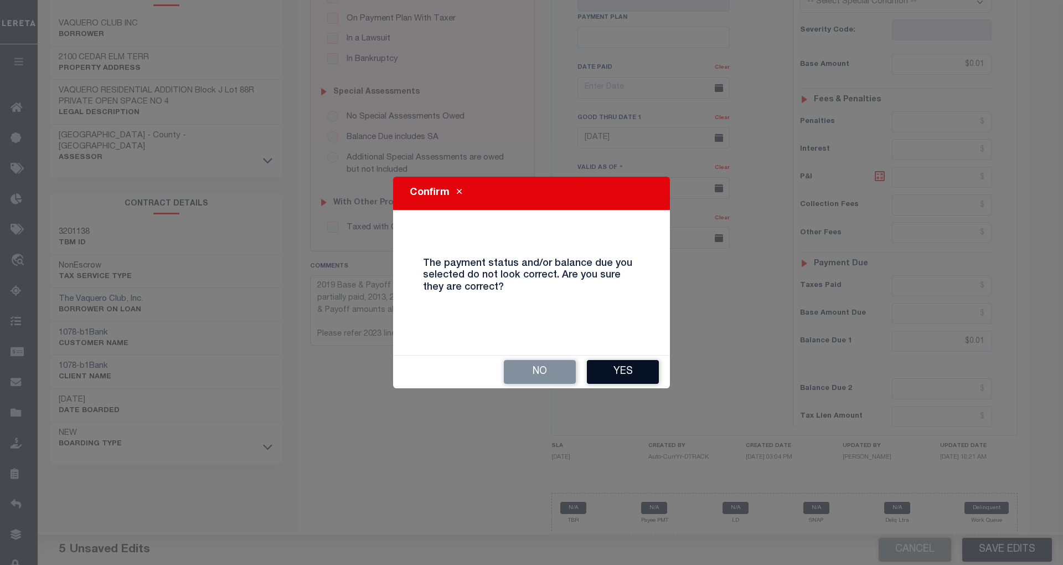
click at [625, 368] on button "Yes" at bounding box center [623, 372] width 72 height 24
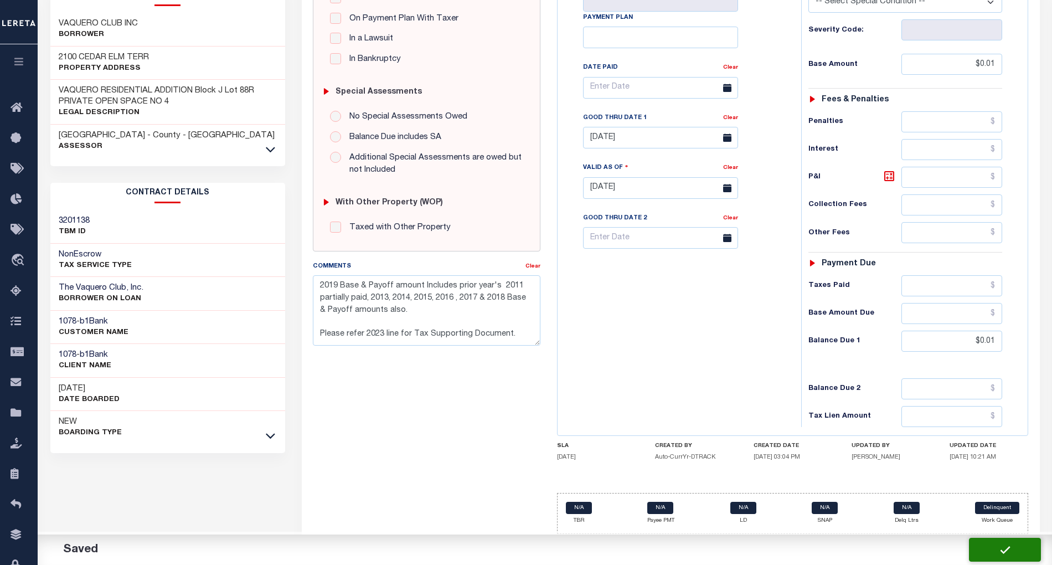
checkbox input "false"
type textarea "2019 Base & Payoff amount Includes prior year's 2011 partially paid, 2013, 2014…"
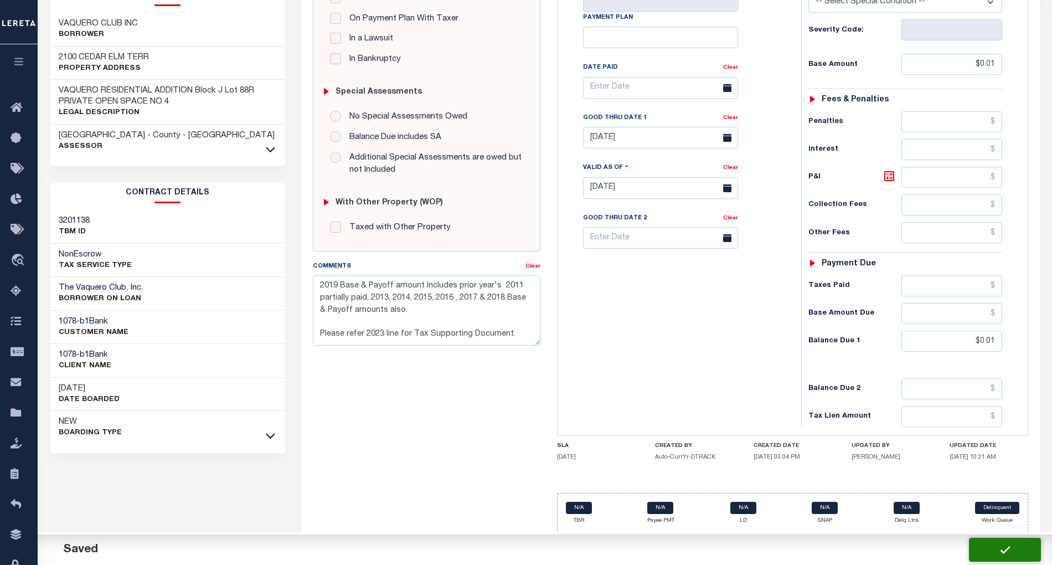
type input "$0.01"
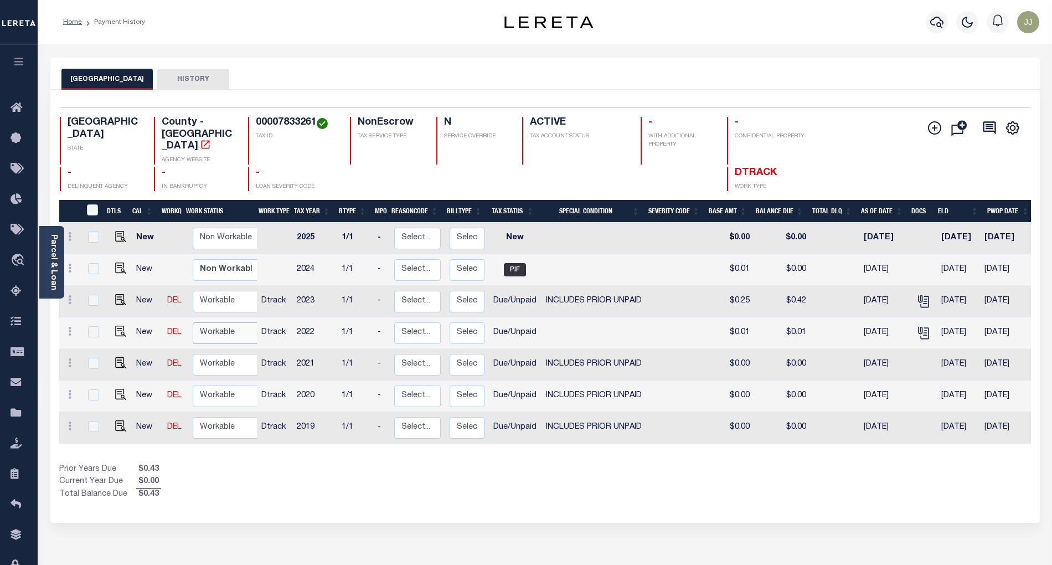
click at [215, 322] on select "Non Workable Workable" at bounding box center [226, 333] width 66 height 22
checkbox input "true"
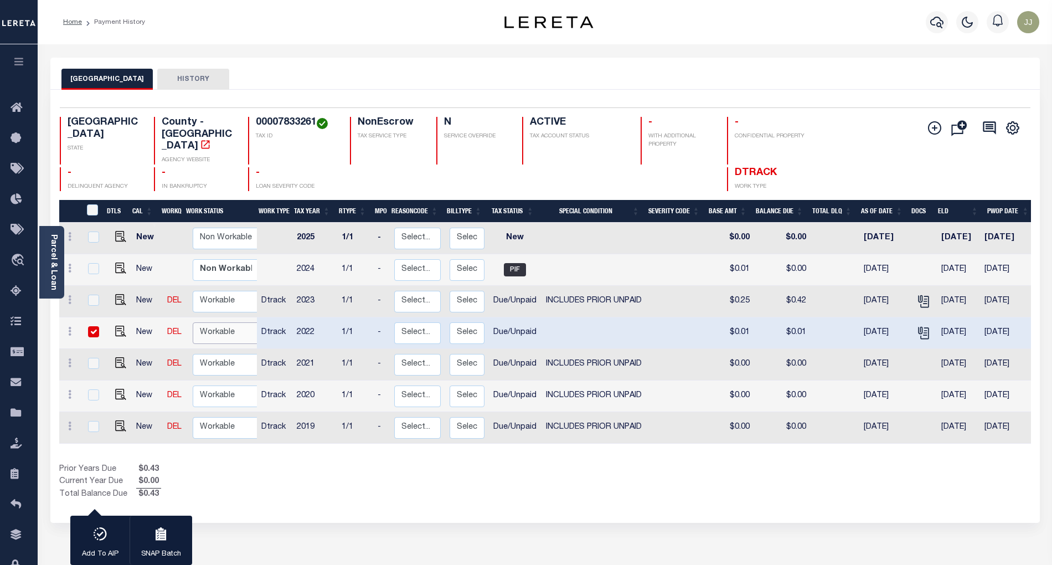
select select "true"
click at [193, 322] on select "Non Workable Workable" at bounding box center [226, 333] width 66 height 22
checkbox input "false"
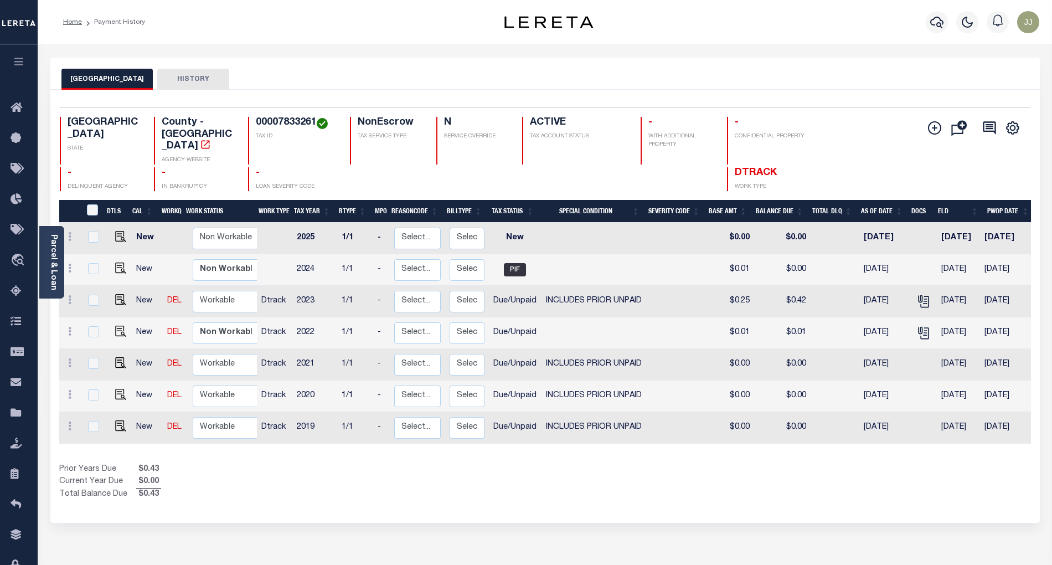
click at [297, 464] on div "Prior Years Due $0.43 Current Year Due $0.00 Total Balance Due $0.43" at bounding box center [302, 482] width 486 height 37
click at [378, 472] on div "Prior Years Due $0.43 Current Year Due $0.00 Total Balance Due $0.43" at bounding box center [302, 482] width 486 height 37
